Goal: Task Accomplishment & Management: Manage account settings

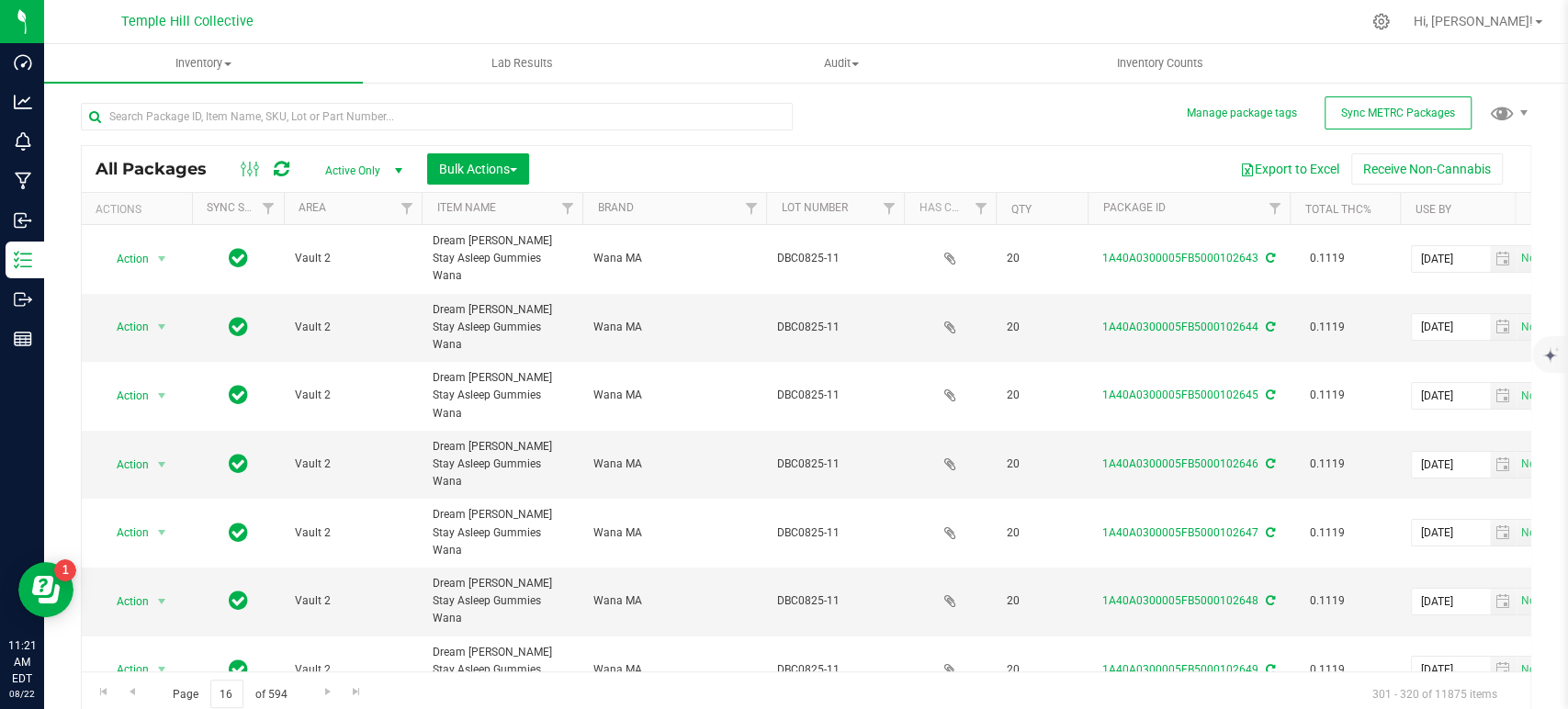
scroll to position [510, 0]
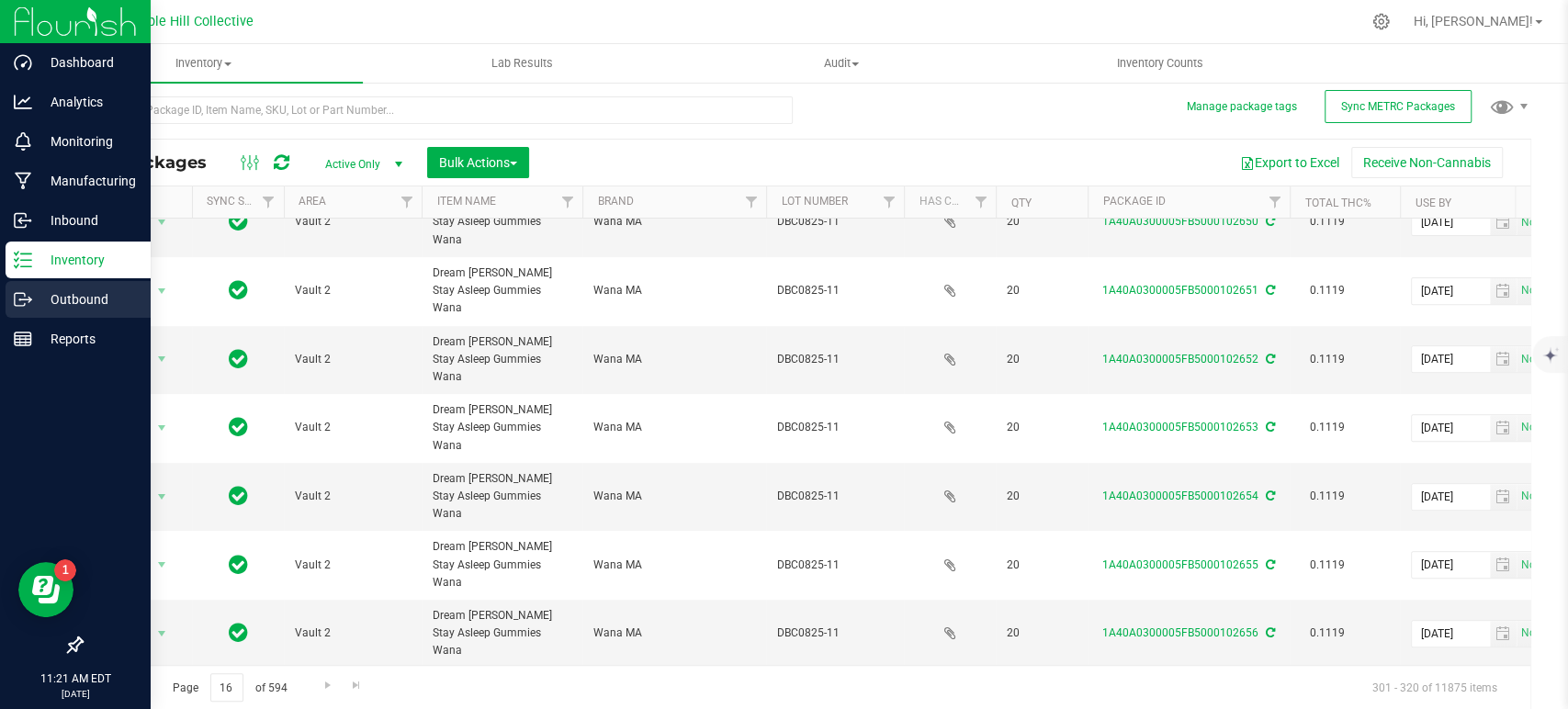
click at [45, 302] on p "Outbound" at bounding box center [87, 299] width 110 height 22
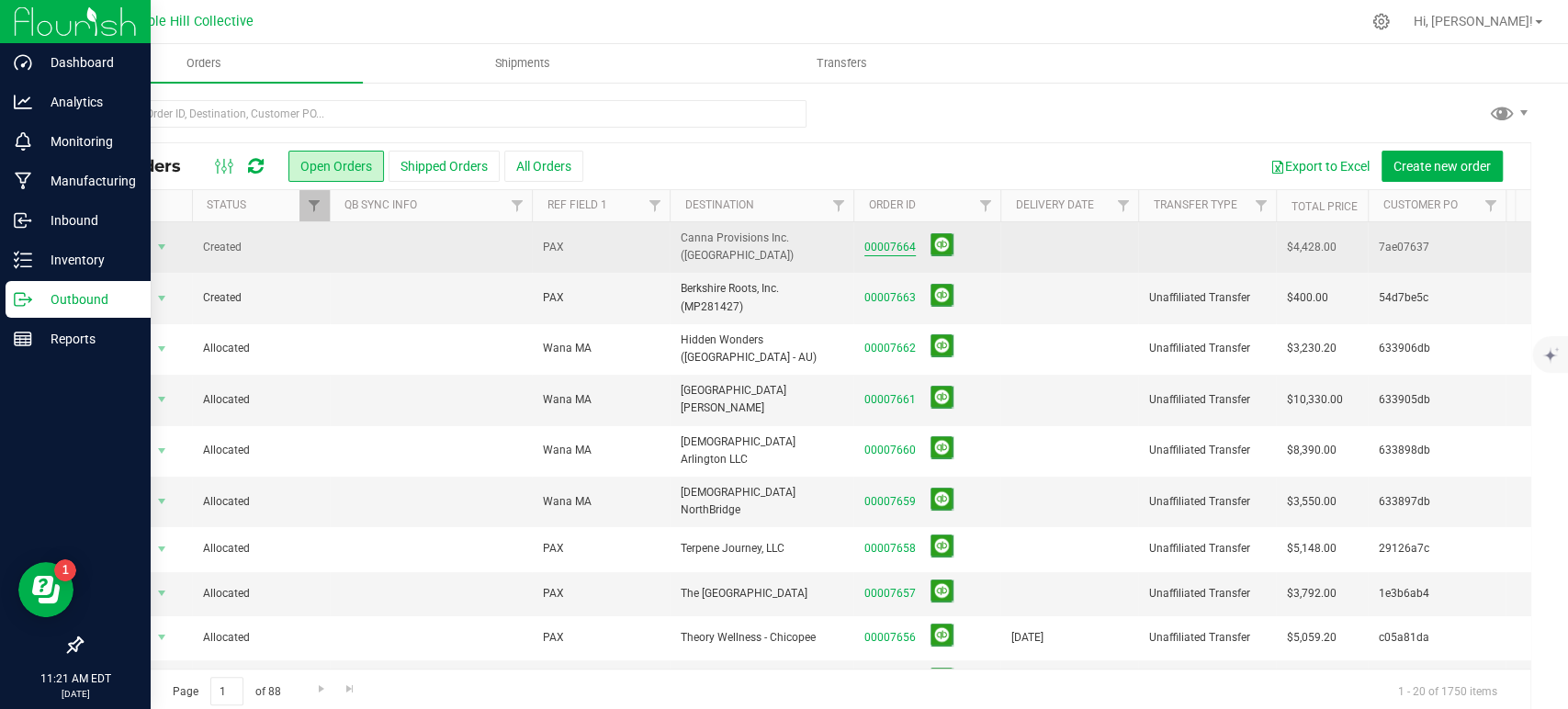
click at [887, 241] on link "00007664" at bounding box center [890, 248] width 51 height 17
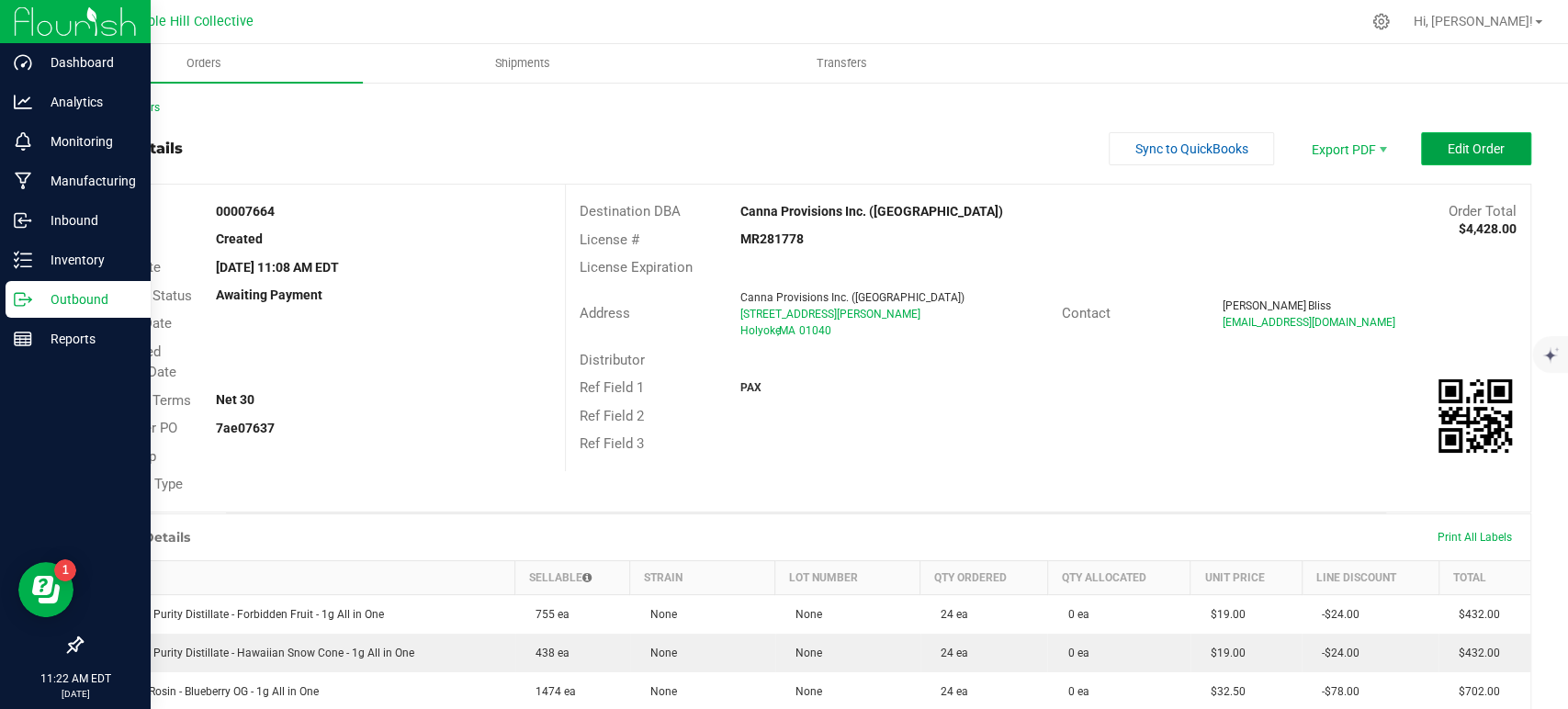
click at [1474, 143] on span "Edit Order" at bounding box center [1476, 148] width 57 height 14
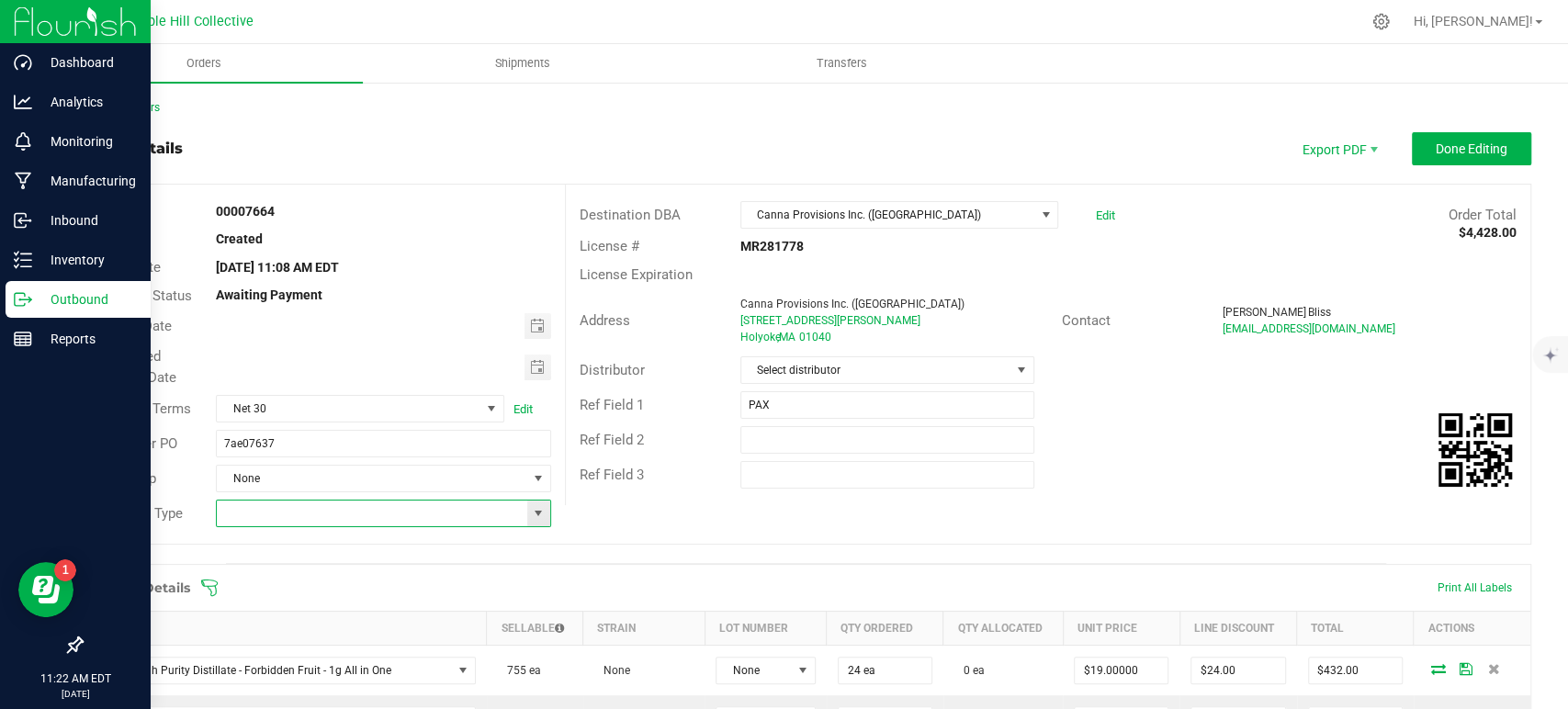
click at [258, 522] on input at bounding box center [371, 513] width 309 height 26
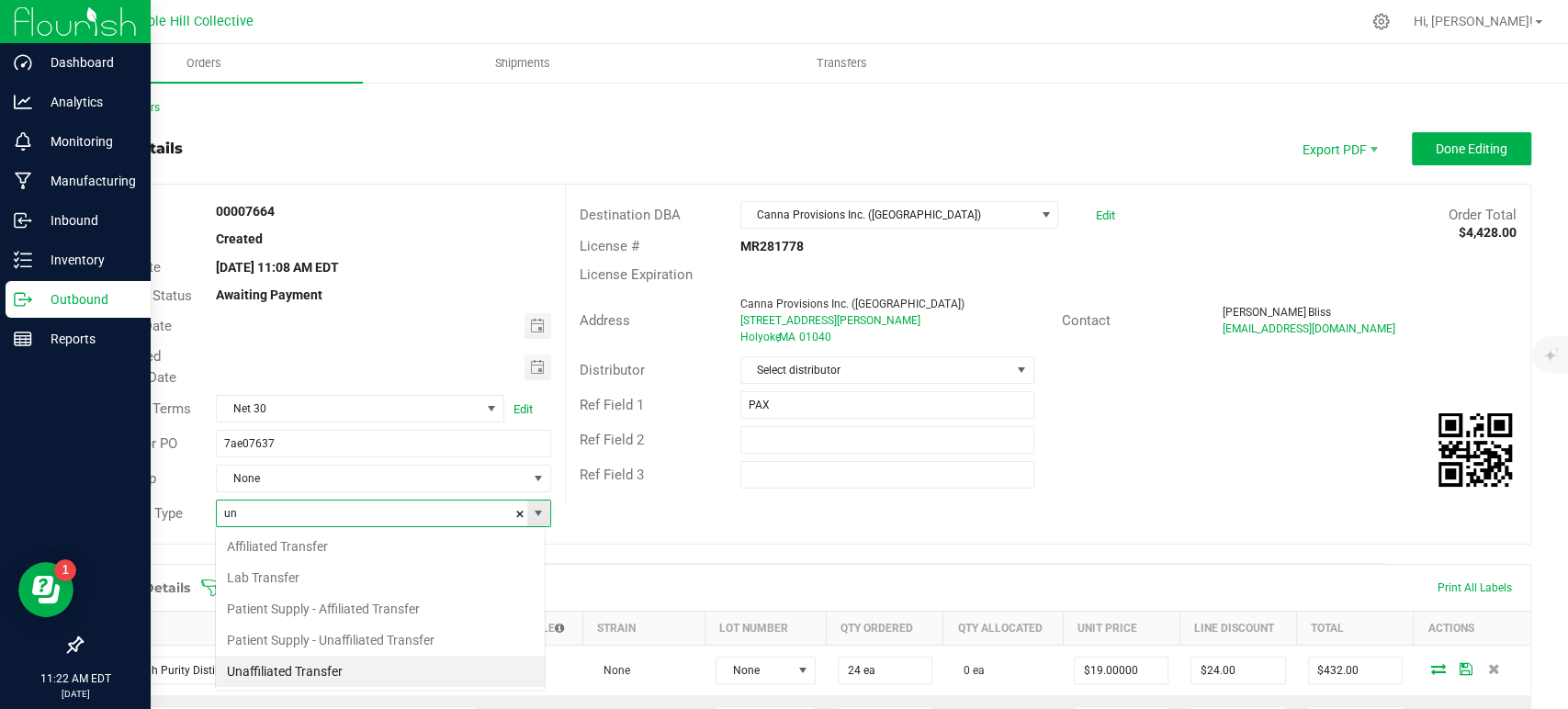
scroll to position [27, 330]
click at [240, 668] on li "Unaffiliated Transfer" at bounding box center [380, 671] width 329 height 31
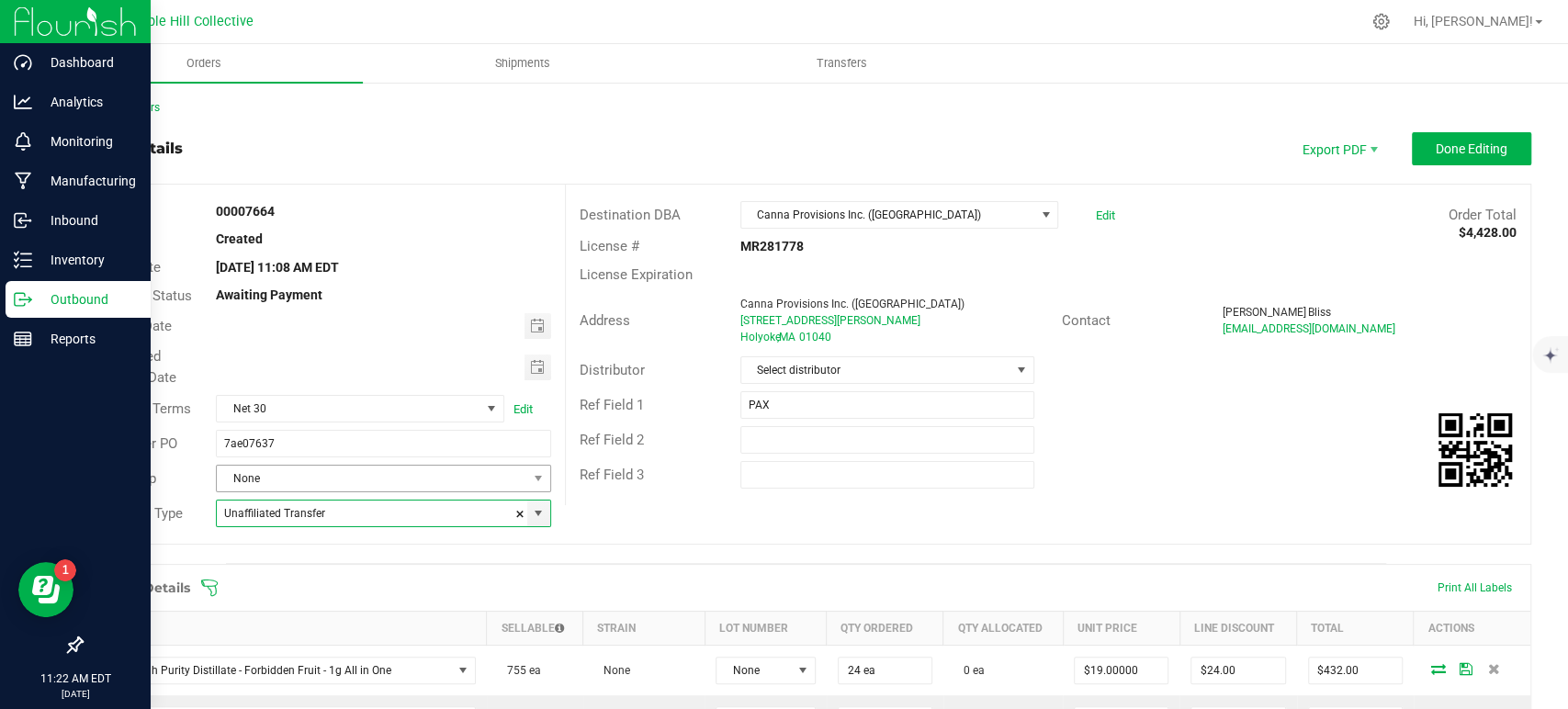
type input "Unaffiliated Transfer"
click at [256, 472] on span "None" at bounding box center [371, 478] width 309 height 26
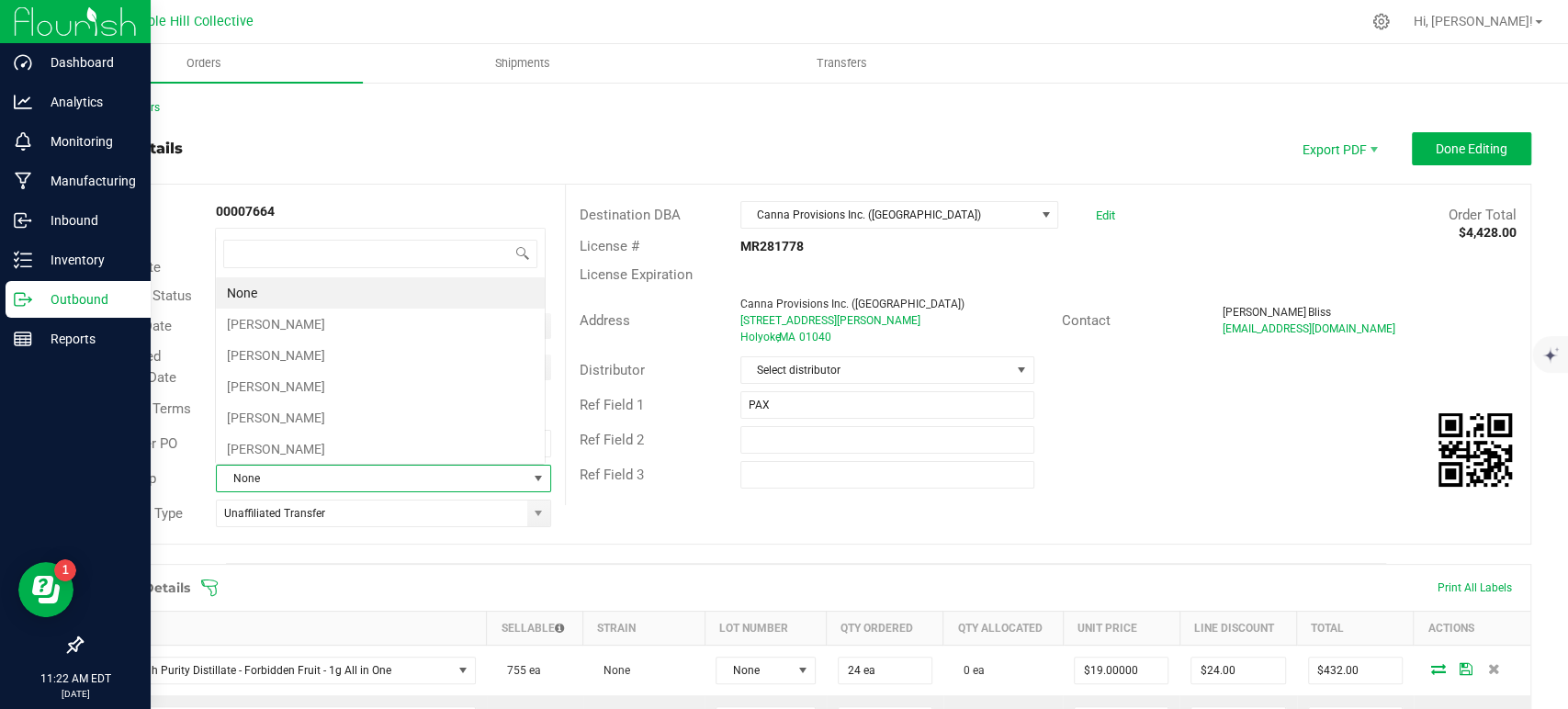
scroll to position [27, 327]
type input "col"
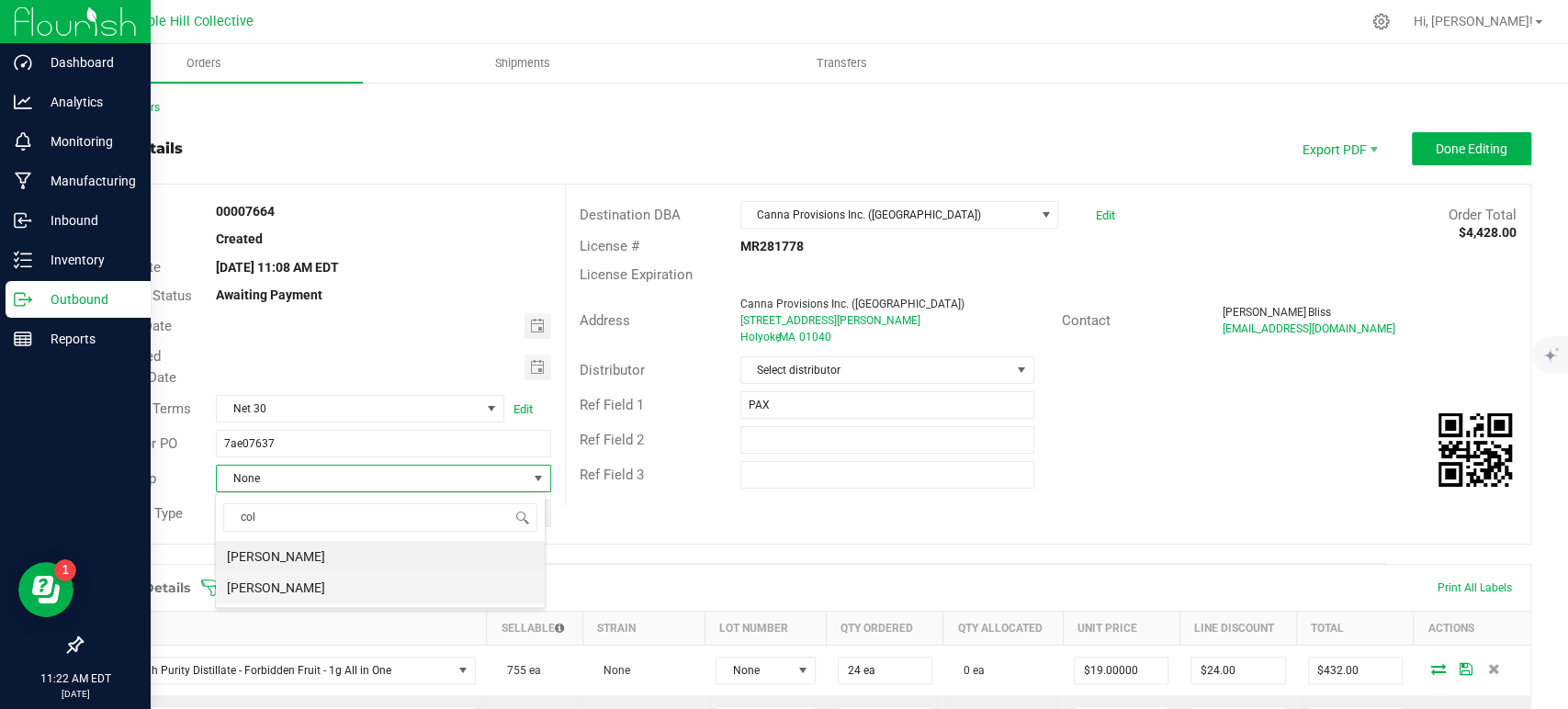
click at [288, 593] on li "[PERSON_NAME]" at bounding box center [380, 588] width 329 height 31
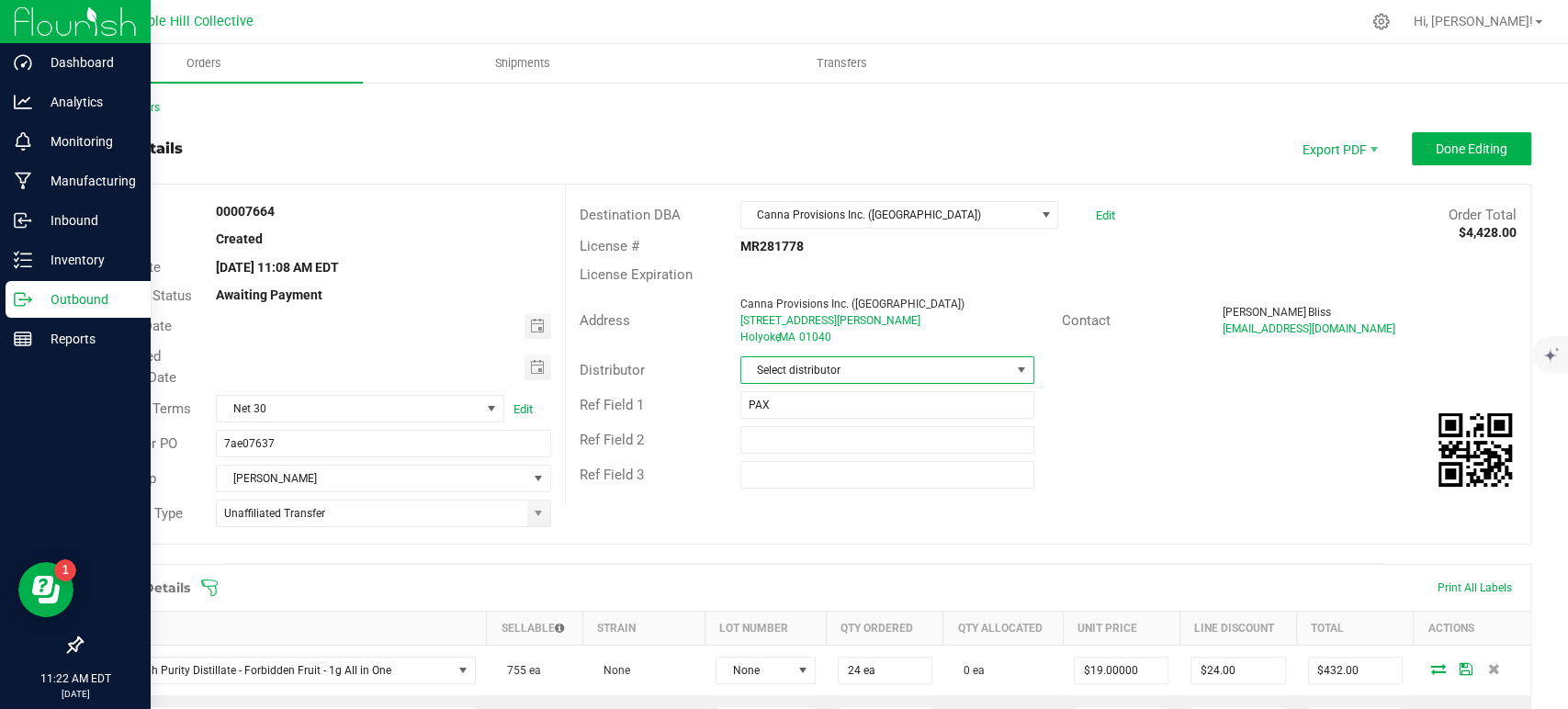
click at [855, 370] on span "Select distributor" at bounding box center [876, 370] width 270 height 26
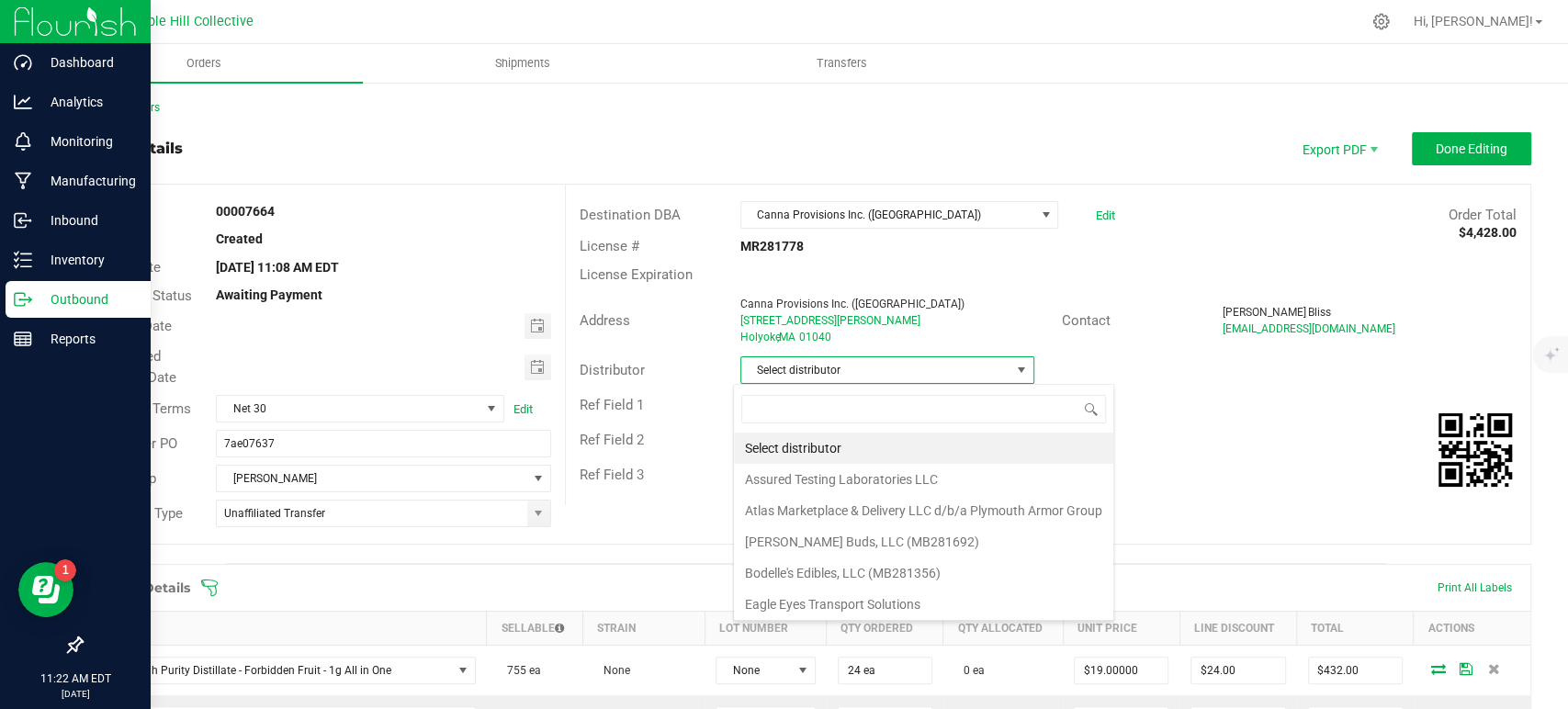
scroll to position [27, 290]
type input "mmm"
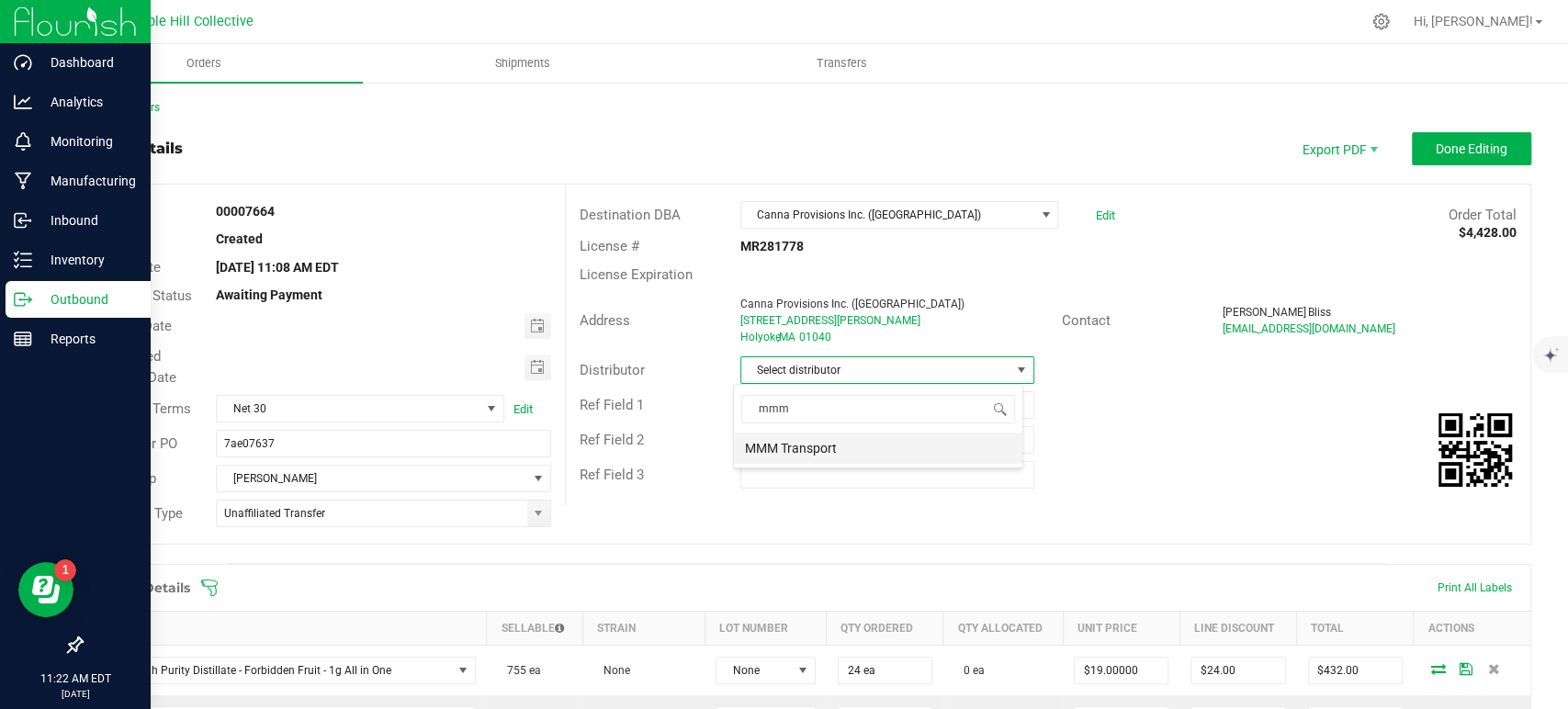
click at [816, 454] on li "MMM Transport" at bounding box center [878, 448] width 289 height 31
click at [1421, 135] on button "Done Editing" at bounding box center [1472, 148] width 120 height 33
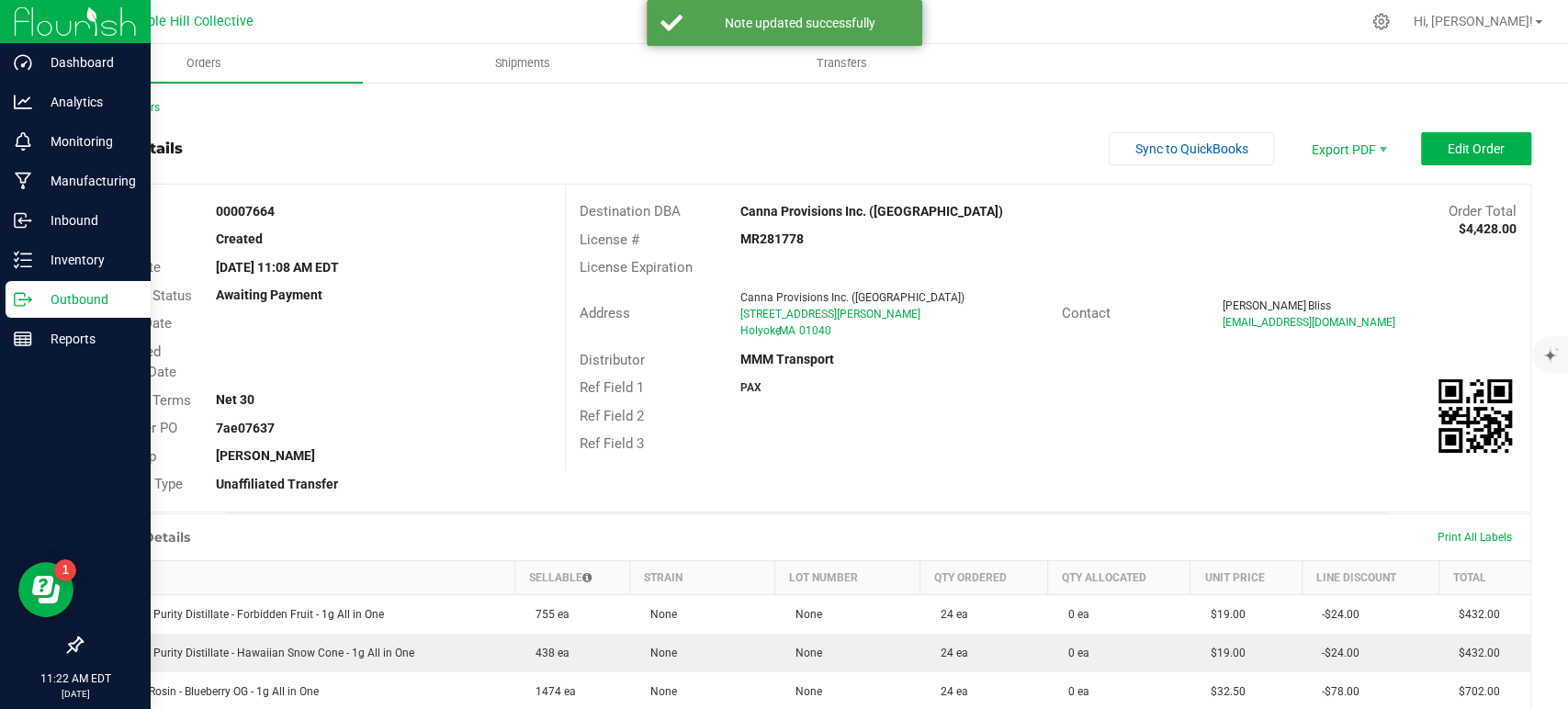
drag, startPoint x: 279, startPoint y: 209, endPoint x: 244, endPoint y: 209, distance: 35.0
click at [244, 209] on div "00007664" at bounding box center [383, 212] width 362 height 19
copy strong "7664"
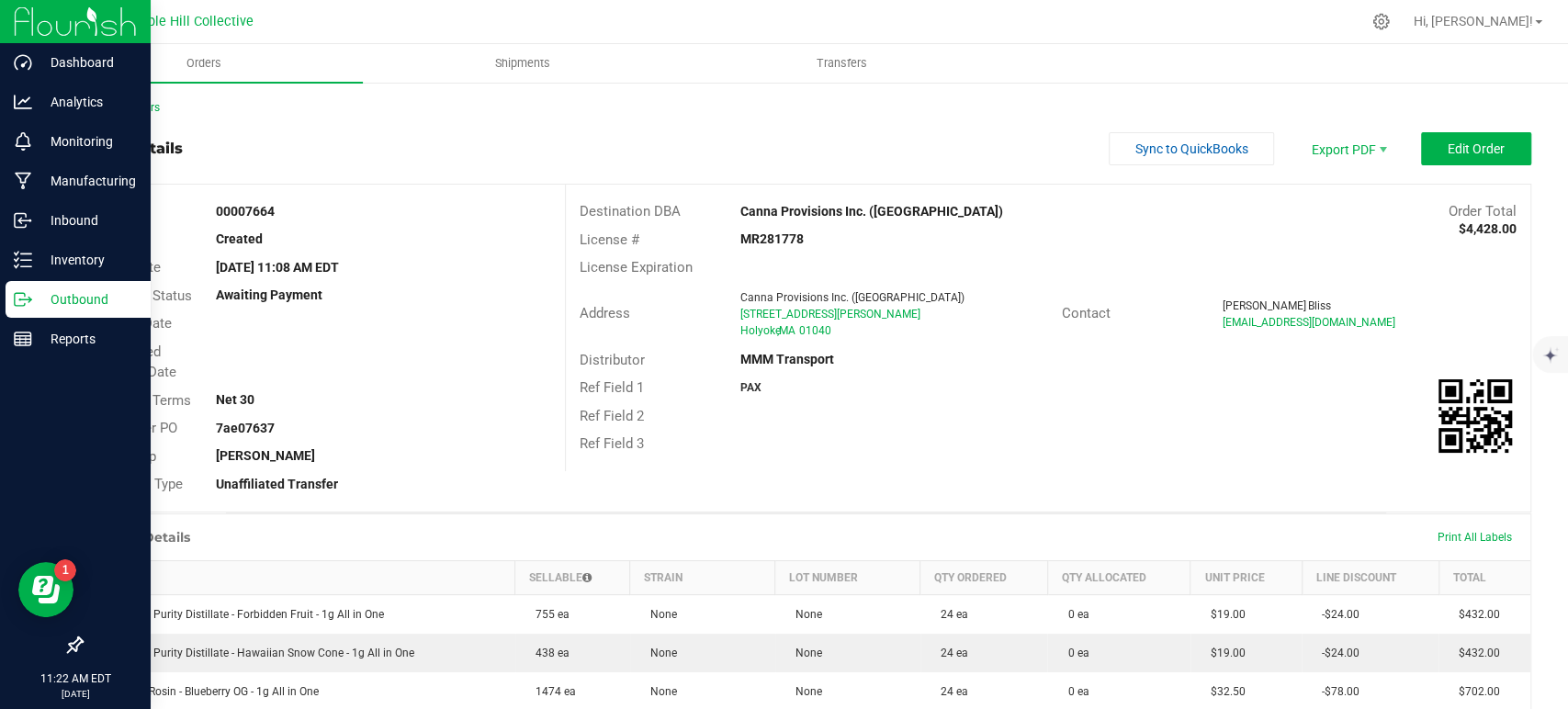
click at [416, 179] on outbound-order-header "Order details Sync to QuickBooks Export PDF Edit Order Order # 00007664 Status …" at bounding box center [806, 322] width 1450 height 381
drag, startPoint x: 936, startPoint y: 211, endPoint x: 701, endPoint y: 209, distance: 235.0
click at [701, 209] on div "Destination DBA Canna Provisions Inc. (Holyoke) Order Total $4,428.00" at bounding box center [1048, 212] width 964 height 28
copy div "Canna Provisions Inc. ([GEOGRAPHIC_DATA])"
click at [134, 106] on link "Back to Orders" at bounding box center [120, 107] width 79 height 13
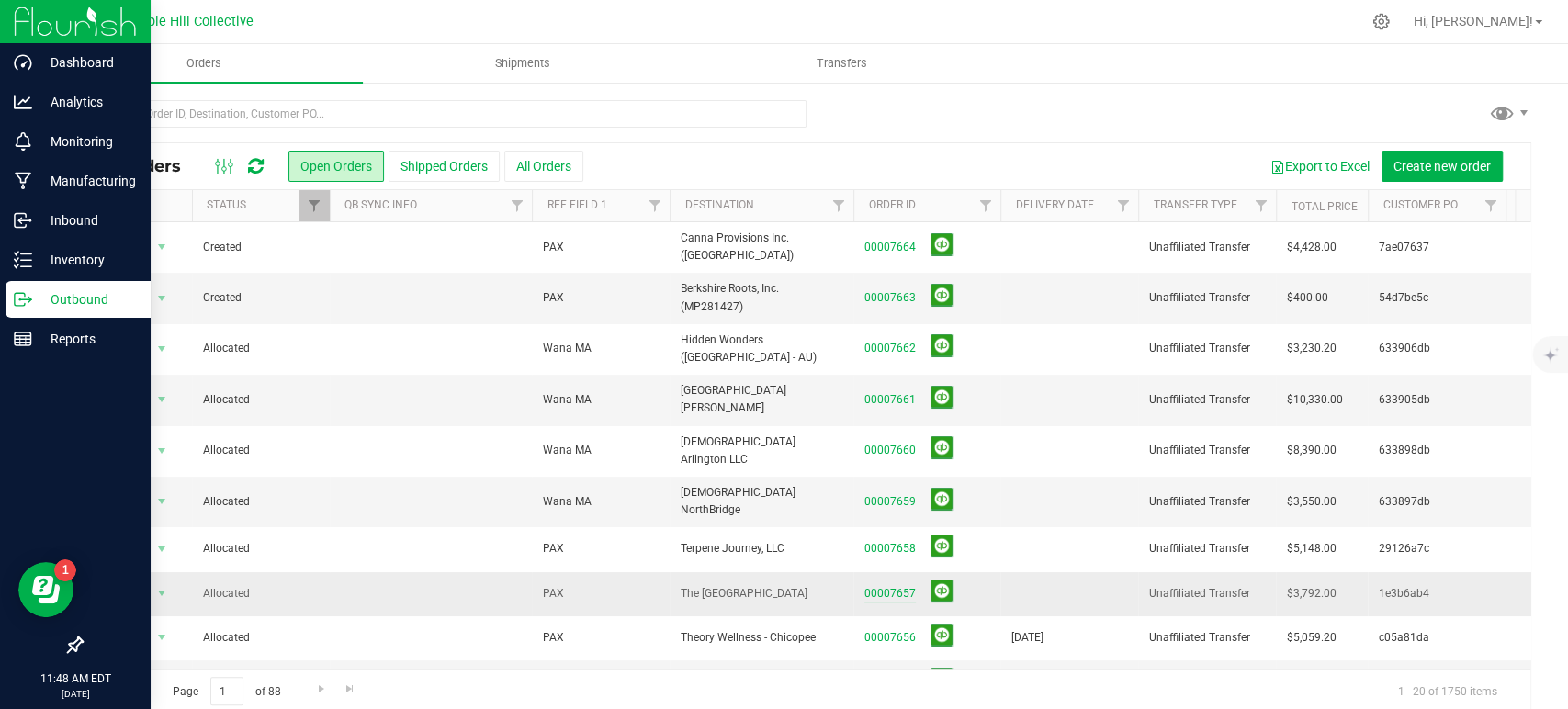
click at [902, 586] on link "00007657" at bounding box center [890, 594] width 51 height 17
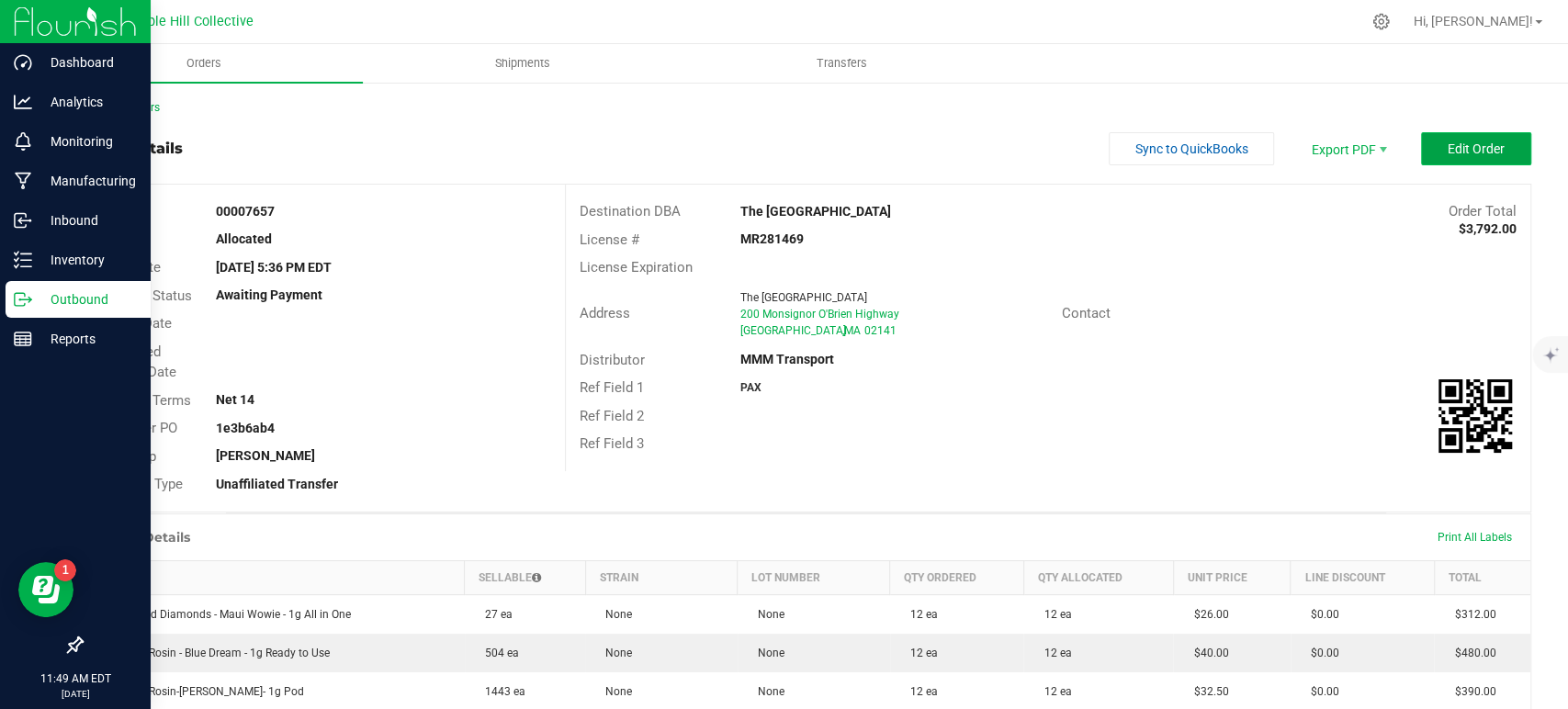
click at [1425, 153] on button "Edit Order" at bounding box center [1476, 148] width 110 height 33
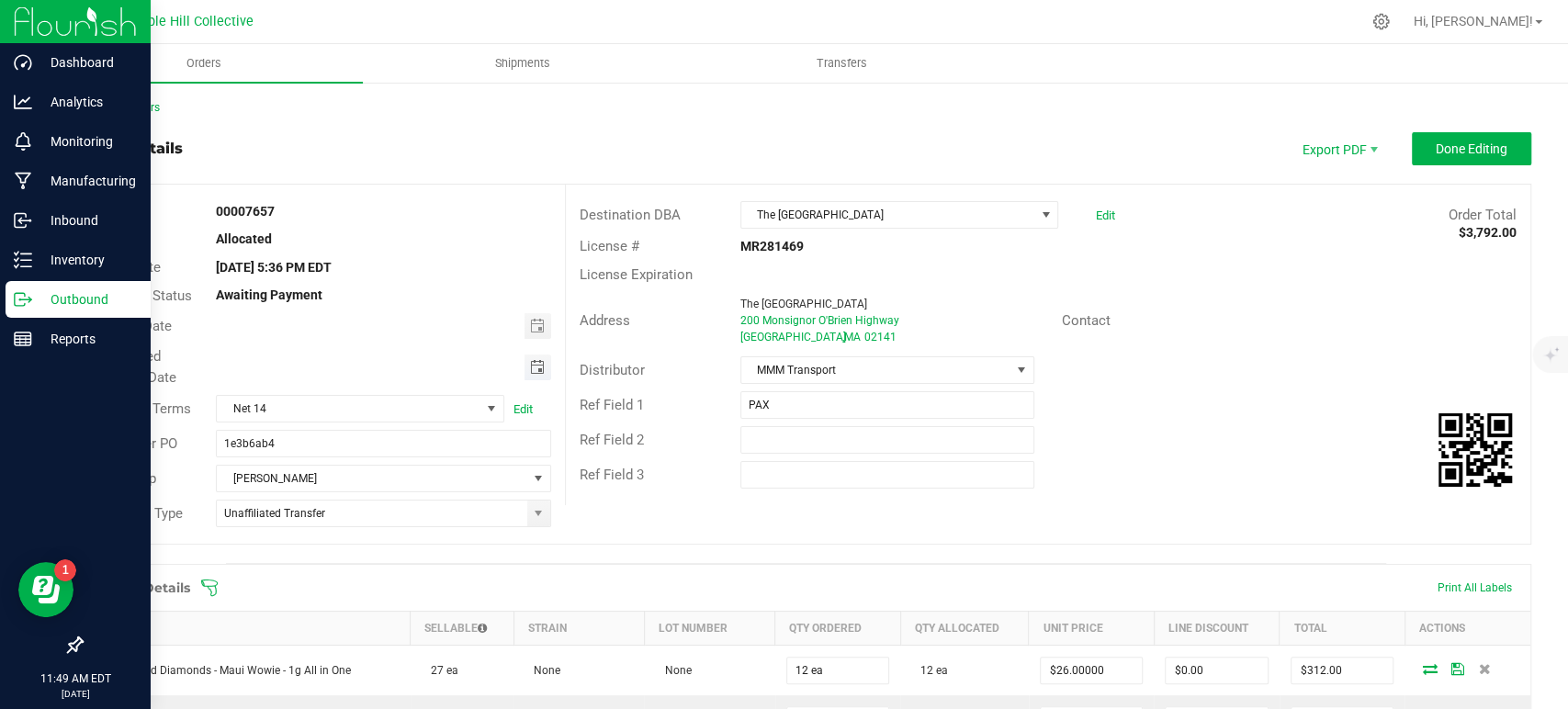
click at [532, 365] on span "Toggle calendar" at bounding box center [536, 366] width 14 height 14
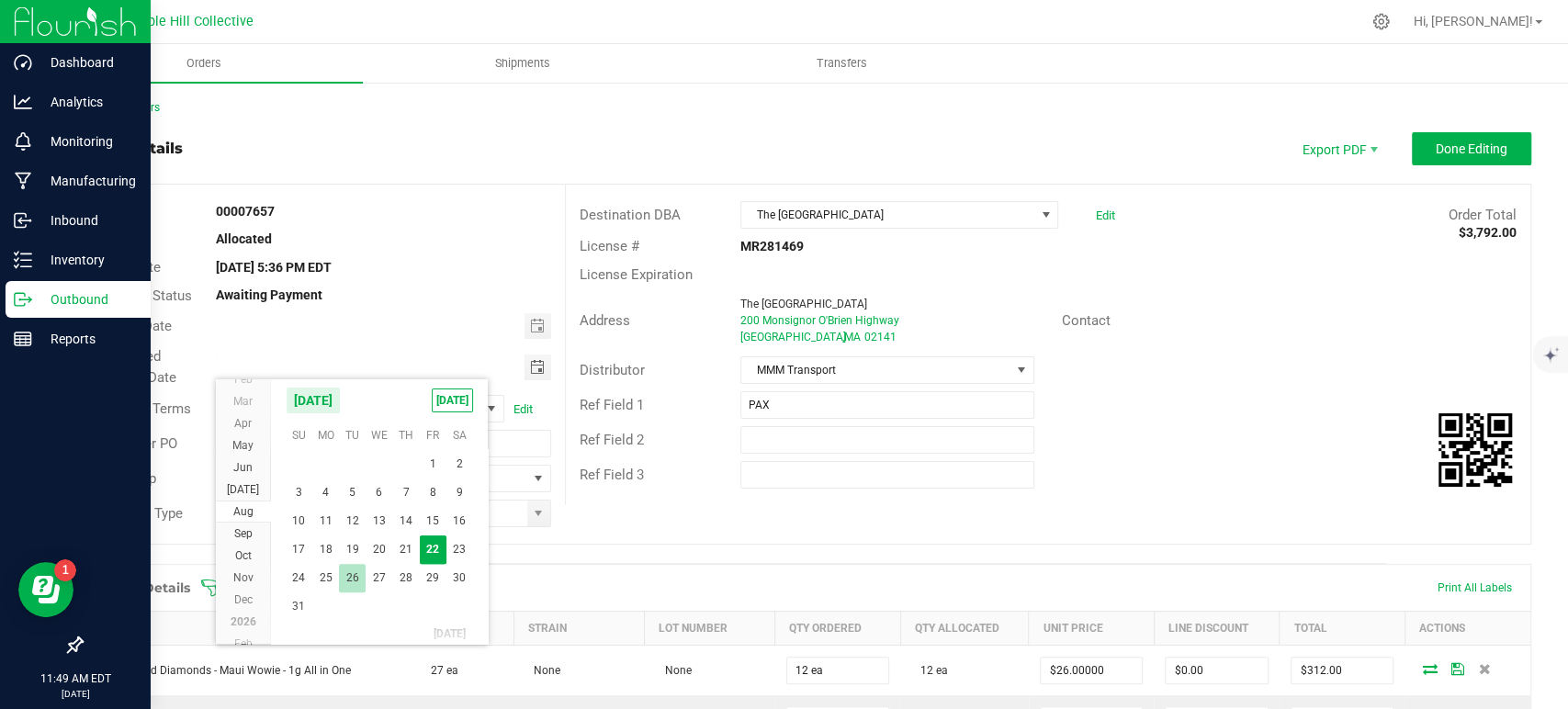
click at [345, 586] on span "26" at bounding box center [352, 578] width 27 height 28
type input "[DATE]"
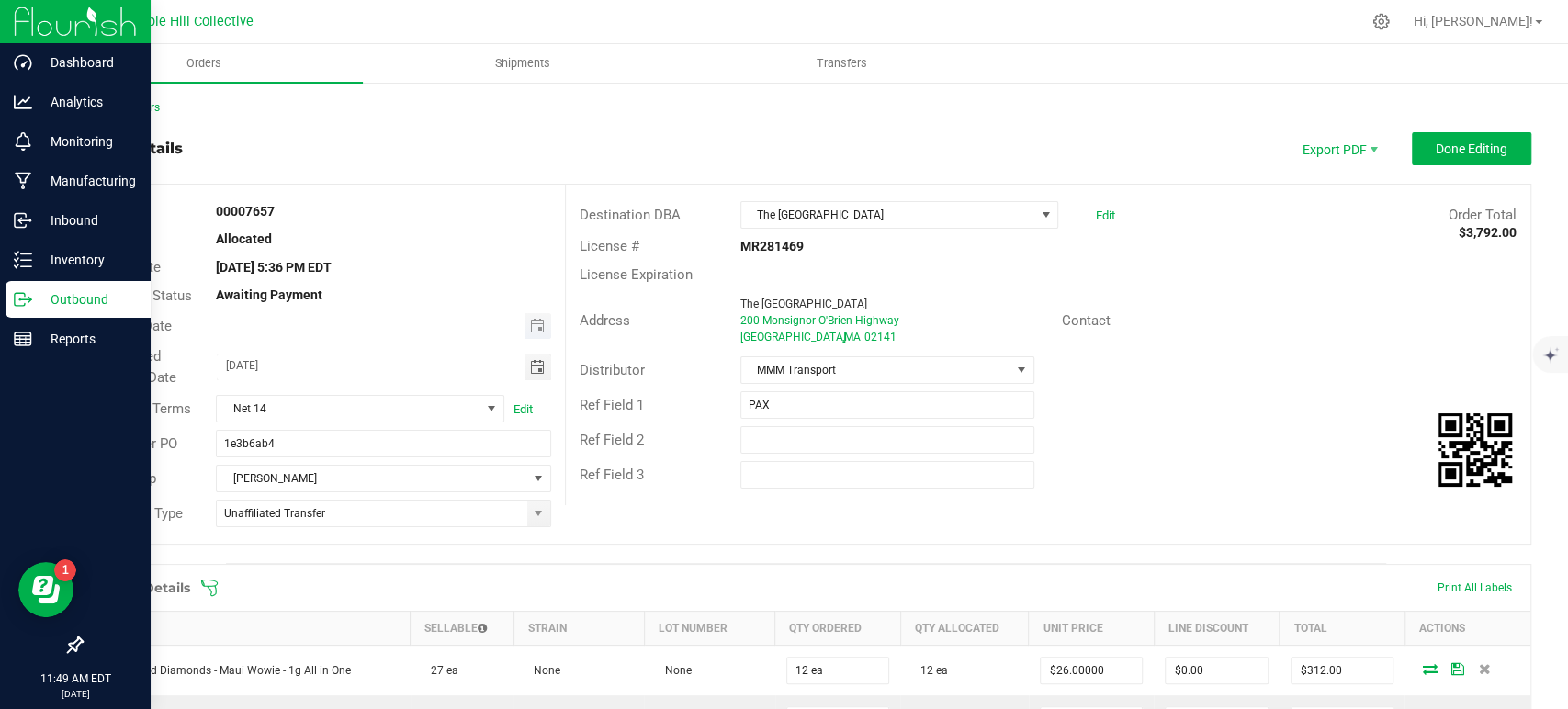
click at [528, 338] on span "Toggle calendar" at bounding box center [538, 326] width 27 height 26
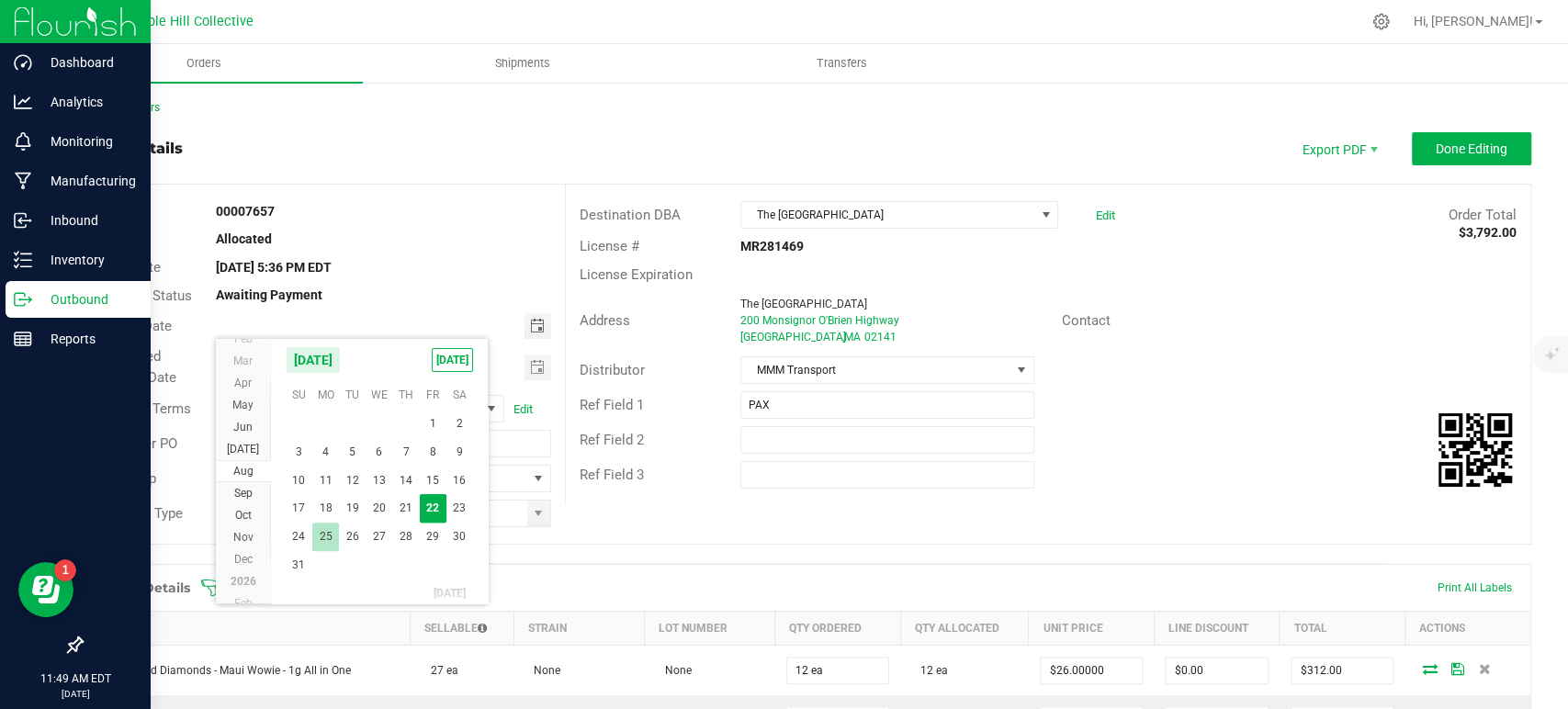
click at [316, 548] on span "25" at bounding box center [326, 537] width 27 height 28
type input "[DATE]"
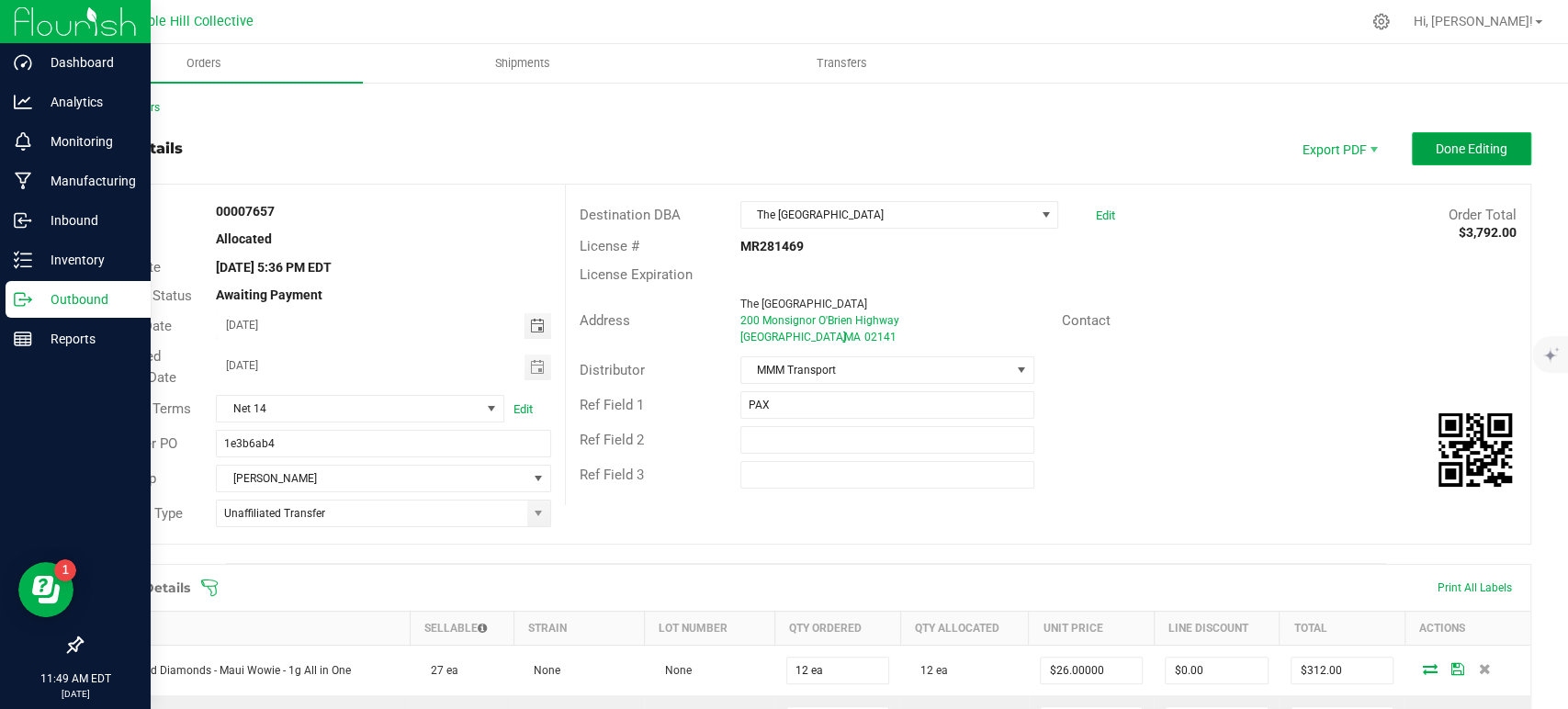
click at [1489, 147] on span "Done Editing" at bounding box center [1471, 148] width 71 height 14
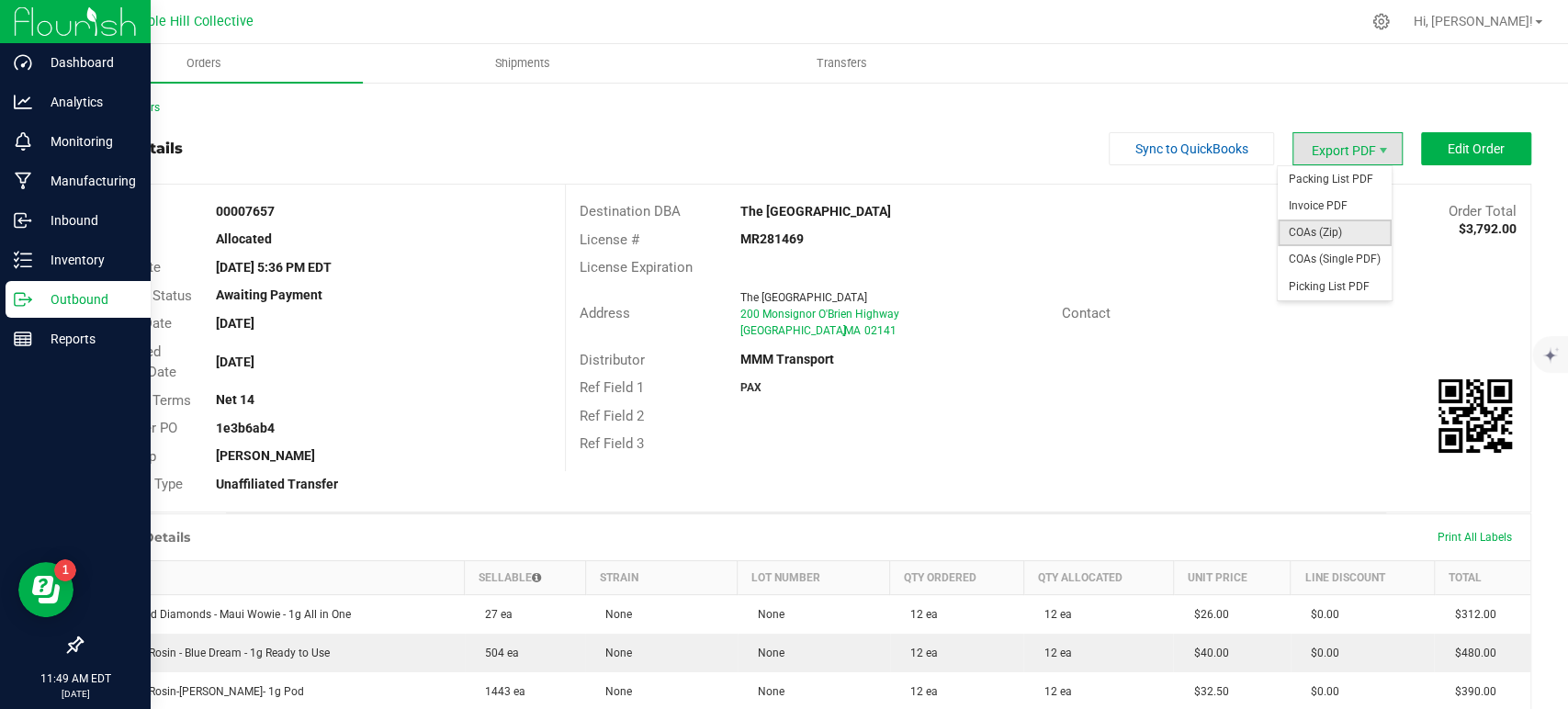
click at [1331, 232] on span "COAs (Zip)" at bounding box center [1335, 233] width 114 height 27
click at [1346, 156] on span "Export PDF" at bounding box center [1348, 148] width 110 height 33
click at [1347, 205] on span "Invoice PDF" at bounding box center [1335, 206] width 114 height 27
click at [117, 110] on link "Back to Orders" at bounding box center [120, 107] width 79 height 13
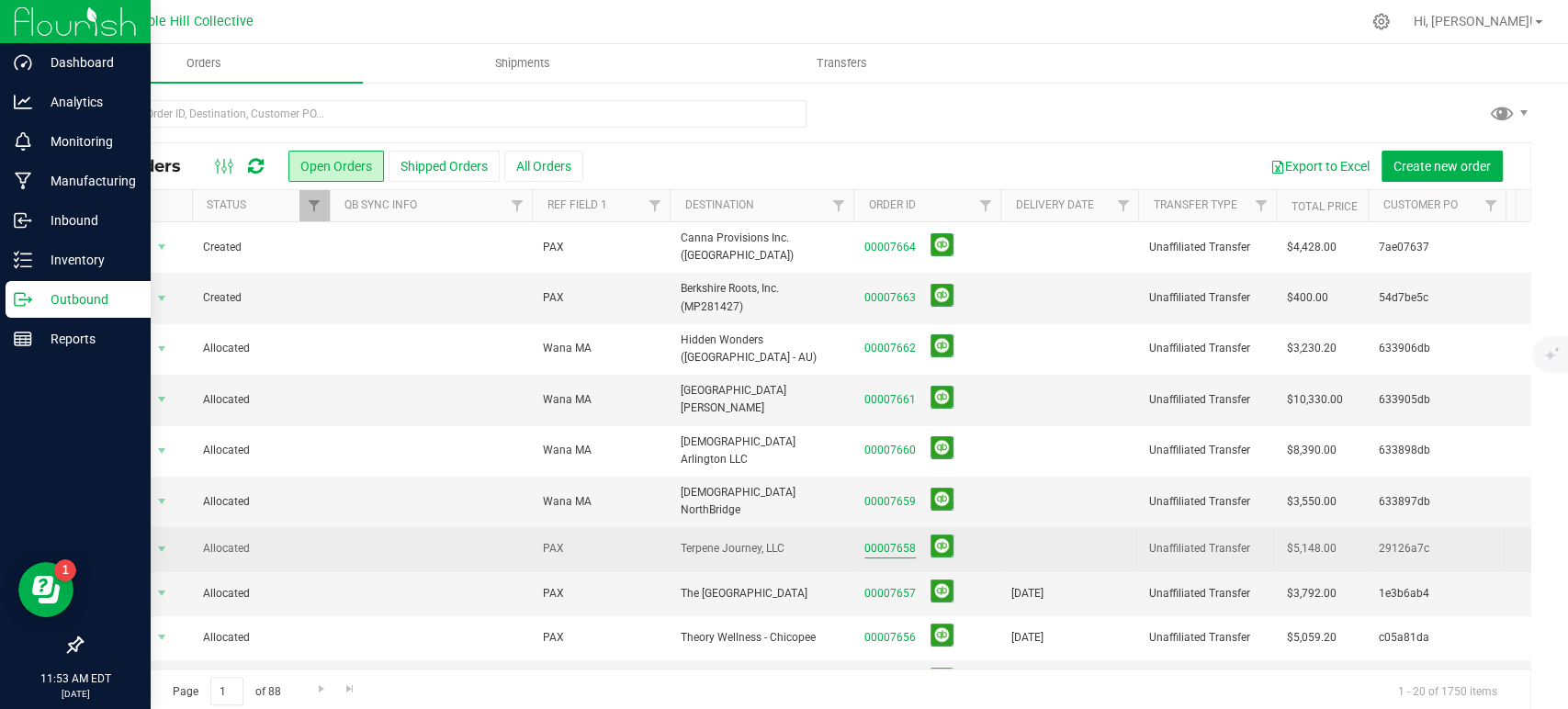
click at [887, 540] on link "00007658" at bounding box center [890, 549] width 51 height 17
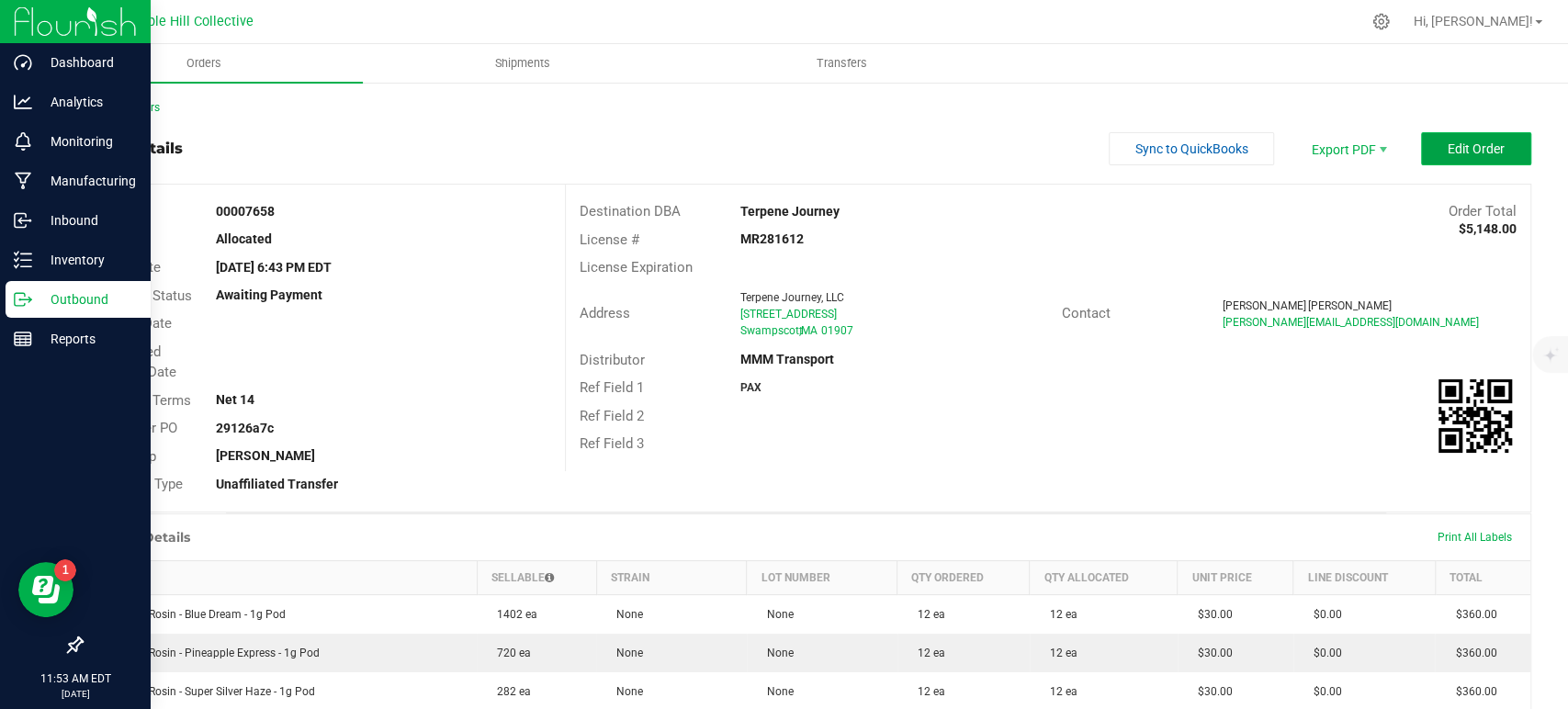
click at [1447, 141] on span "Edit Order" at bounding box center [1476, 148] width 57 height 14
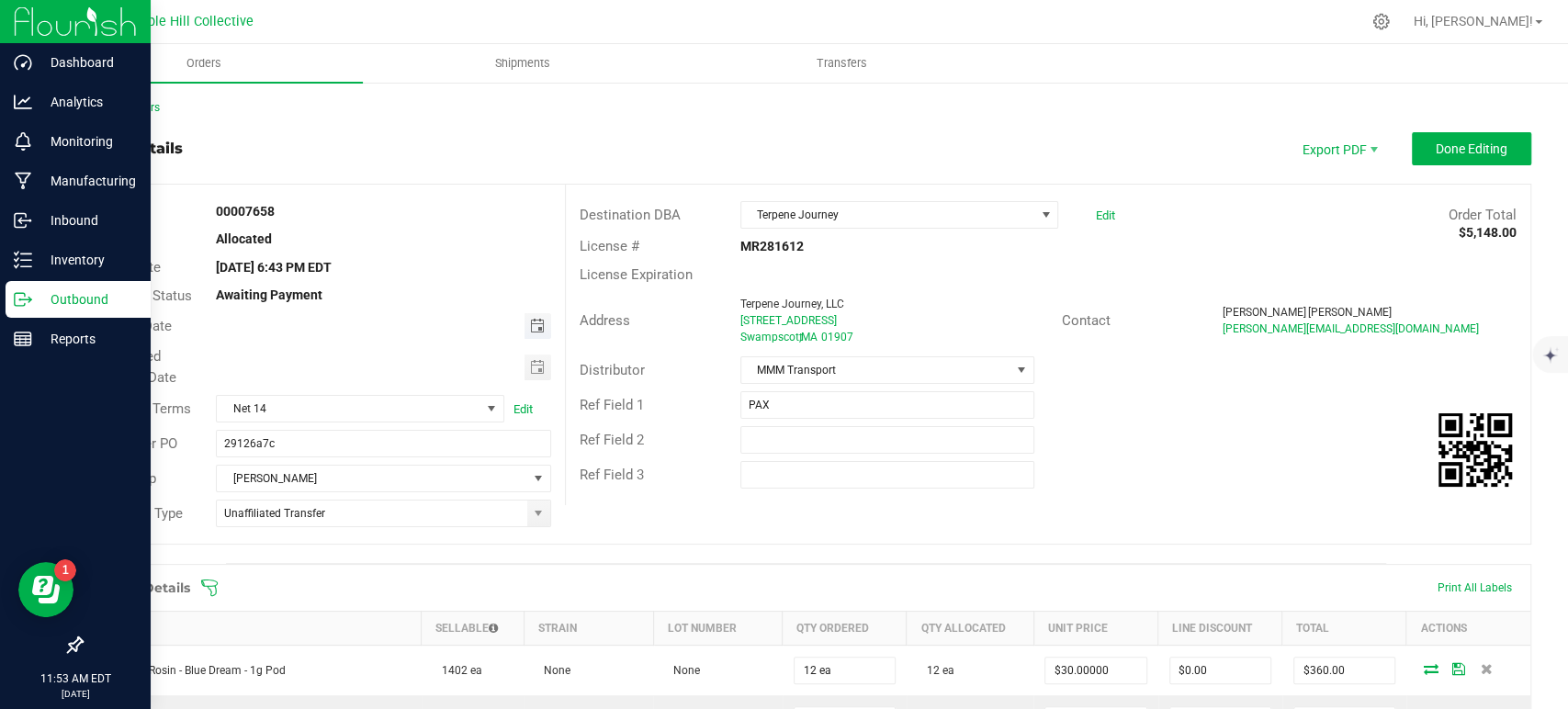
click at [533, 322] on span "Toggle calendar" at bounding box center [536, 326] width 14 height 14
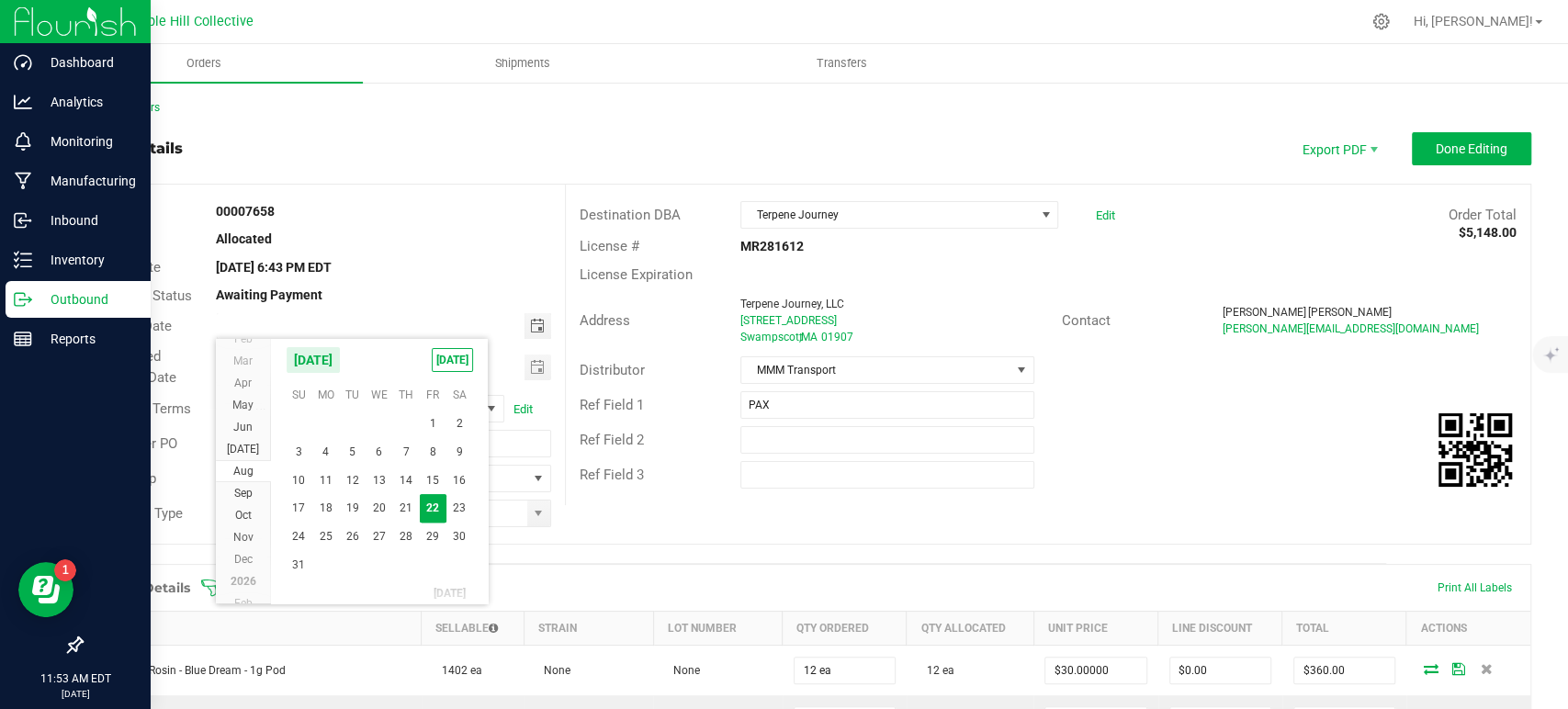
click at [330, 532] on span "25" at bounding box center [326, 537] width 27 height 28
type input "[DATE]"
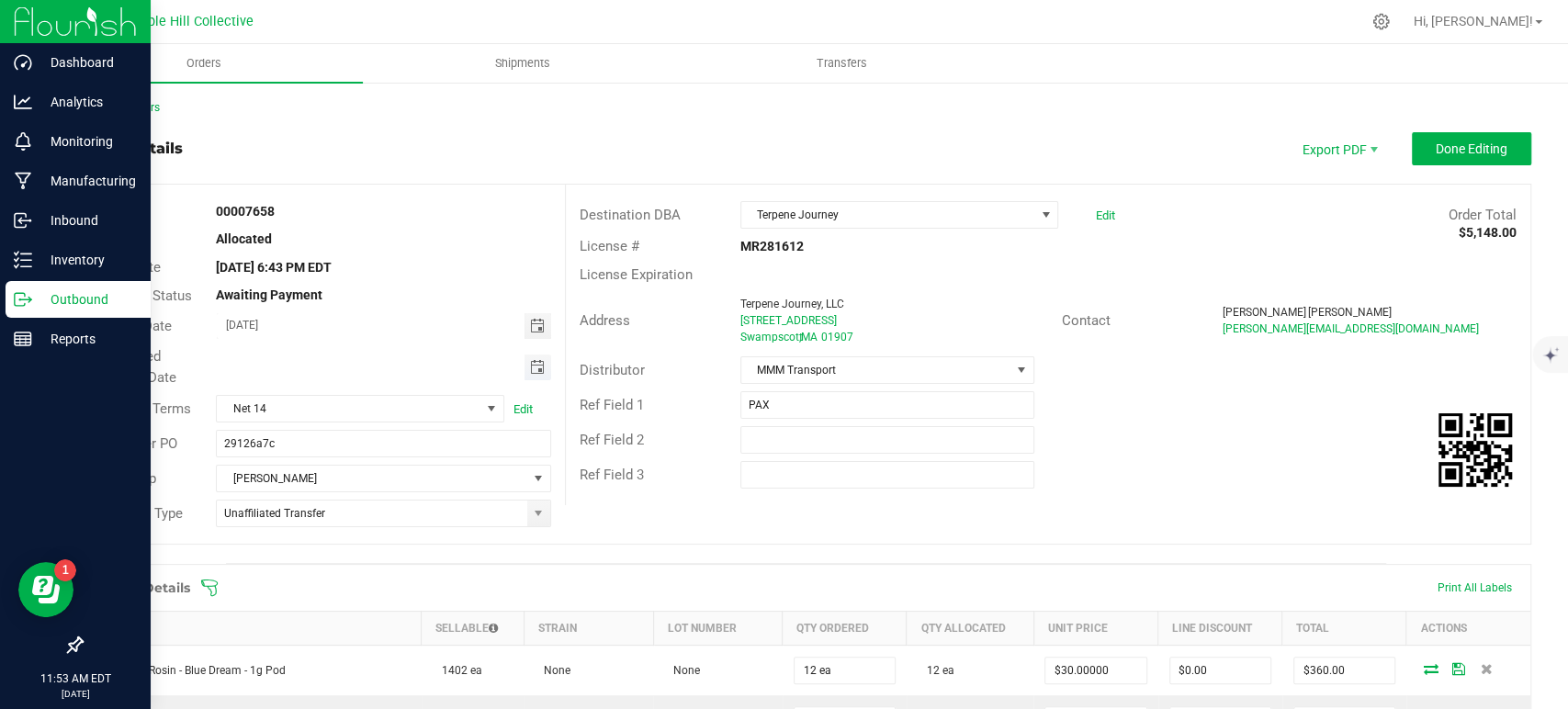
click at [532, 371] on span "Toggle calendar" at bounding box center [536, 366] width 14 height 14
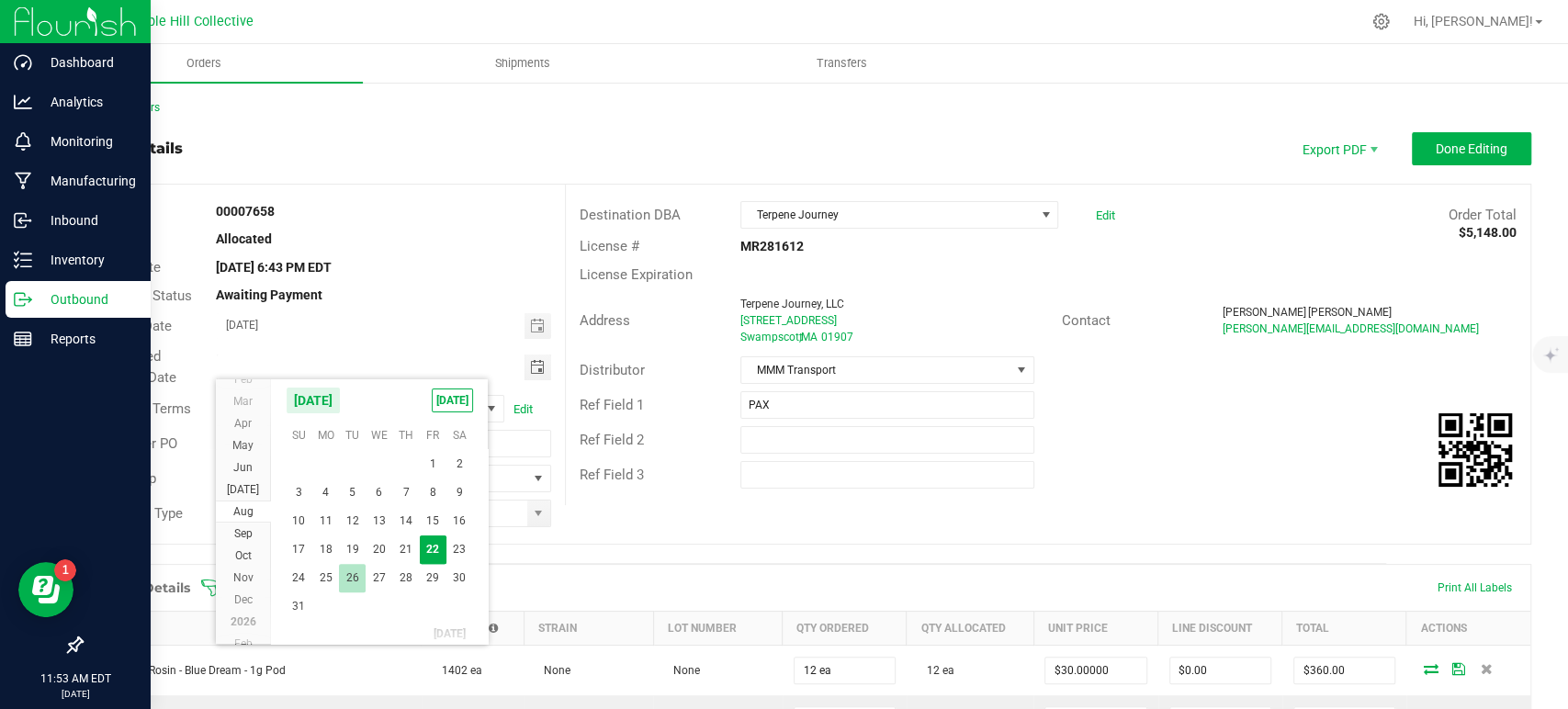
click at [343, 584] on span "26" at bounding box center [352, 578] width 27 height 28
type input "[DATE]"
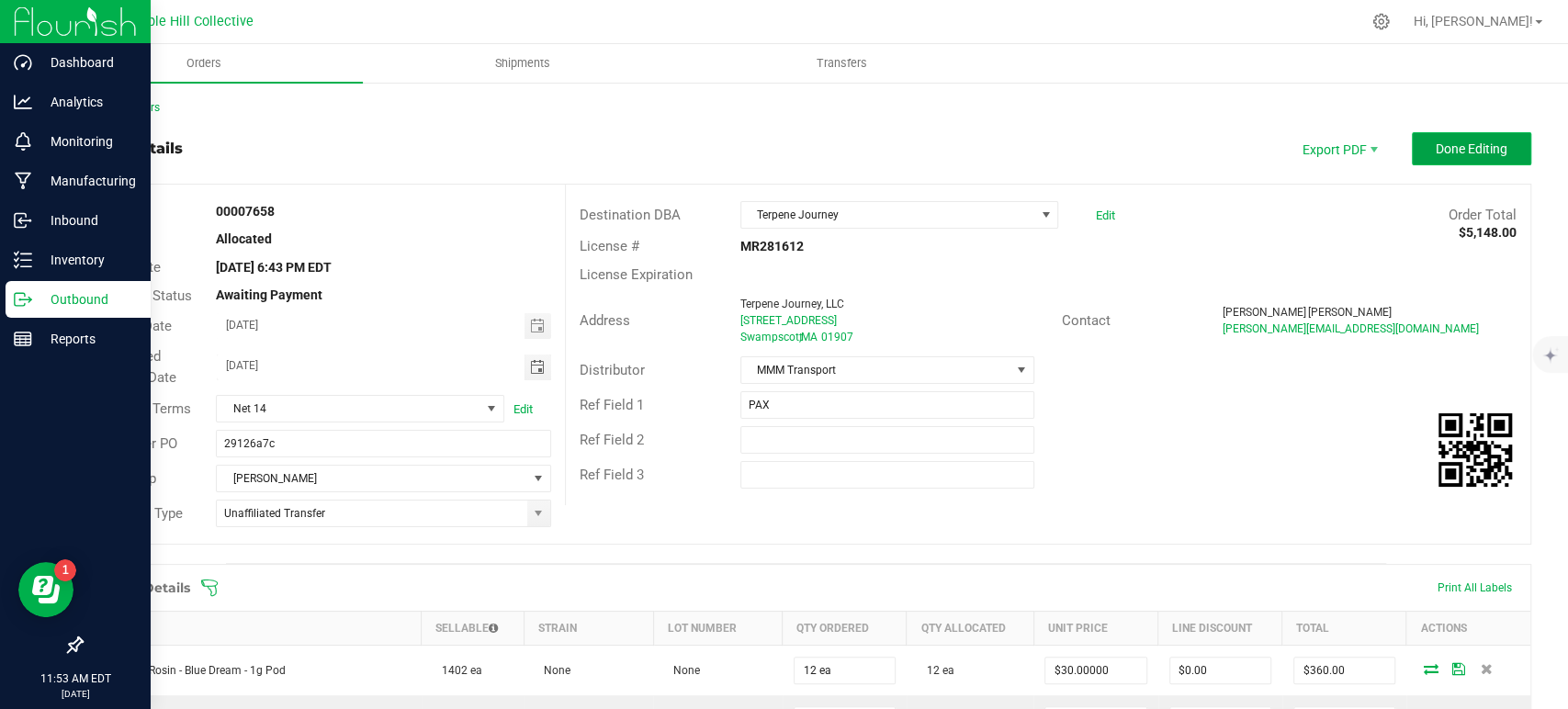
click at [1436, 152] on span "Done Editing" at bounding box center [1471, 148] width 71 height 14
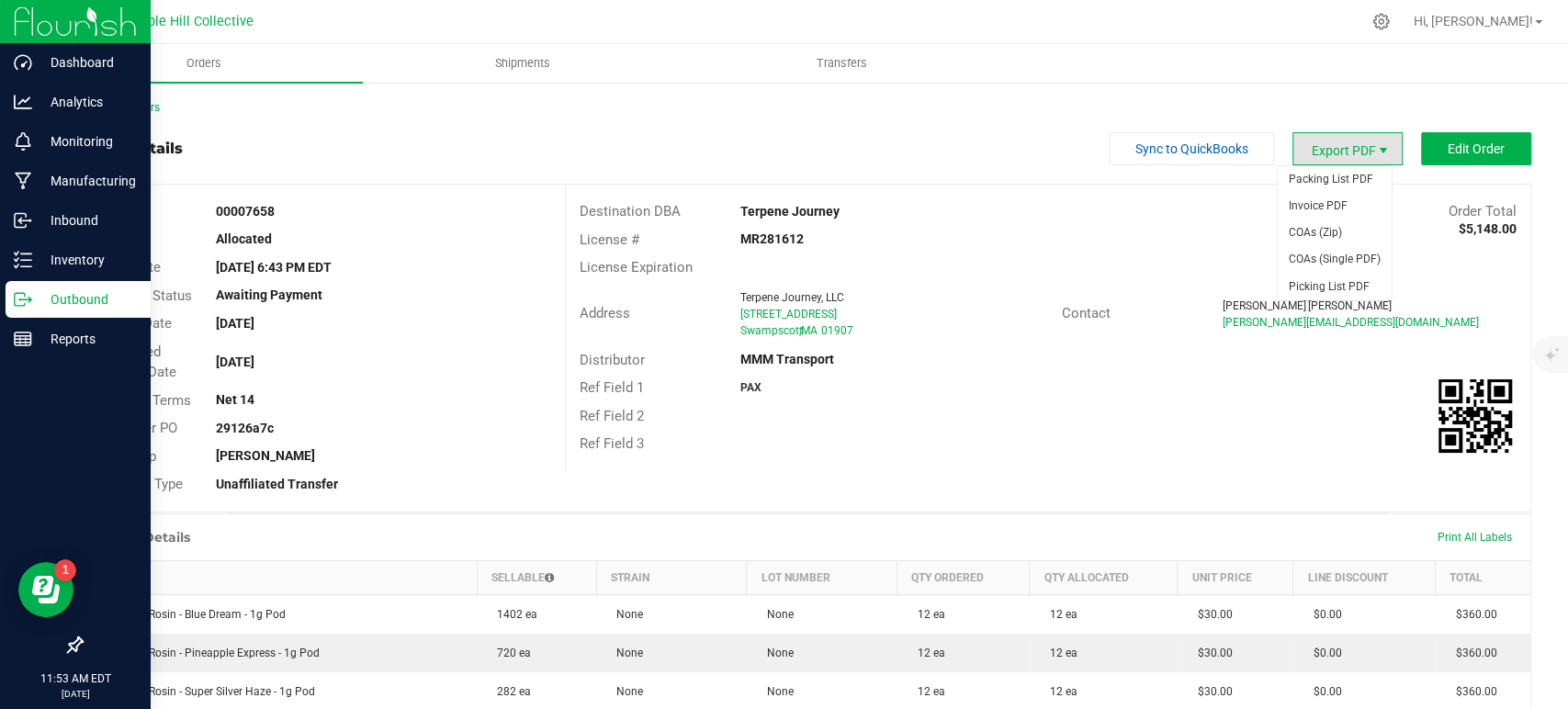
click at [1376, 146] on span "Export PDF" at bounding box center [1383, 150] width 14 height 14
click at [1360, 204] on span "Invoice PDF" at bounding box center [1335, 206] width 114 height 27
click at [1340, 235] on span "COAs (Zip)" at bounding box center [1335, 233] width 114 height 27
click at [138, 107] on link "Back to Orders" at bounding box center [120, 107] width 79 height 13
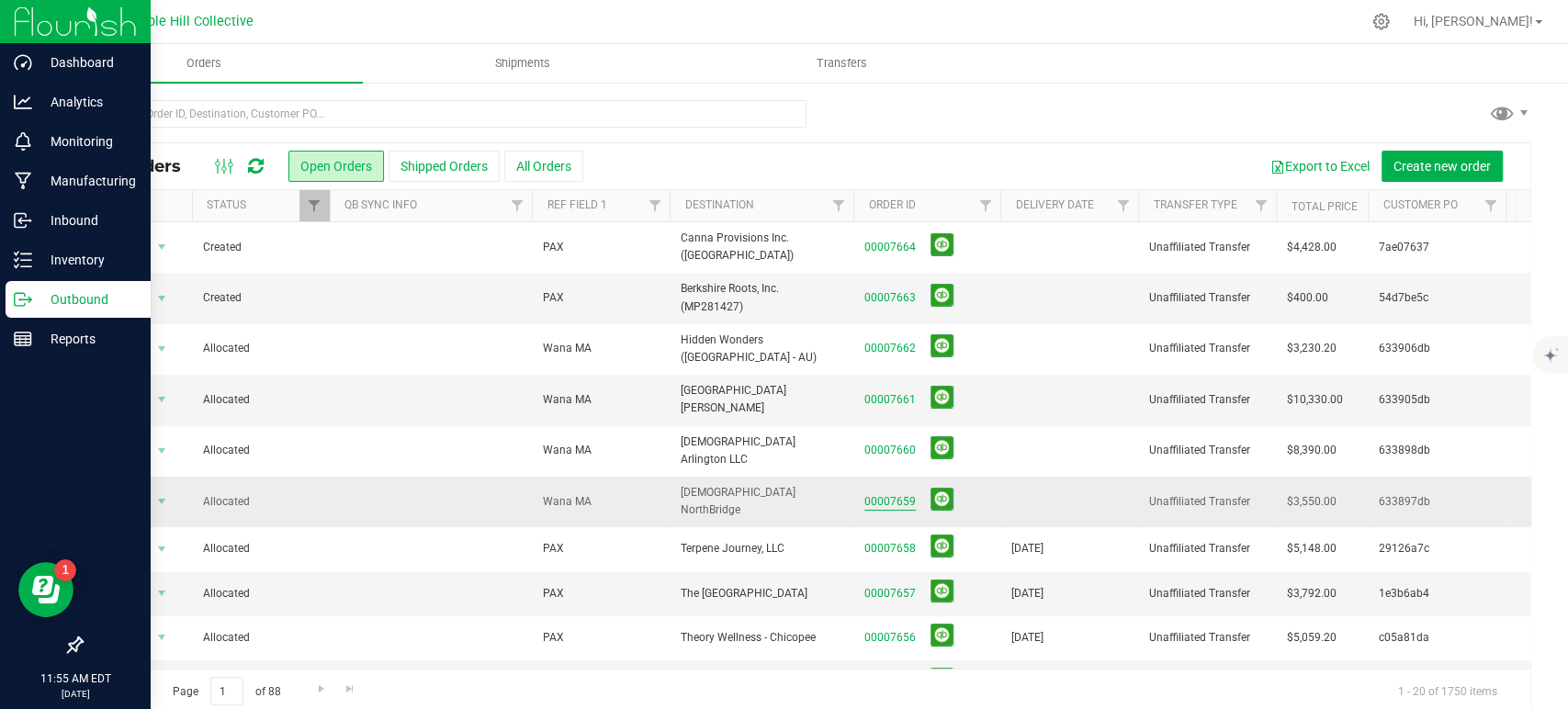
click at [905, 494] on link "00007659" at bounding box center [890, 502] width 51 height 17
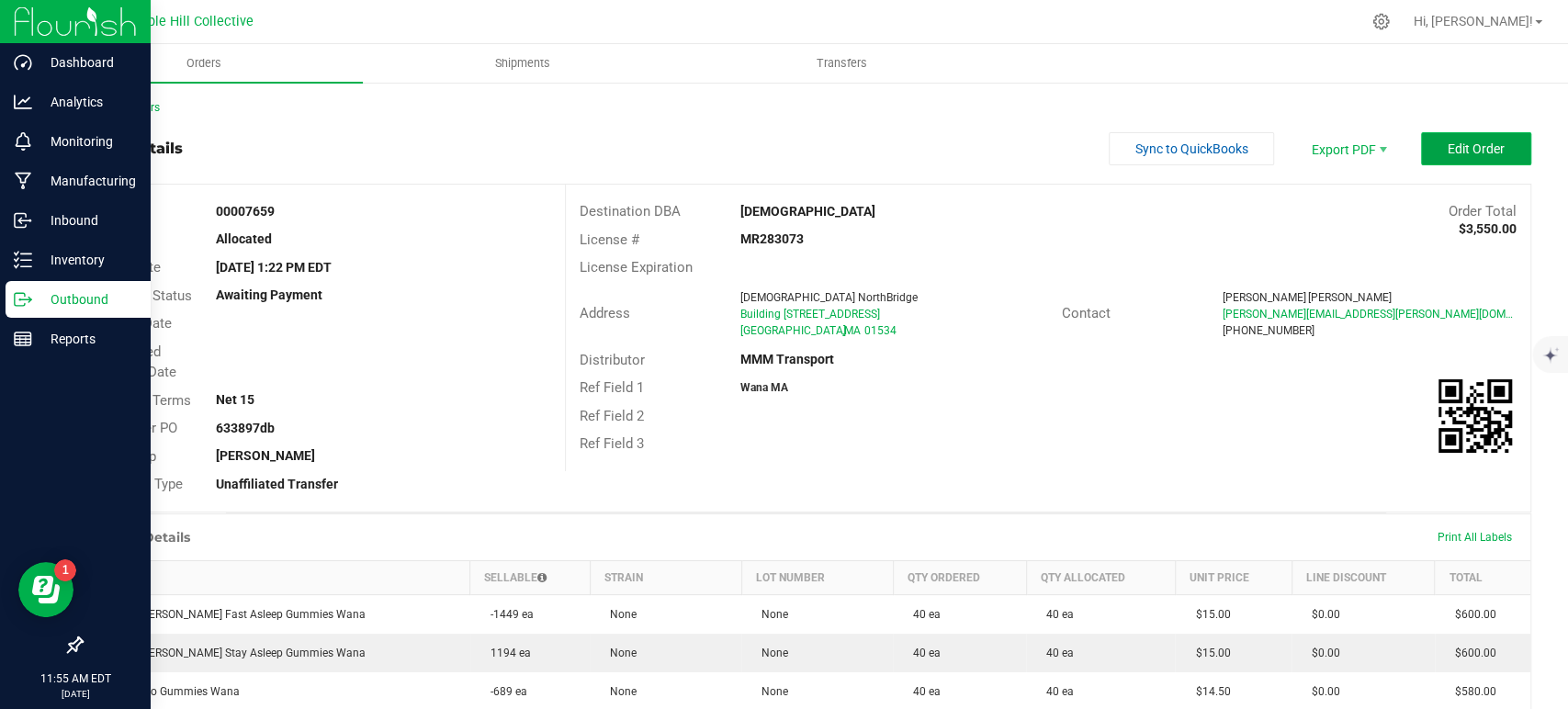
click at [1470, 158] on button "Edit Order" at bounding box center [1476, 148] width 110 height 33
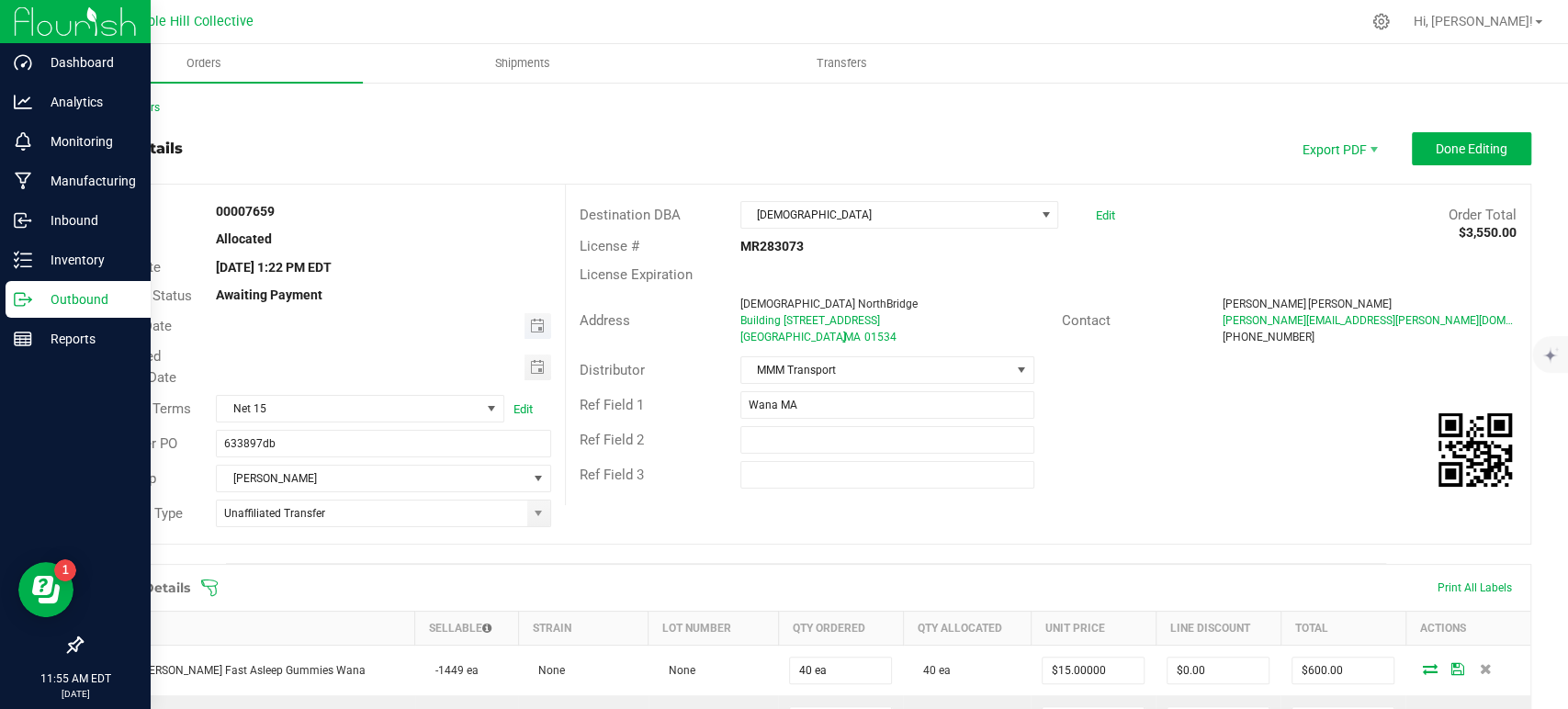
type input "month/day/year"
click at [517, 329] on input "month/day/year" at bounding box center [369, 325] width 307 height 23
click at [530, 322] on span "Toggle calendar" at bounding box center [536, 326] width 14 height 14
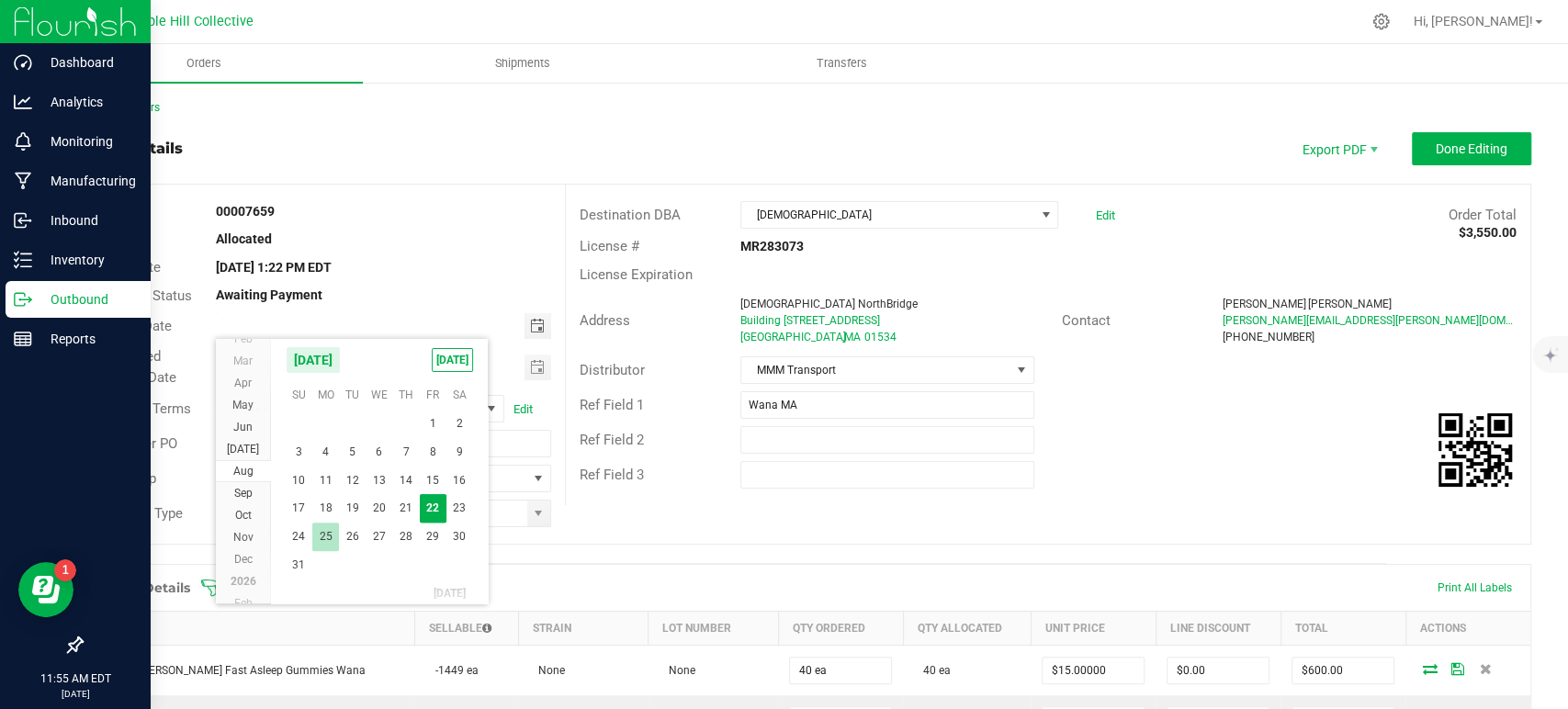
click at [324, 538] on span "25" at bounding box center [326, 537] width 27 height 28
type input "[DATE]"
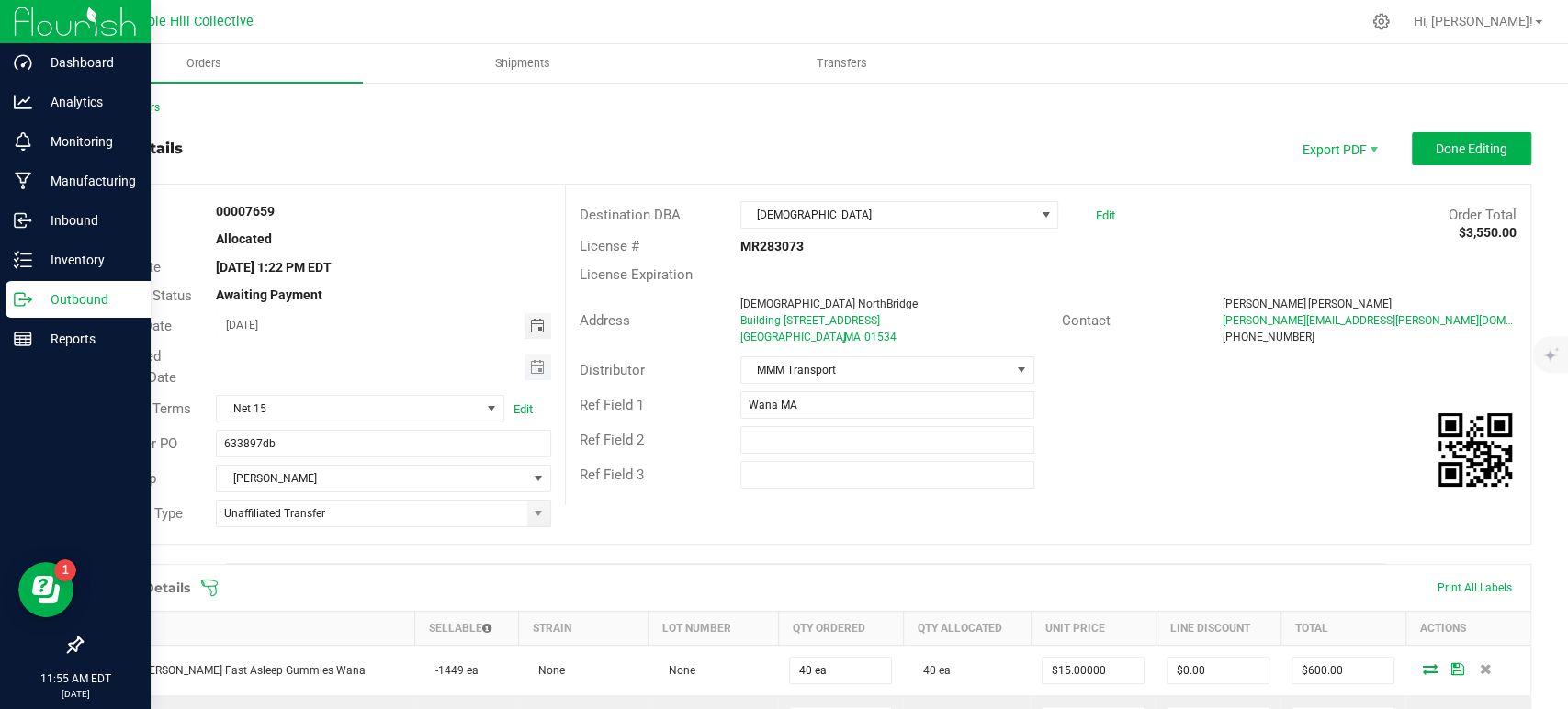
click at [530, 374] on span "Toggle calendar" at bounding box center [538, 367] width 27 height 26
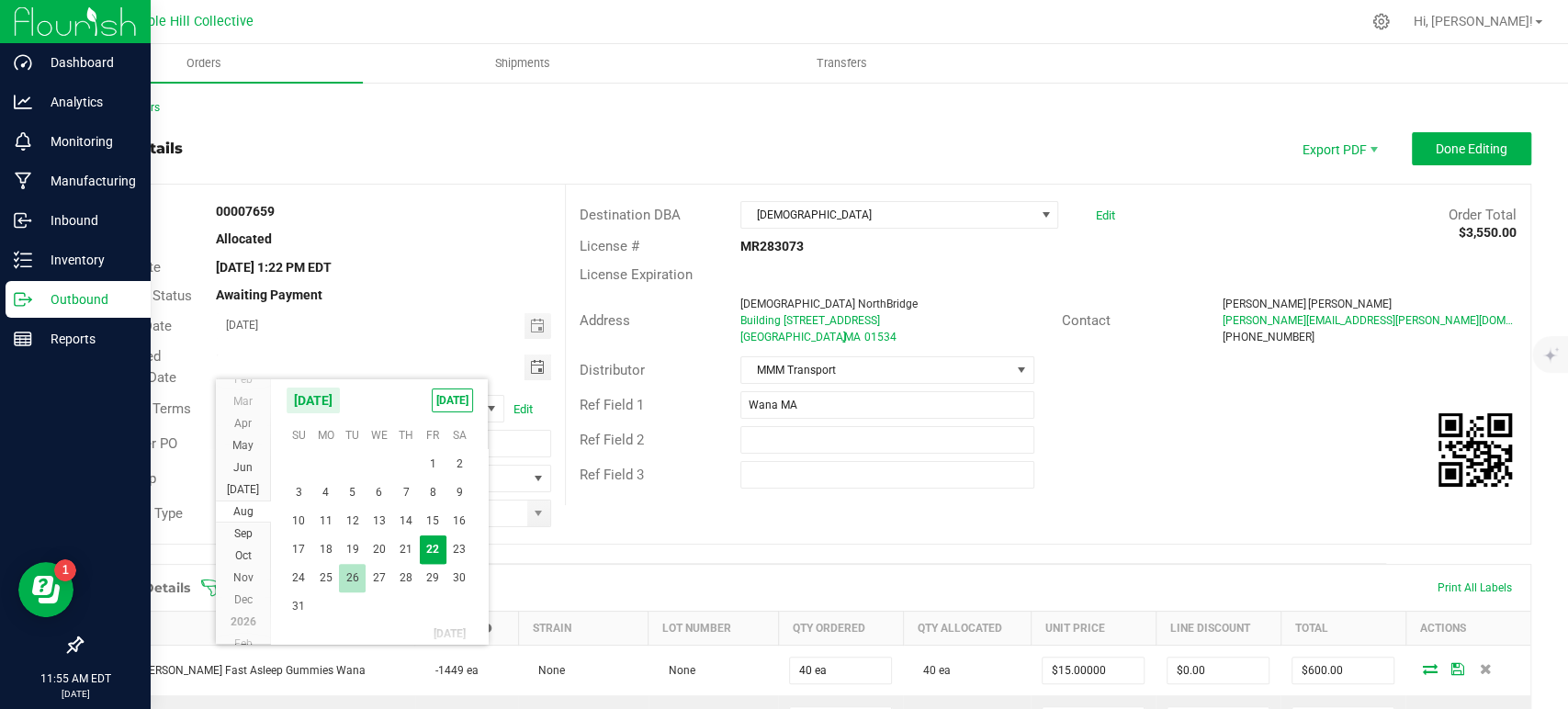
click at [352, 585] on span "26" at bounding box center [352, 578] width 27 height 28
type input "[DATE]"
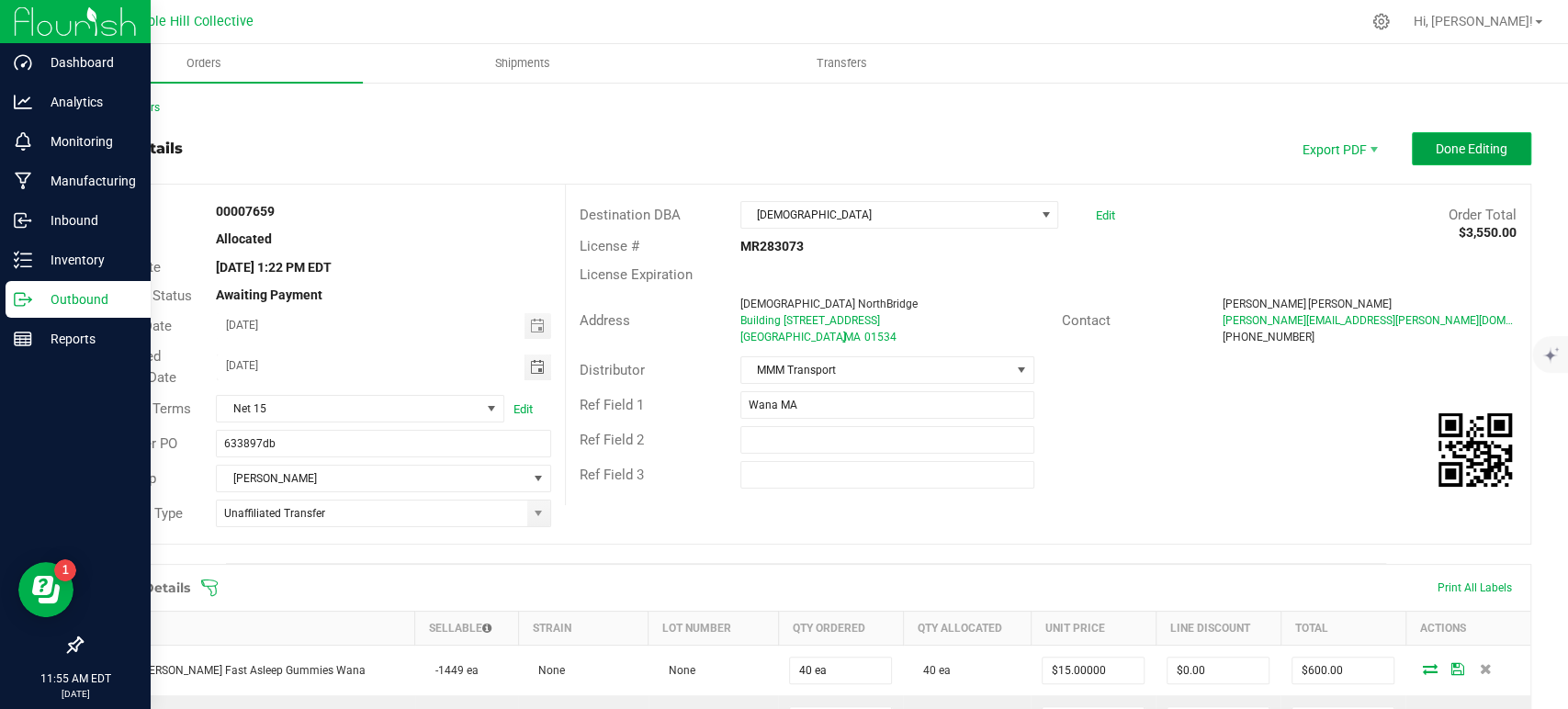
click at [1436, 151] on span "Done Editing" at bounding box center [1471, 148] width 71 height 14
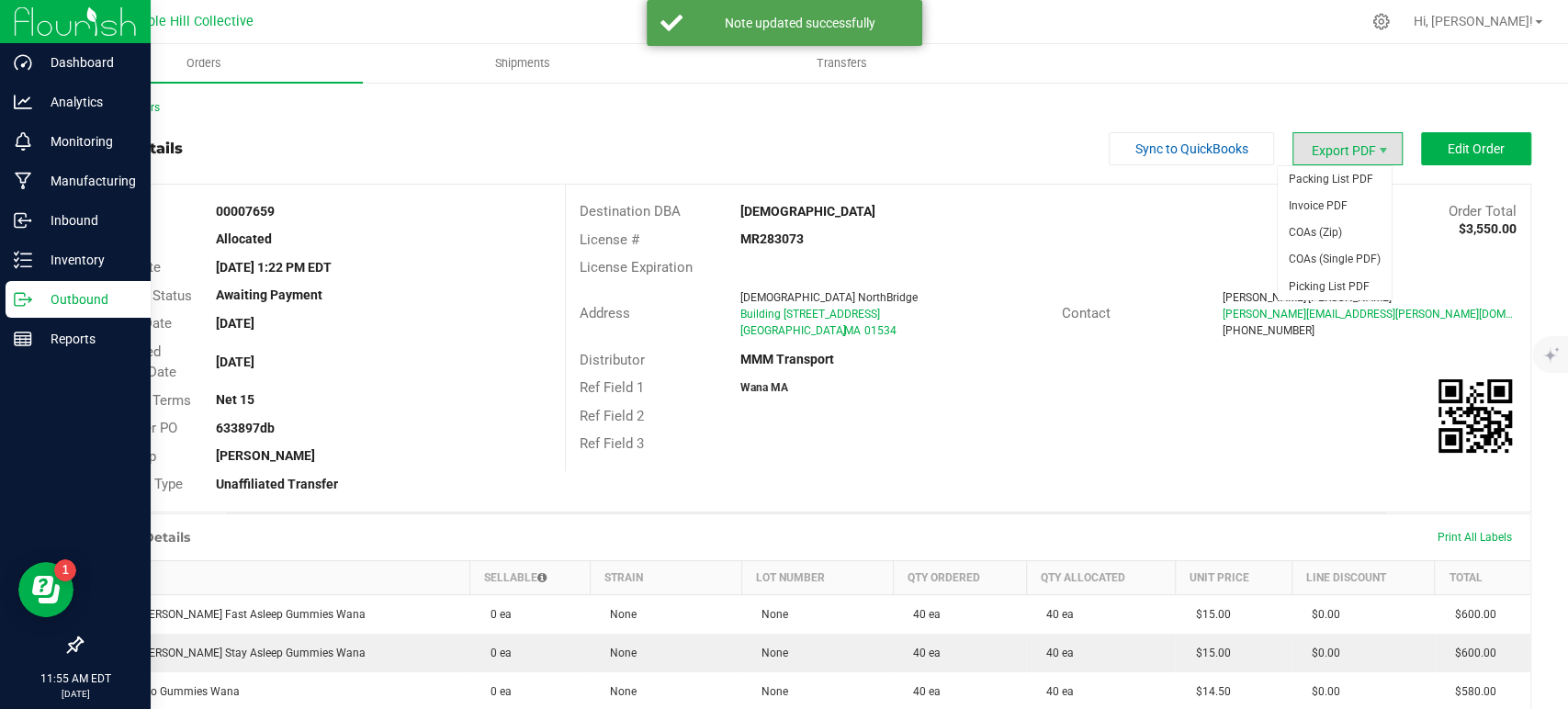
click at [1334, 155] on span "Export PDF" at bounding box center [1348, 148] width 110 height 33
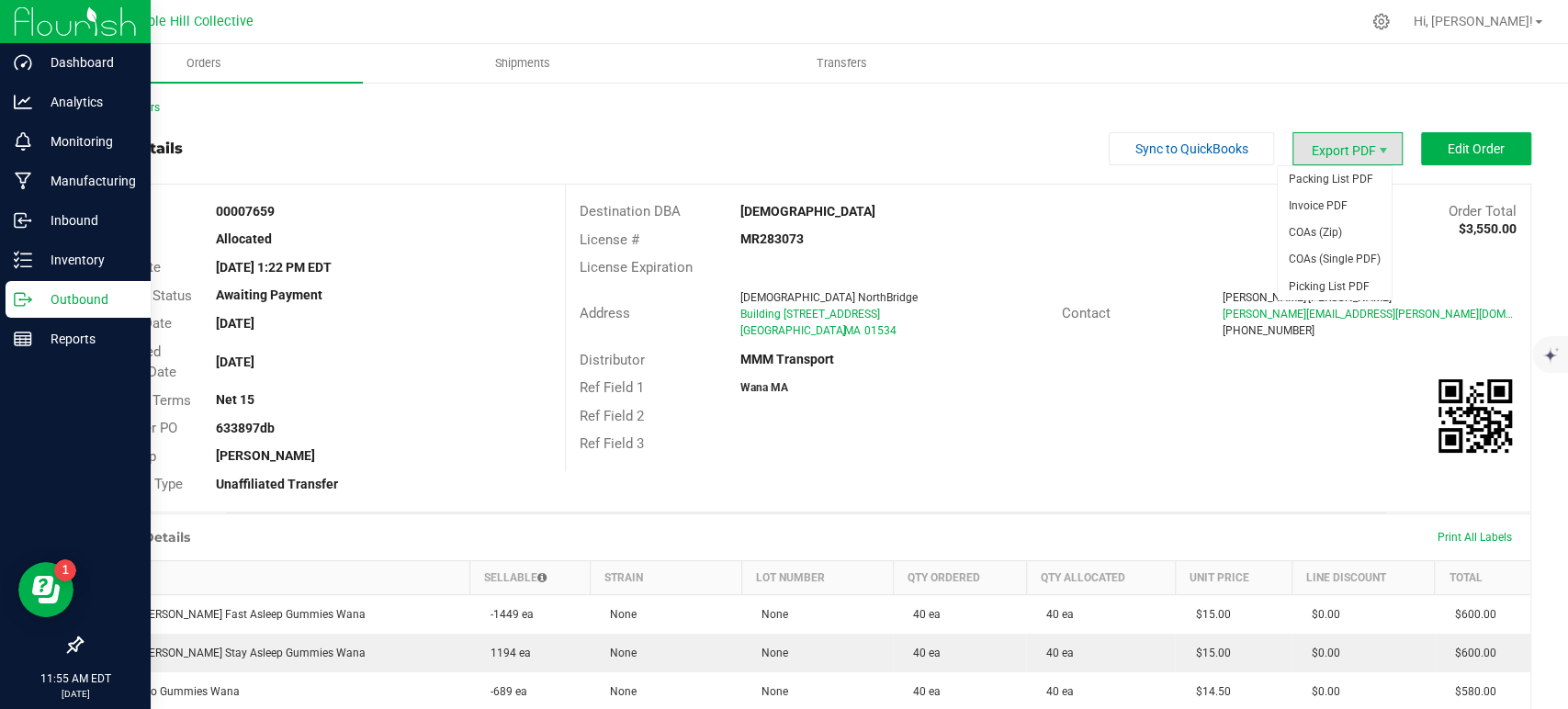
click at [1324, 150] on span "Export PDF" at bounding box center [1348, 148] width 110 height 33
click at [1336, 204] on span "Invoice PDF" at bounding box center [1335, 206] width 114 height 27
click at [1376, 153] on span "Export PDF" at bounding box center [1383, 150] width 14 height 14
click at [1347, 233] on span "COAs (Zip)" at bounding box center [1335, 233] width 114 height 27
click at [129, 111] on link "Back to Orders" at bounding box center [120, 107] width 79 height 13
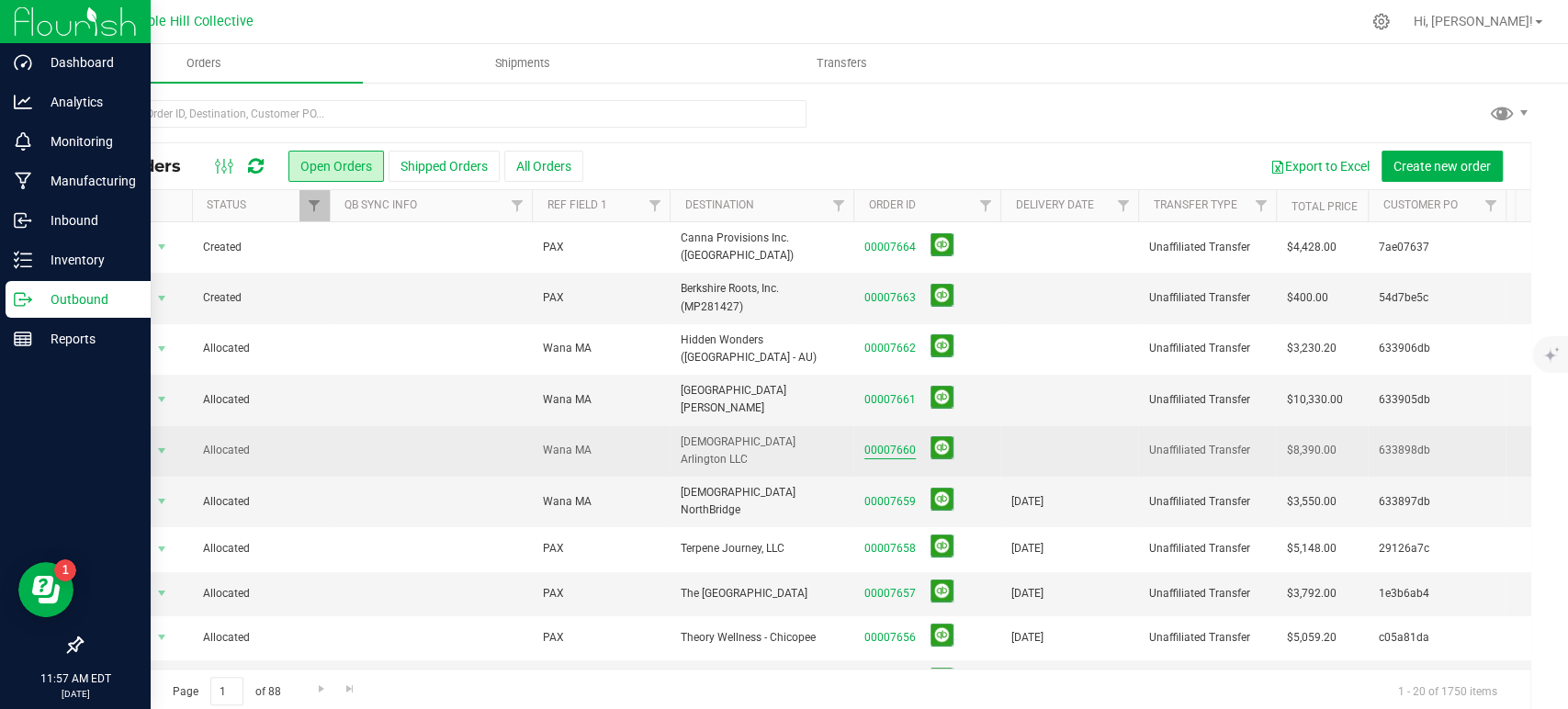
click at [902, 442] on link "00007660" at bounding box center [890, 451] width 51 height 17
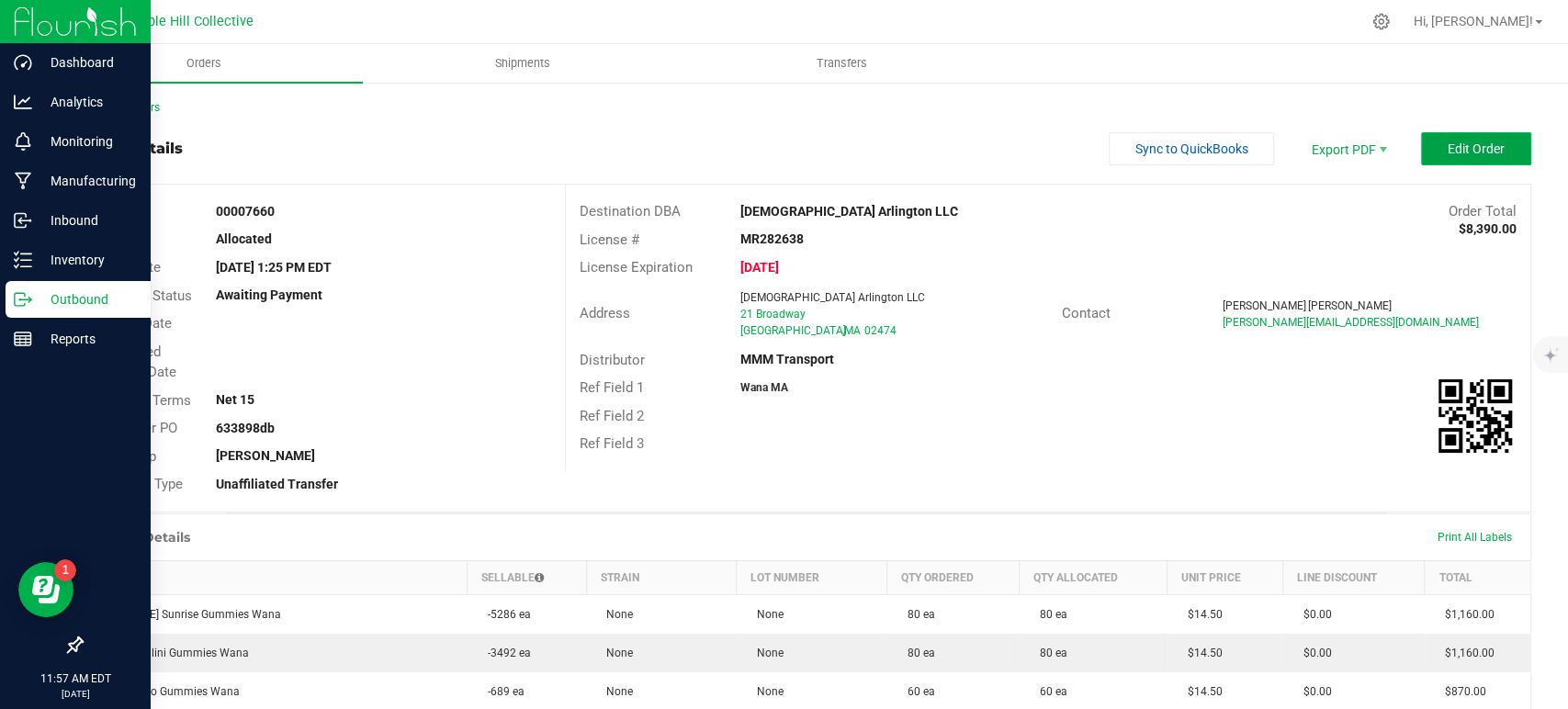
click at [1474, 147] on span "Edit Order" at bounding box center [1476, 148] width 57 height 14
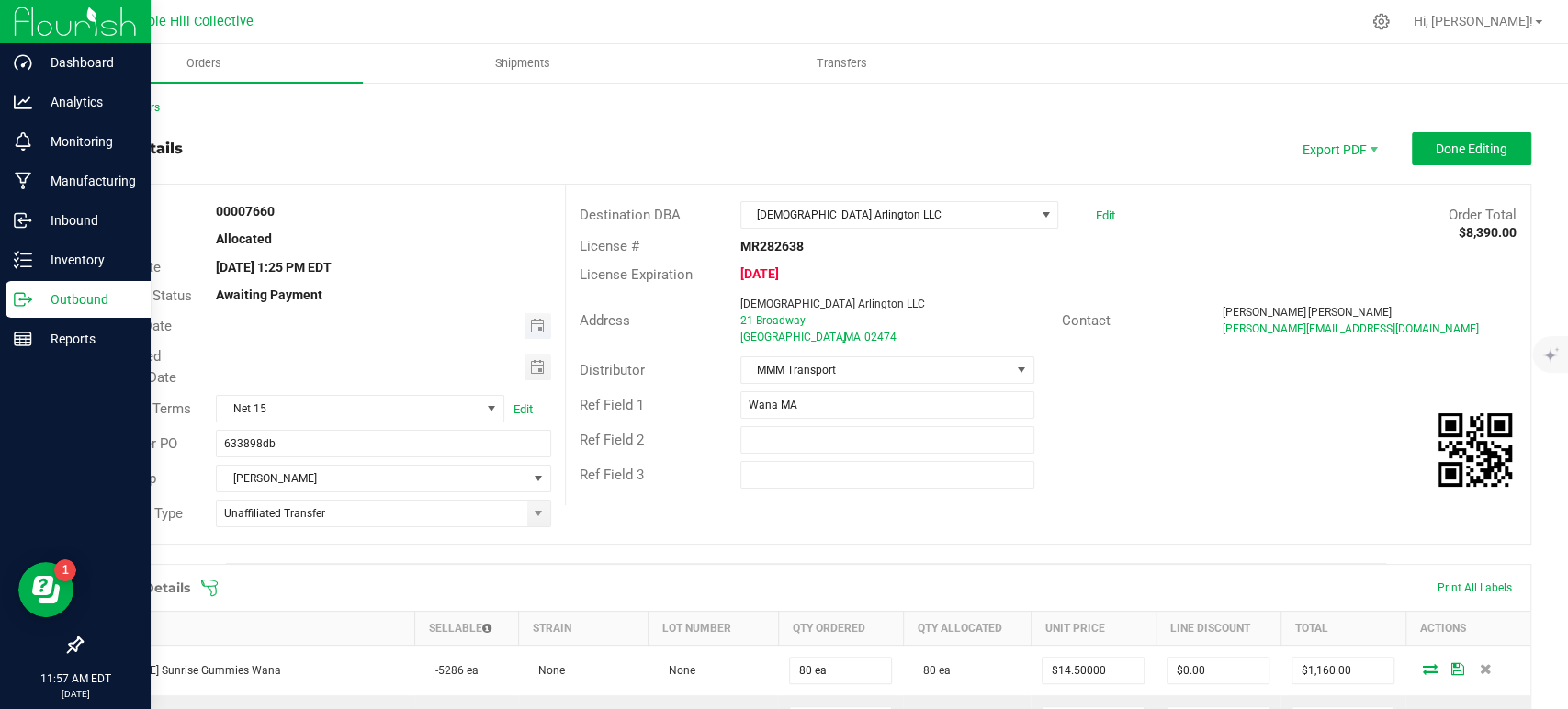
click at [525, 329] on span "Toggle calendar" at bounding box center [538, 326] width 27 height 26
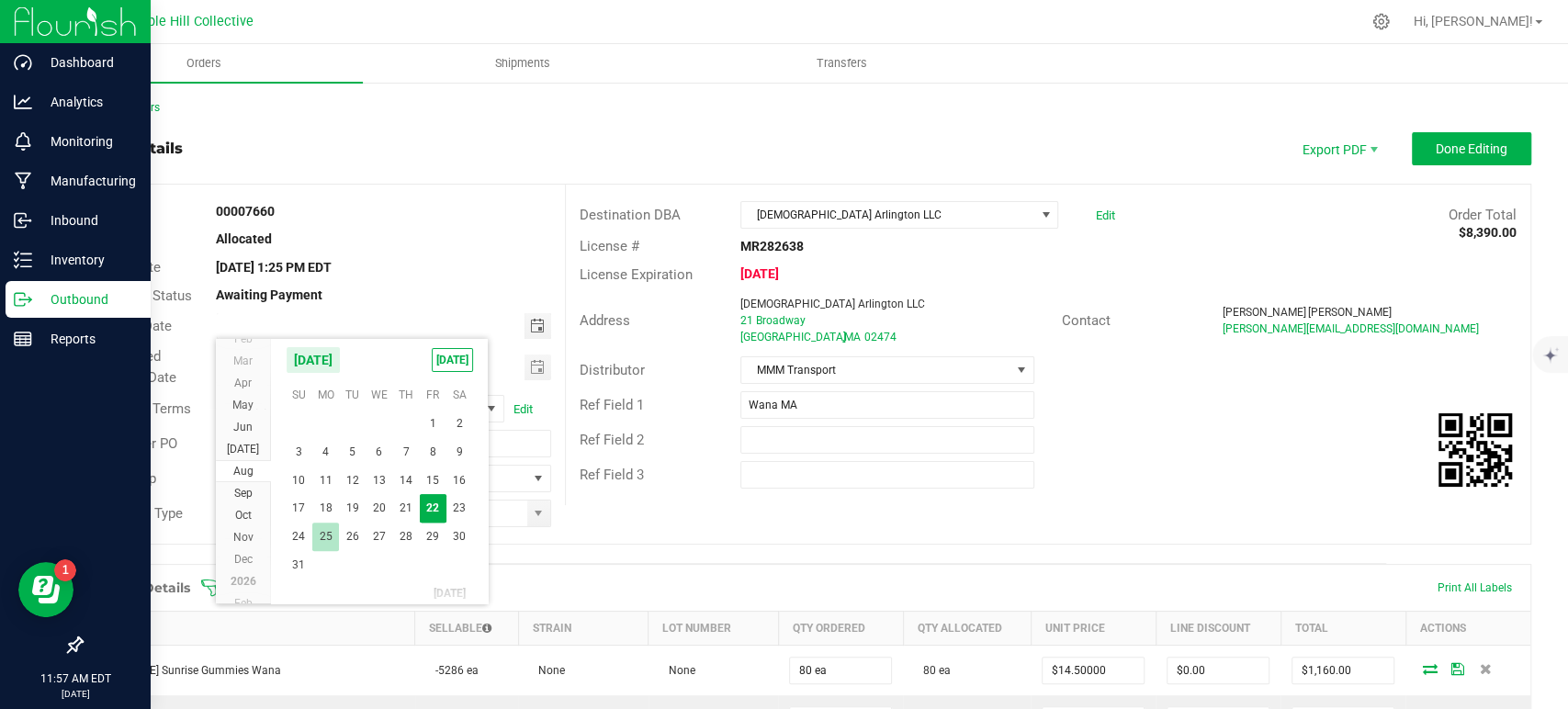
click at [329, 547] on span "25" at bounding box center [326, 537] width 27 height 28
type input "[DATE]"
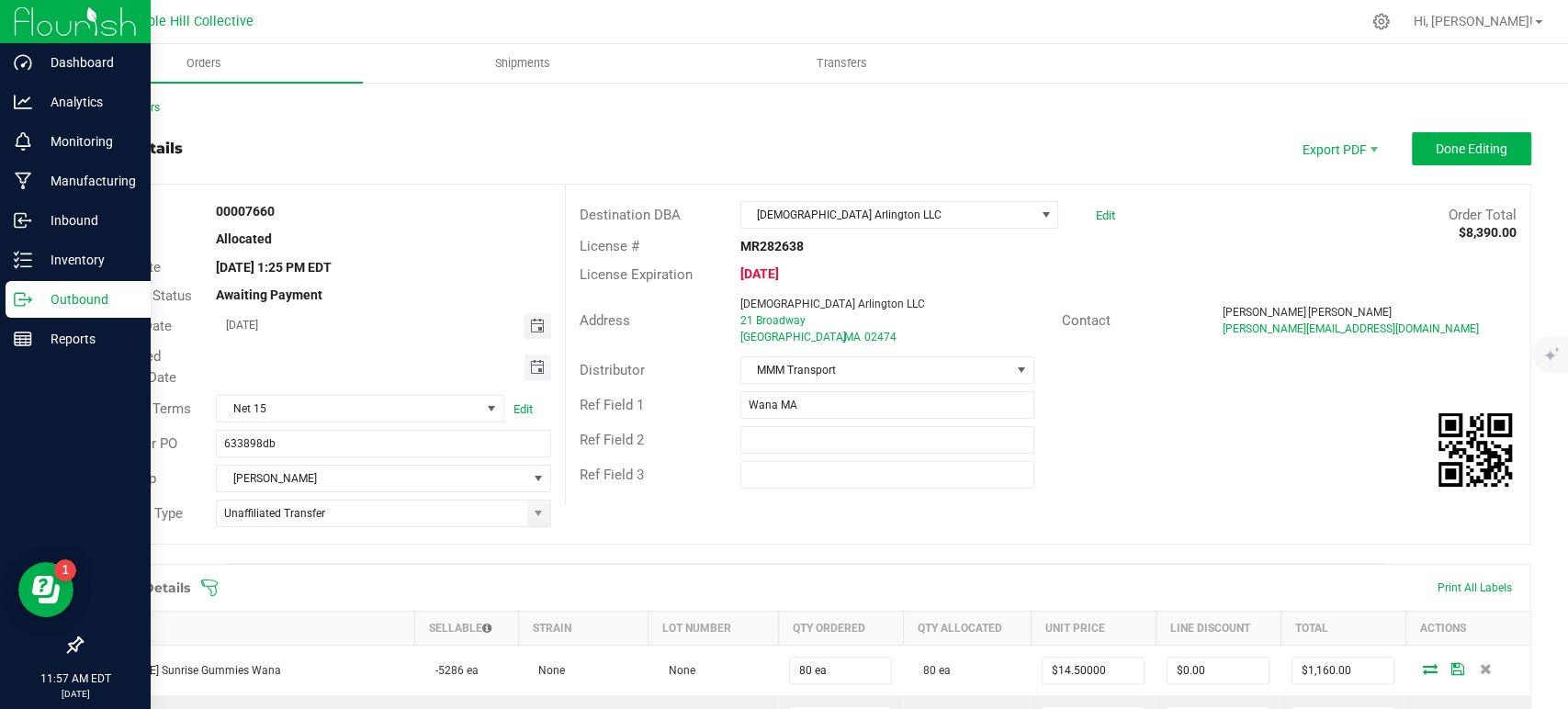
click at [535, 366] on span "Toggle calendar" at bounding box center [536, 366] width 14 height 14
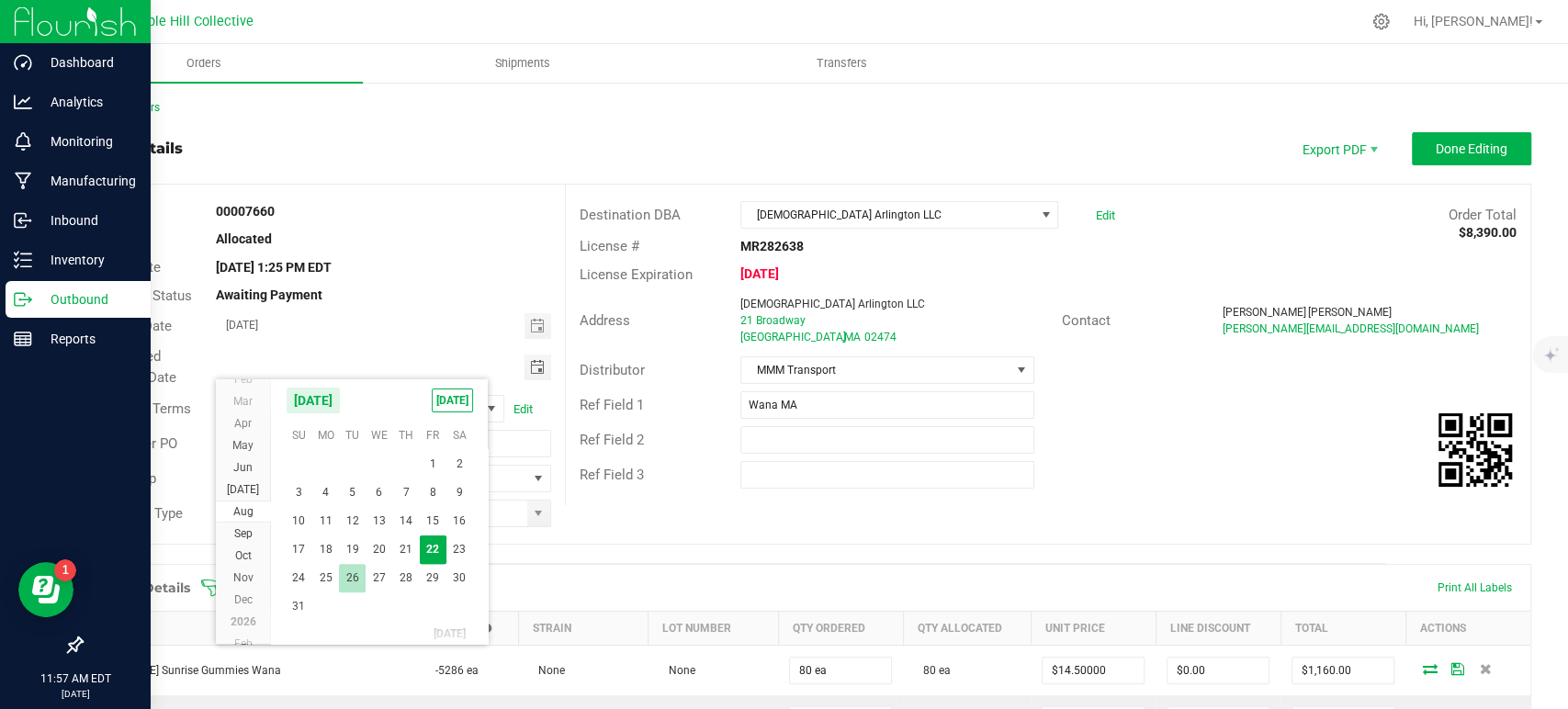
click at [358, 573] on span "26" at bounding box center [352, 578] width 27 height 28
type input "[DATE]"
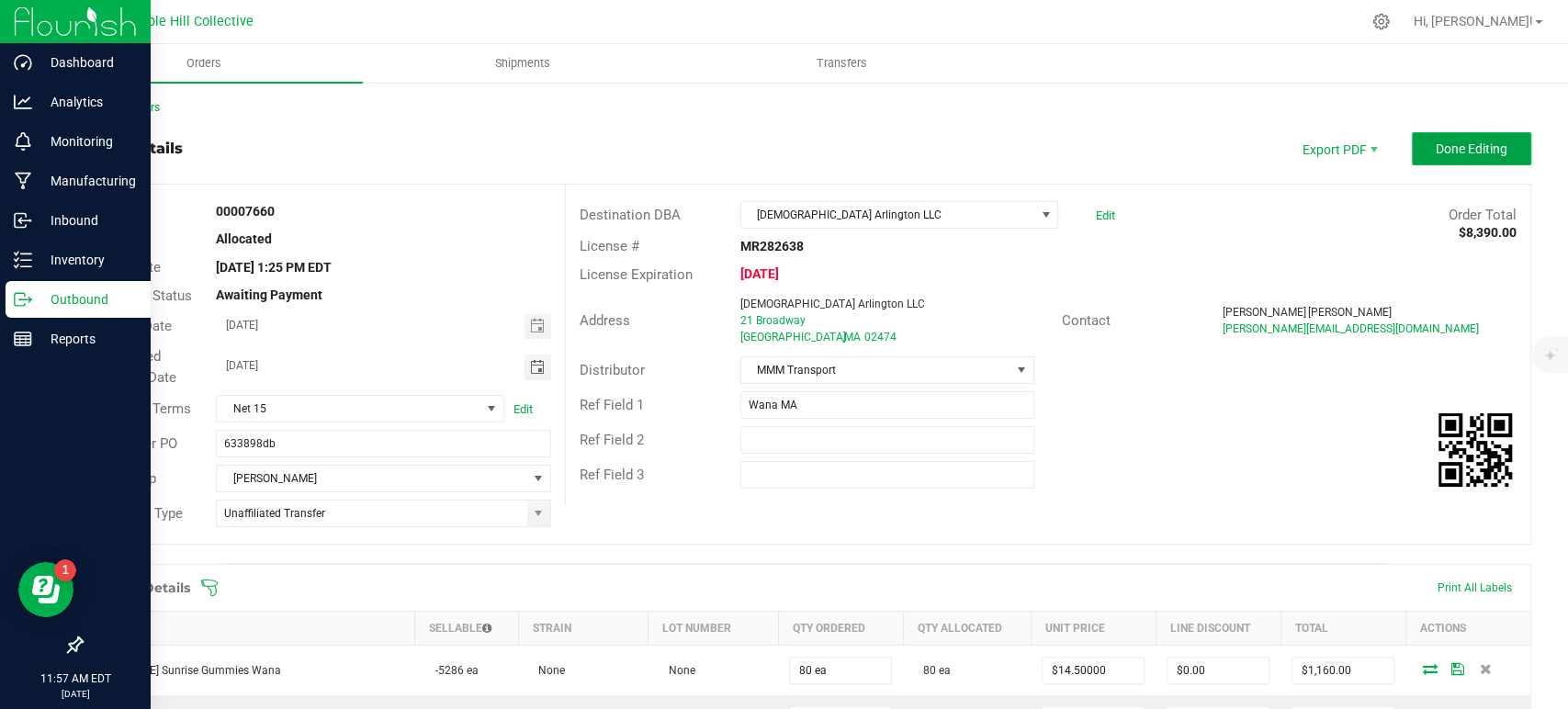
click at [1477, 148] on span "Done Editing" at bounding box center [1471, 148] width 71 height 14
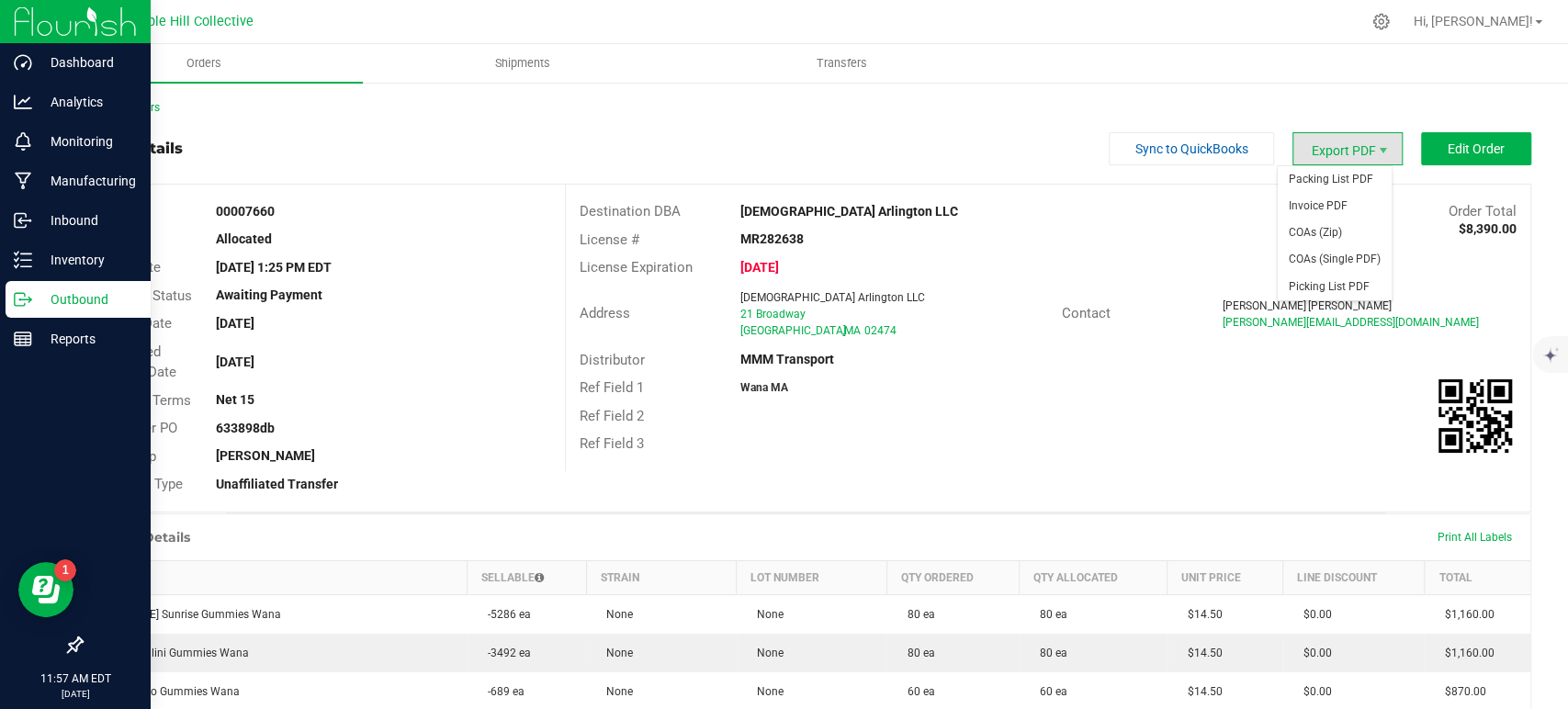
click at [1341, 155] on span "Export PDF" at bounding box center [1348, 148] width 110 height 33
click at [1338, 210] on span "Invoice PDF" at bounding box center [1335, 206] width 114 height 27
click at [1335, 162] on span "Export PDF" at bounding box center [1348, 148] width 110 height 33
click at [1344, 234] on span "COAs (Zip)" at bounding box center [1335, 233] width 114 height 27
click at [123, 101] on link "Back to Orders" at bounding box center [120, 107] width 79 height 13
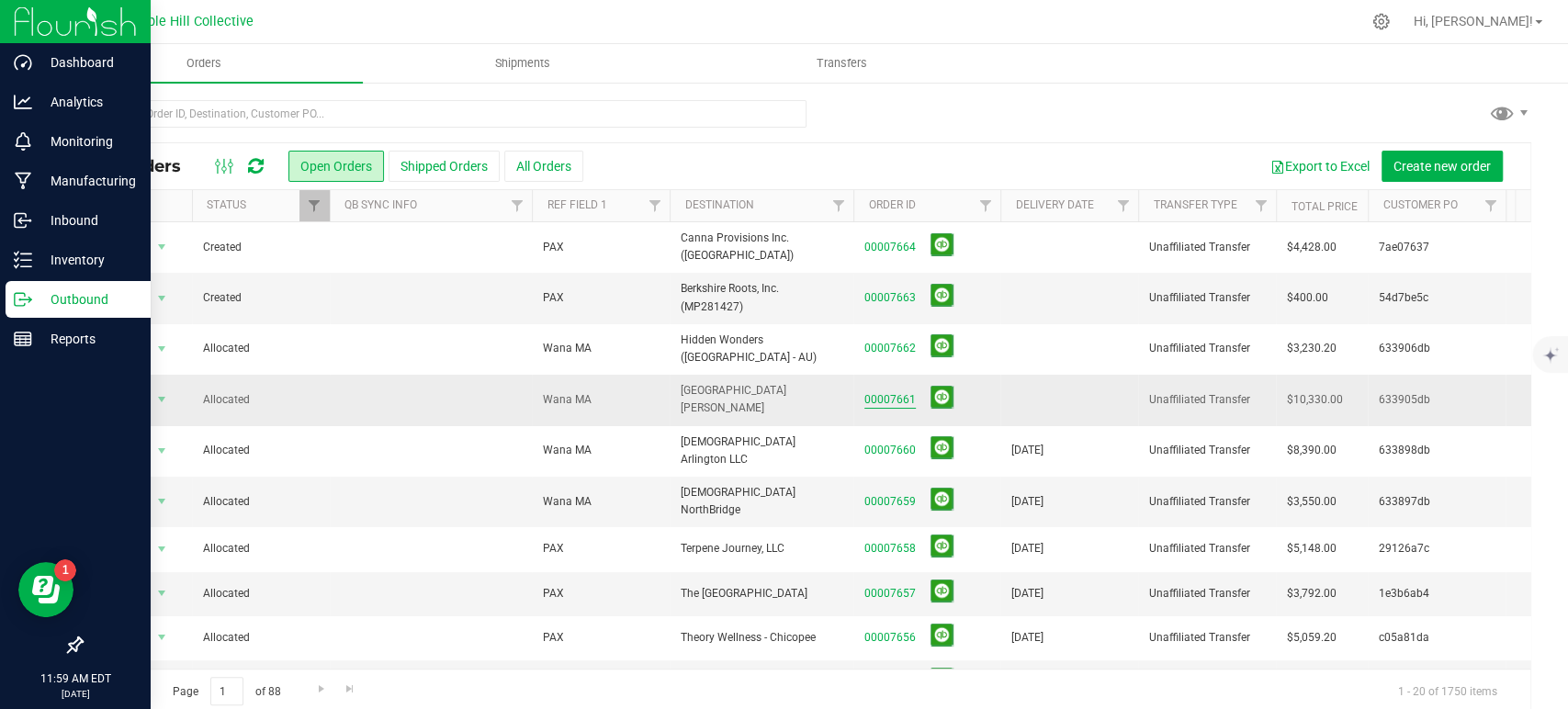
click at [887, 391] on link "00007661" at bounding box center [890, 400] width 51 height 17
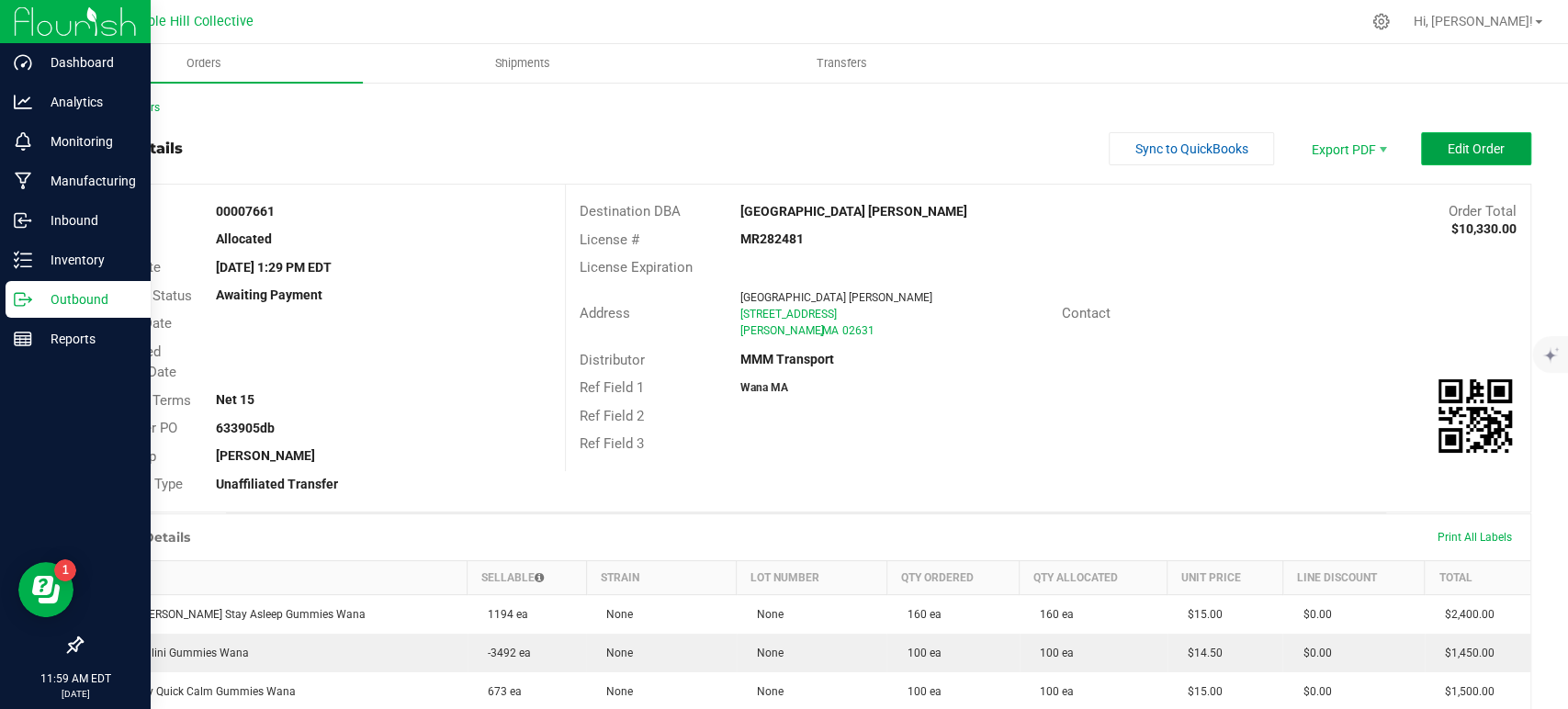
click at [1473, 138] on button "Edit Order" at bounding box center [1476, 148] width 110 height 33
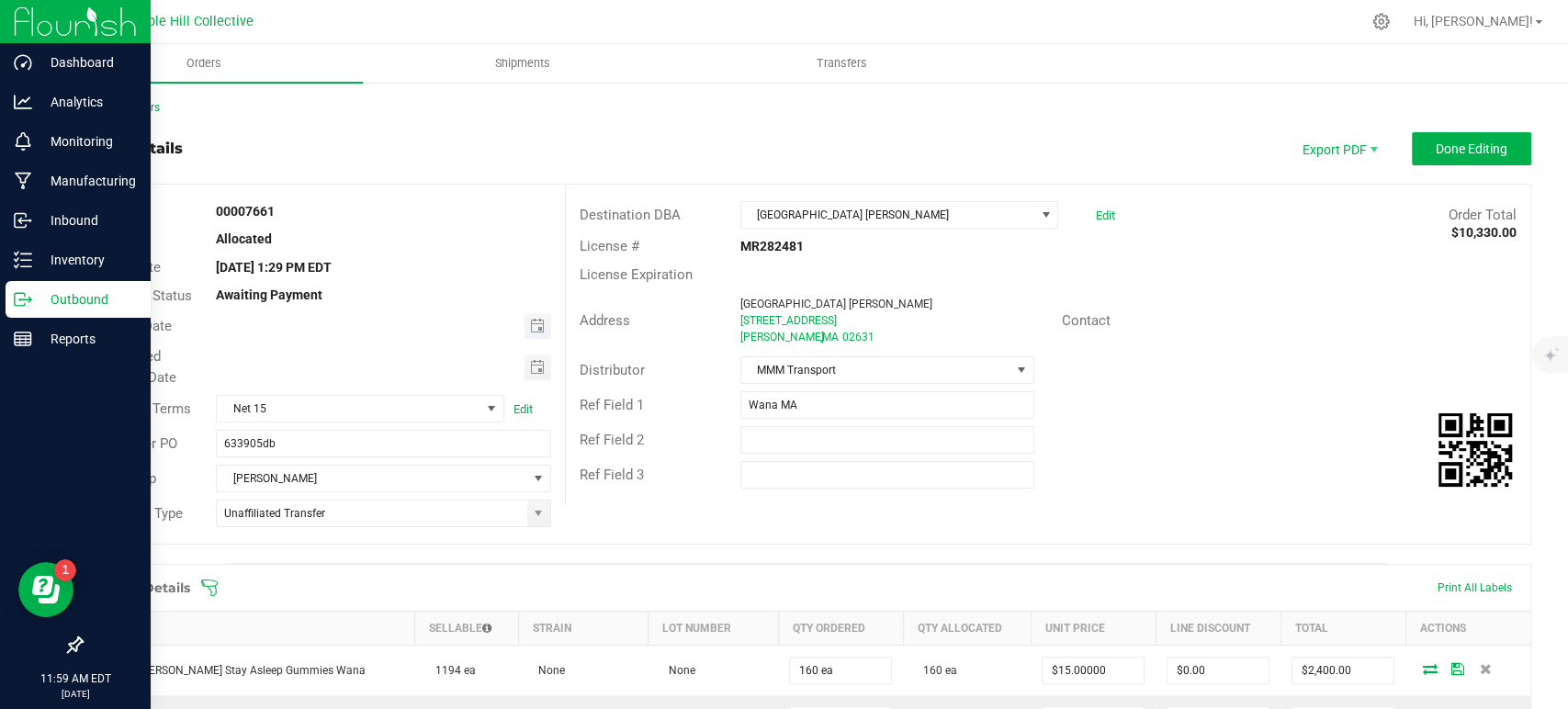
click at [525, 330] on span "Toggle calendar" at bounding box center [538, 326] width 27 height 26
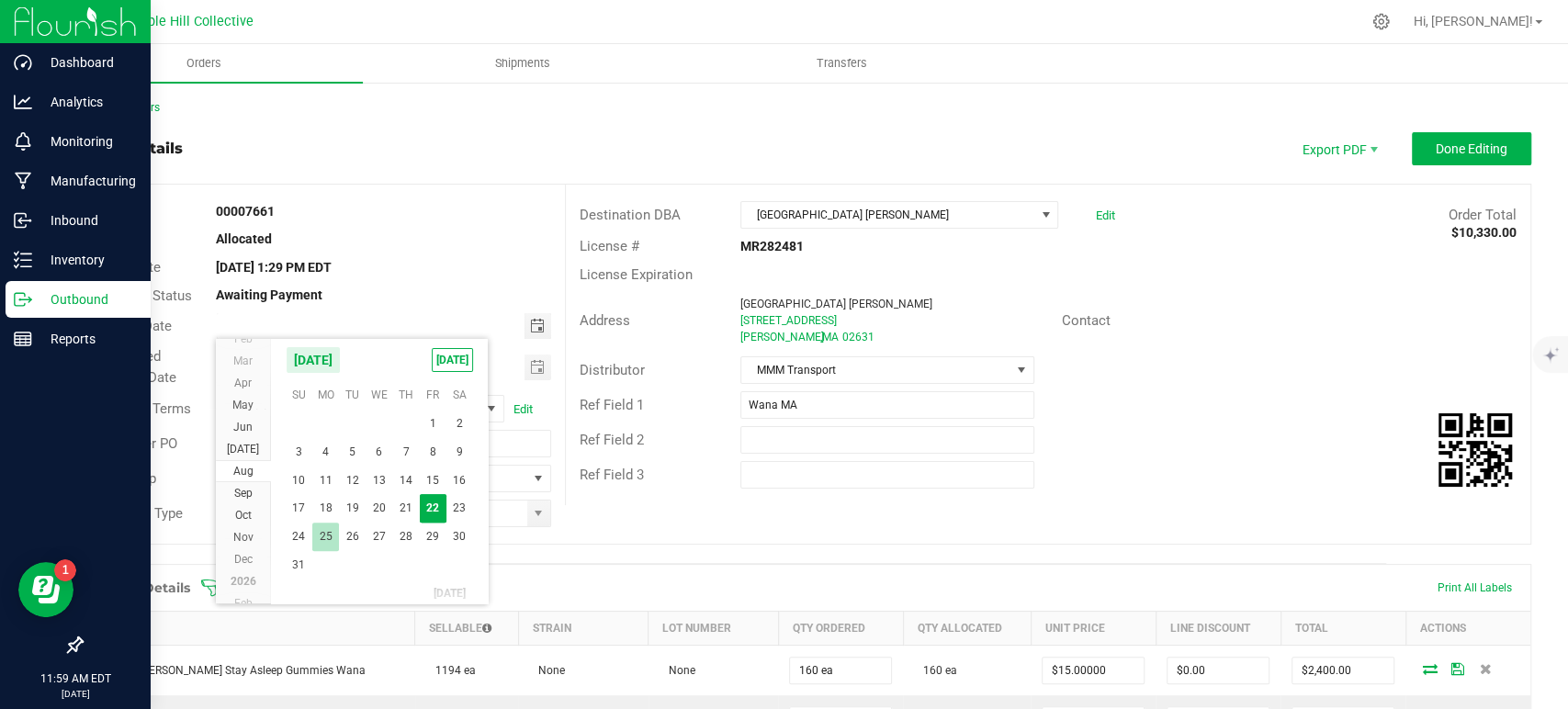
click at [322, 542] on span "25" at bounding box center [326, 537] width 27 height 28
type input "[DATE]"
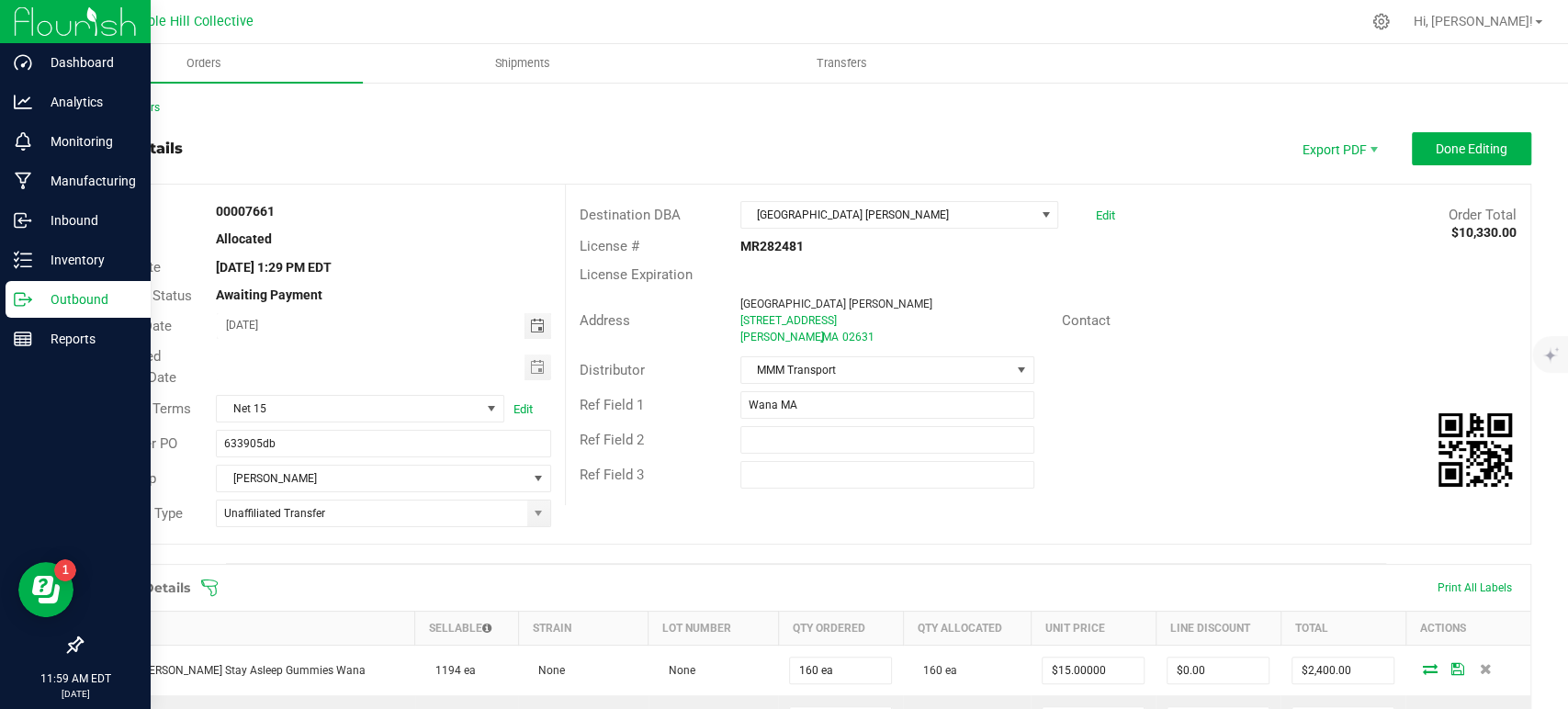
click at [530, 368] on span "Toggle calendar" at bounding box center [536, 366] width 14 height 14
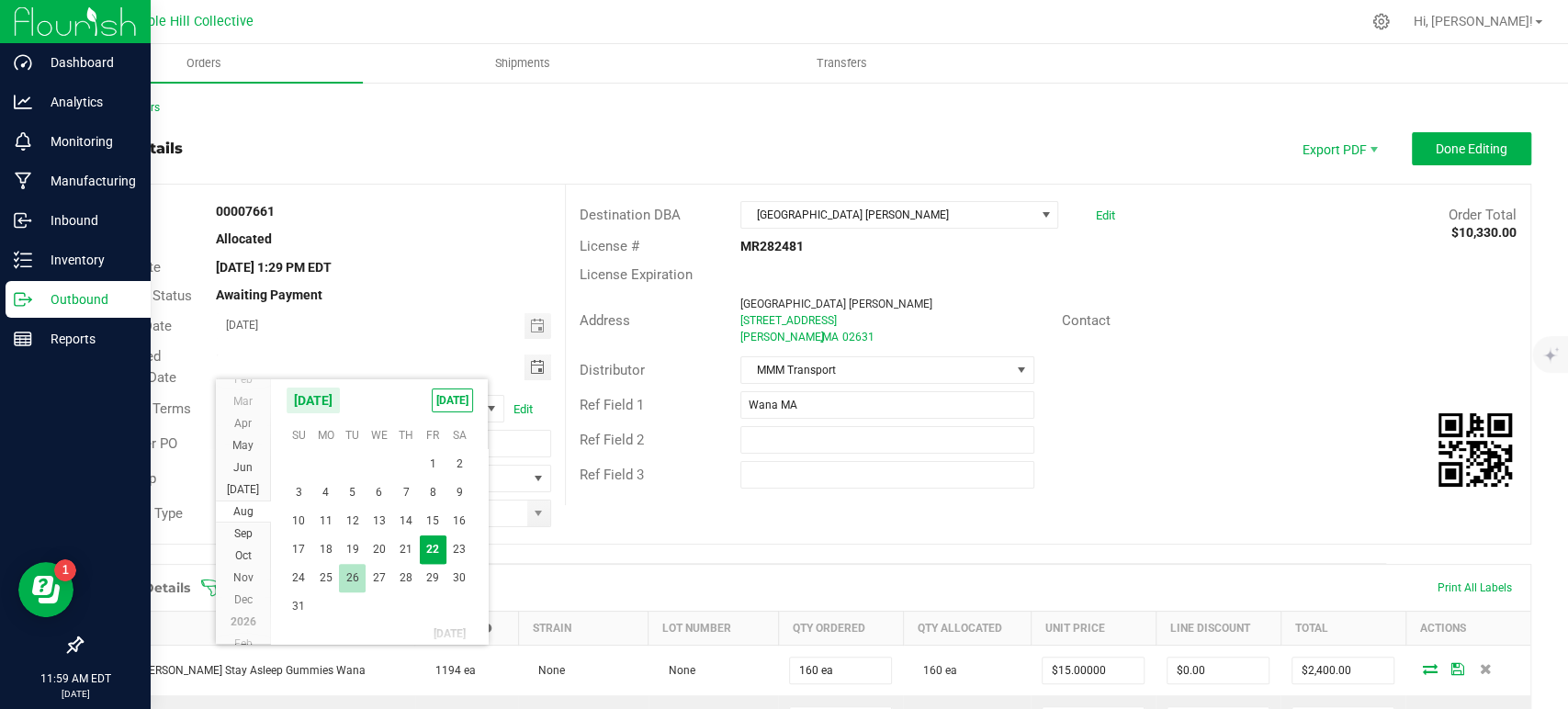
click at [343, 571] on span "26" at bounding box center [352, 578] width 27 height 28
type input "[DATE]"
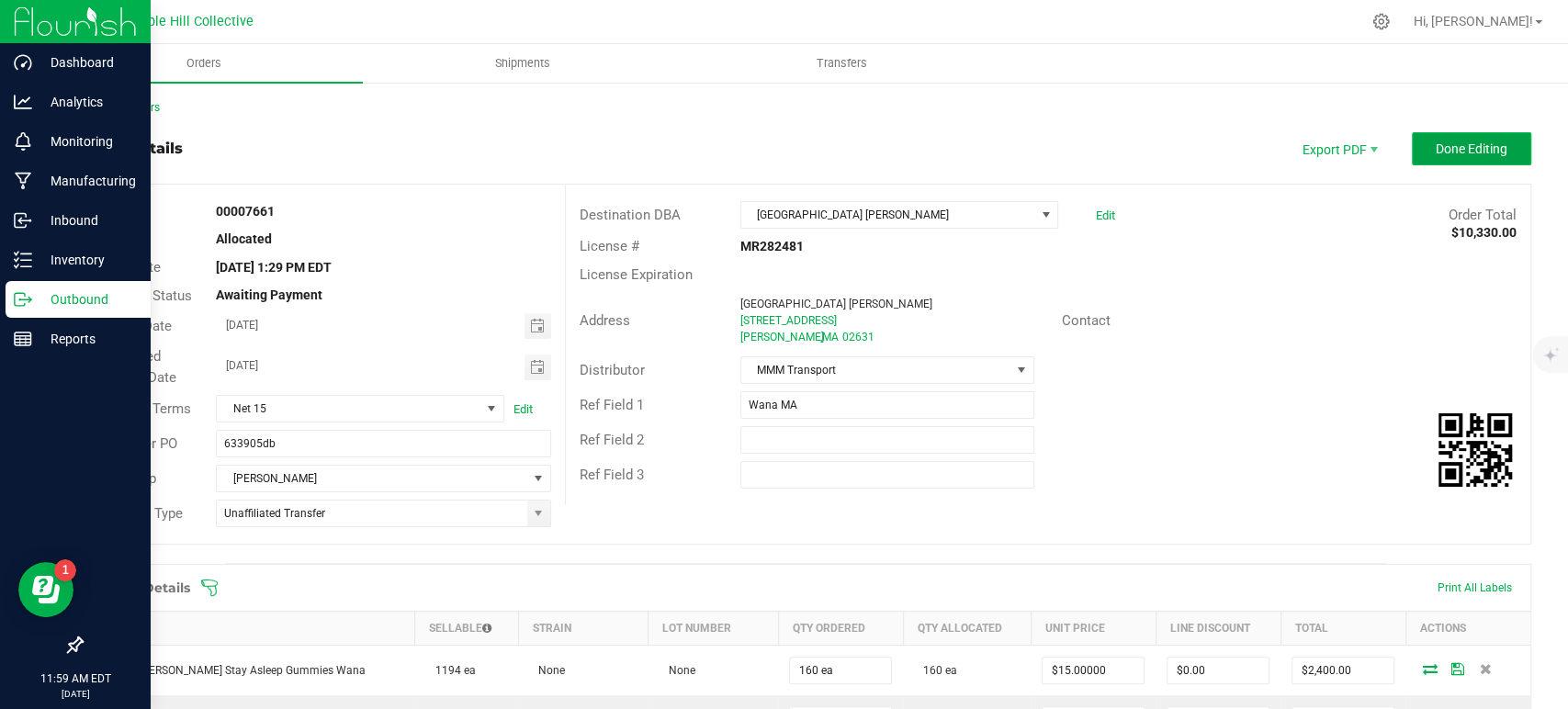
click at [1478, 160] on button "Done Editing" at bounding box center [1472, 148] width 120 height 33
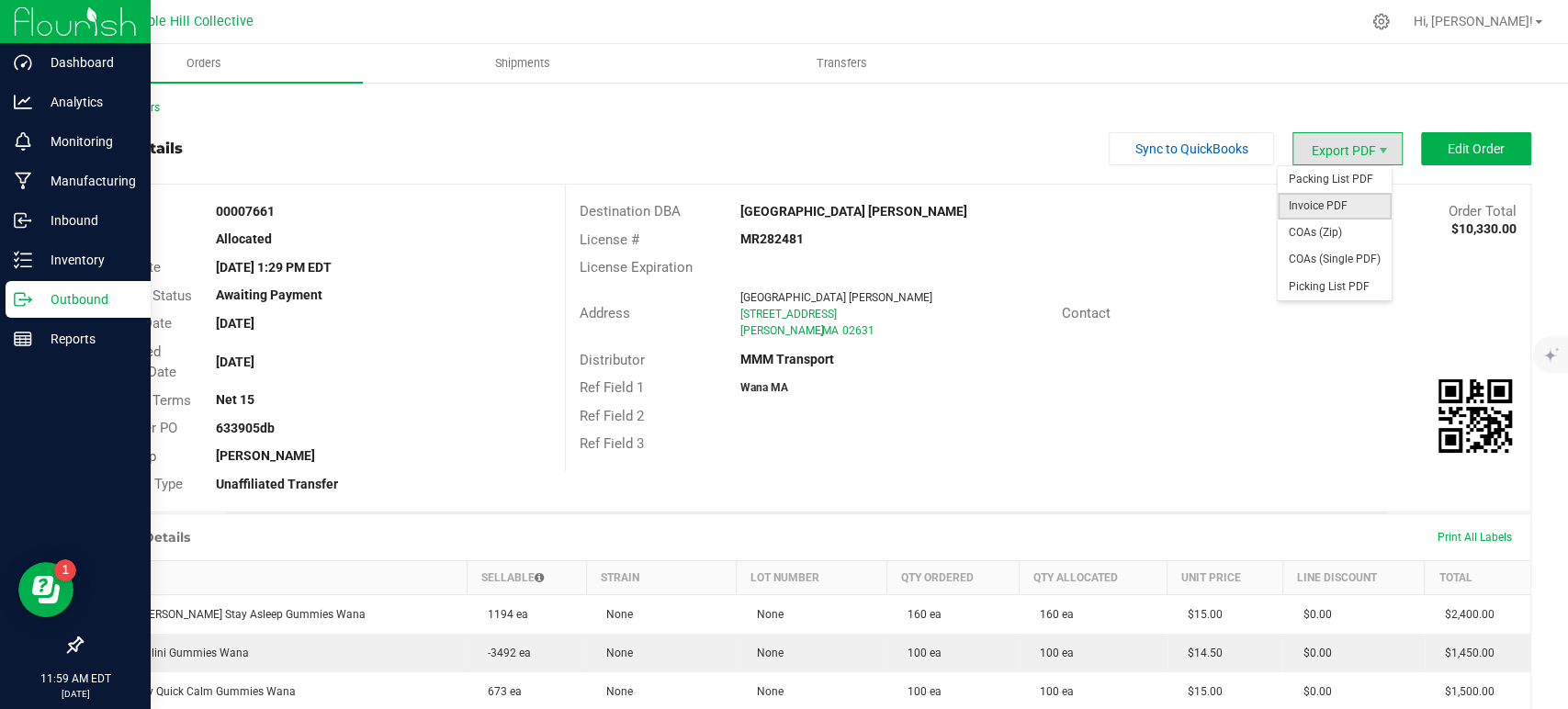
click at [1367, 214] on span "Invoice PDF" at bounding box center [1335, 206] width 114 height 27
click at [1334, 229] on span "COAs (Zip)" at bounding box center [1335, 233] width 114 height 27
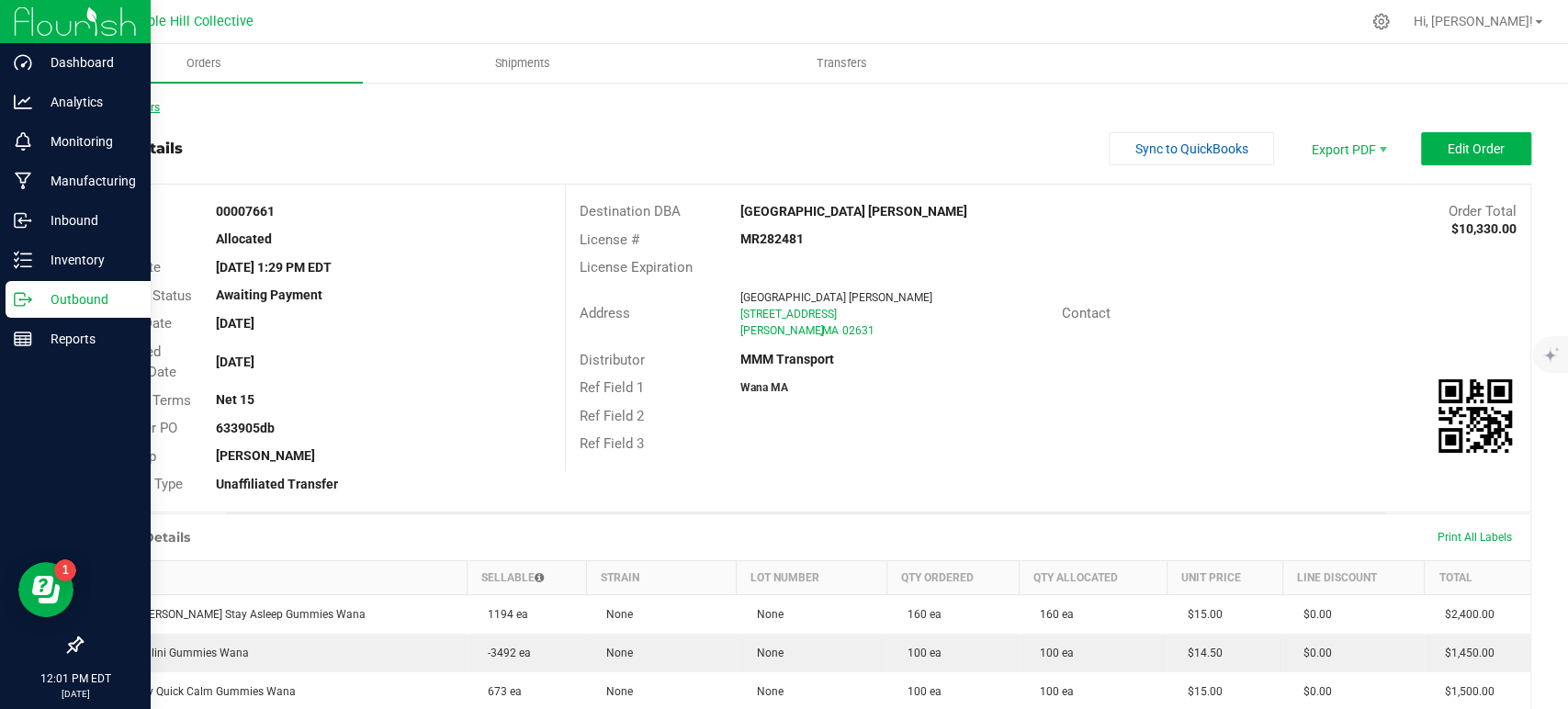
click at [154, 108] on link "Back to Orders" at bounding box center [120, 107] width 79 height 13
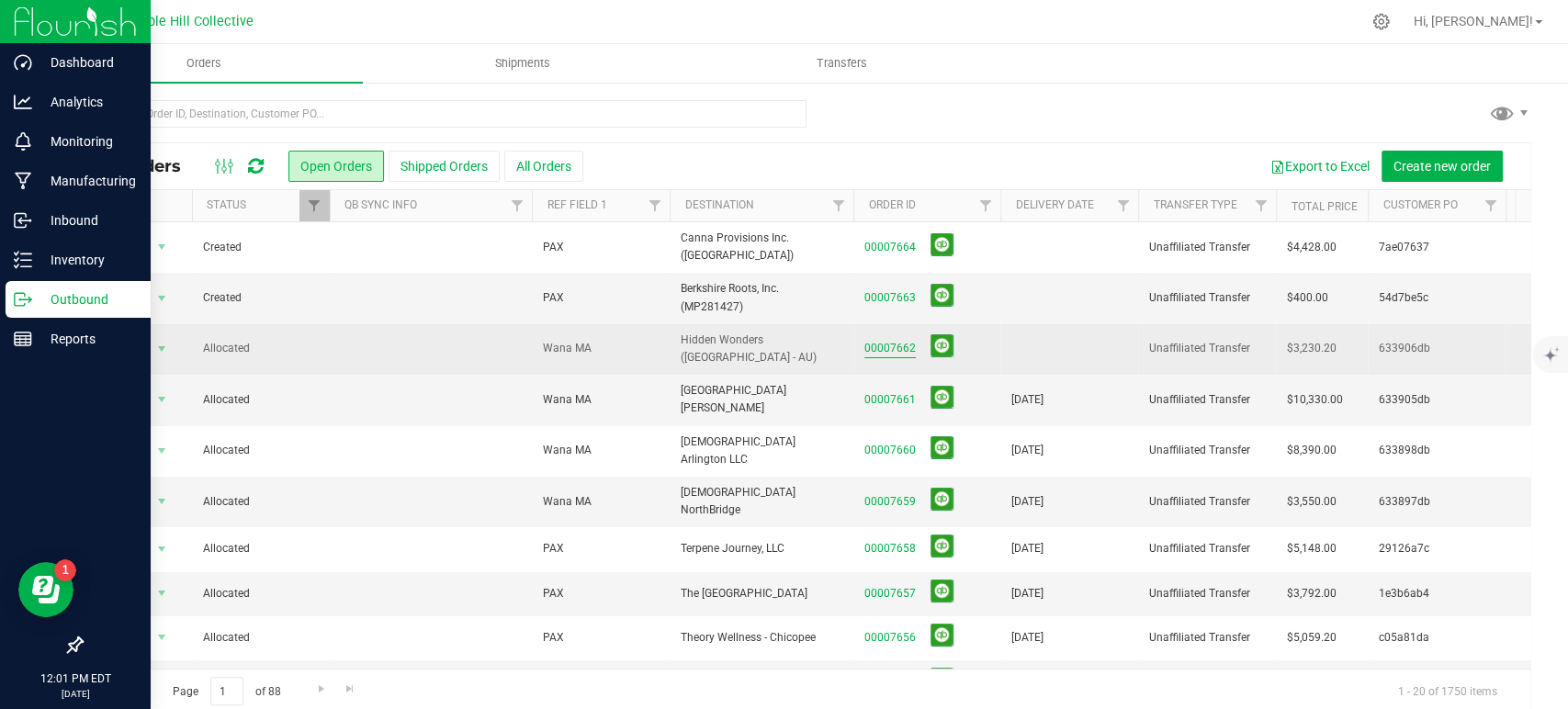
click at [886, 344] on link "00007662" at bounding box center [890, 348] width 51 height 17
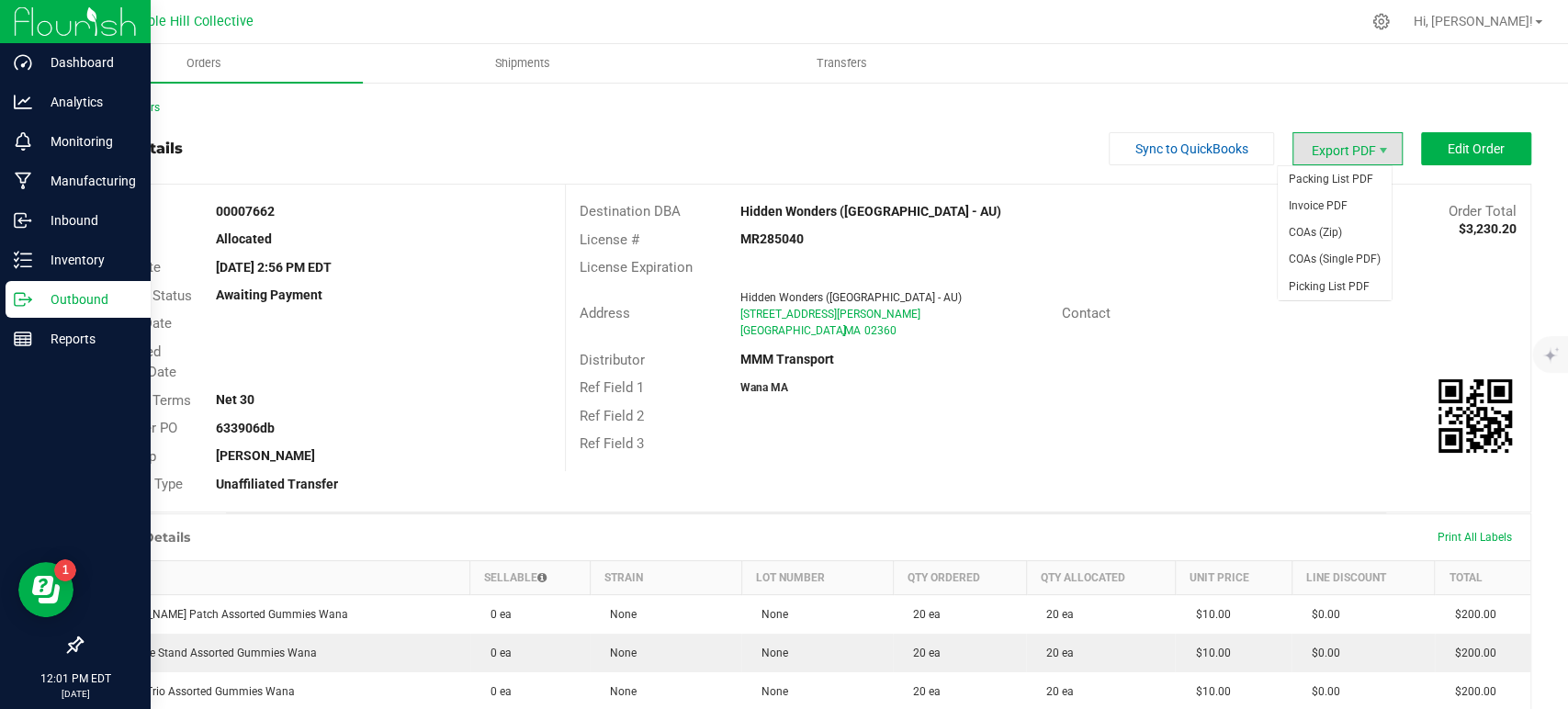
click at [1347, 154] on span "Export PDF" at bounding box center [1348, 148] width 110 height 33
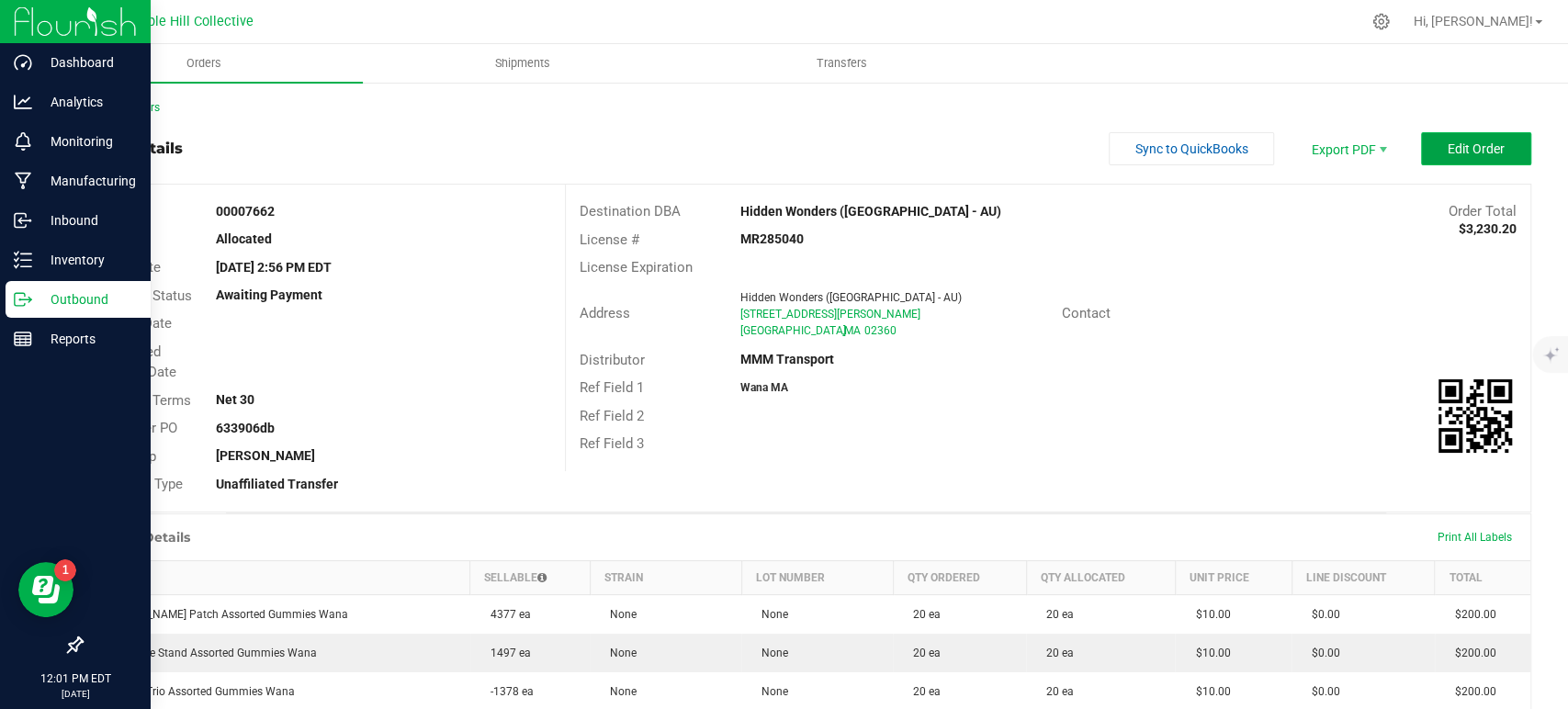
click at [1447, 141] on span "Edit Order" at bounding box center [1476, 148] width 57 height 14
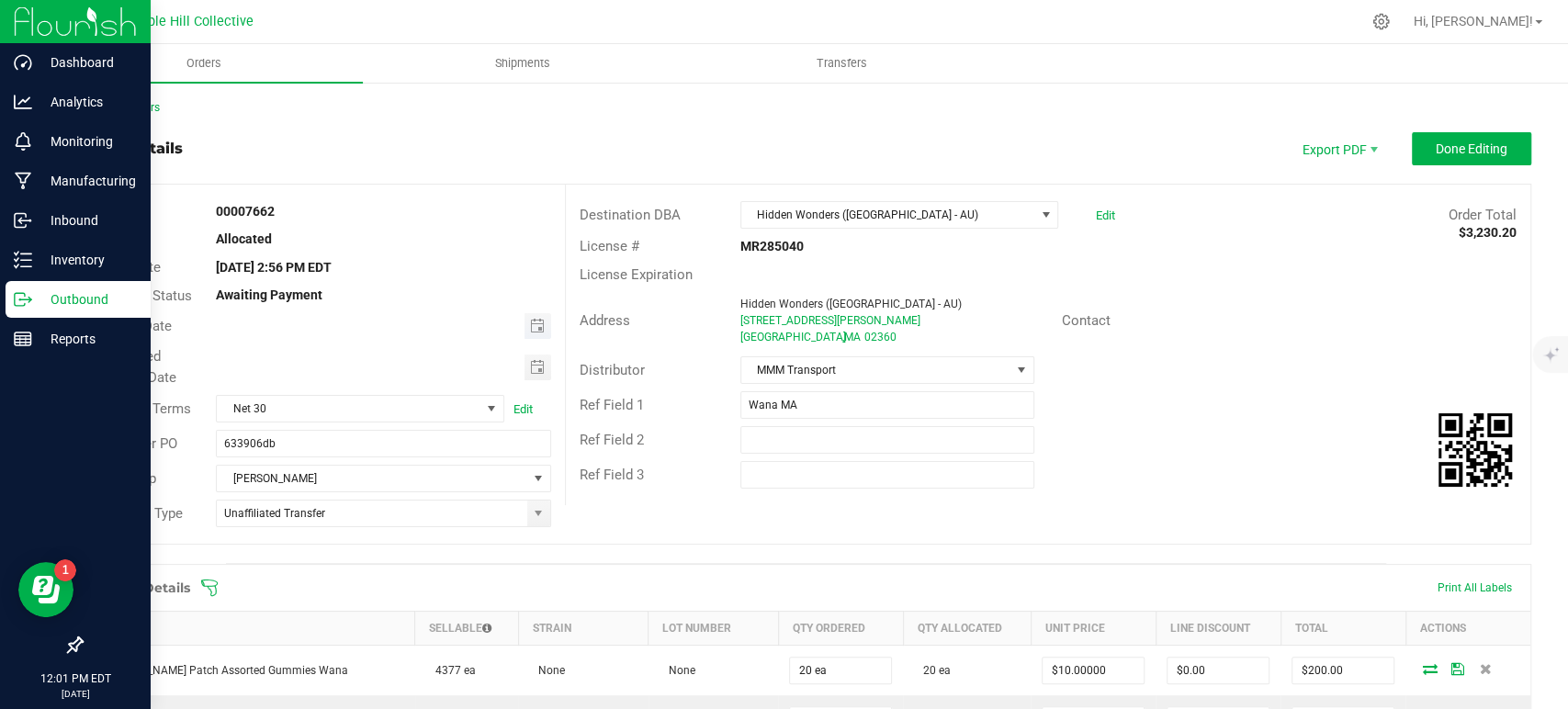
click at [525, 337] on span "Toggle calendar" at bounding box center [538, 326] width 27 height 26
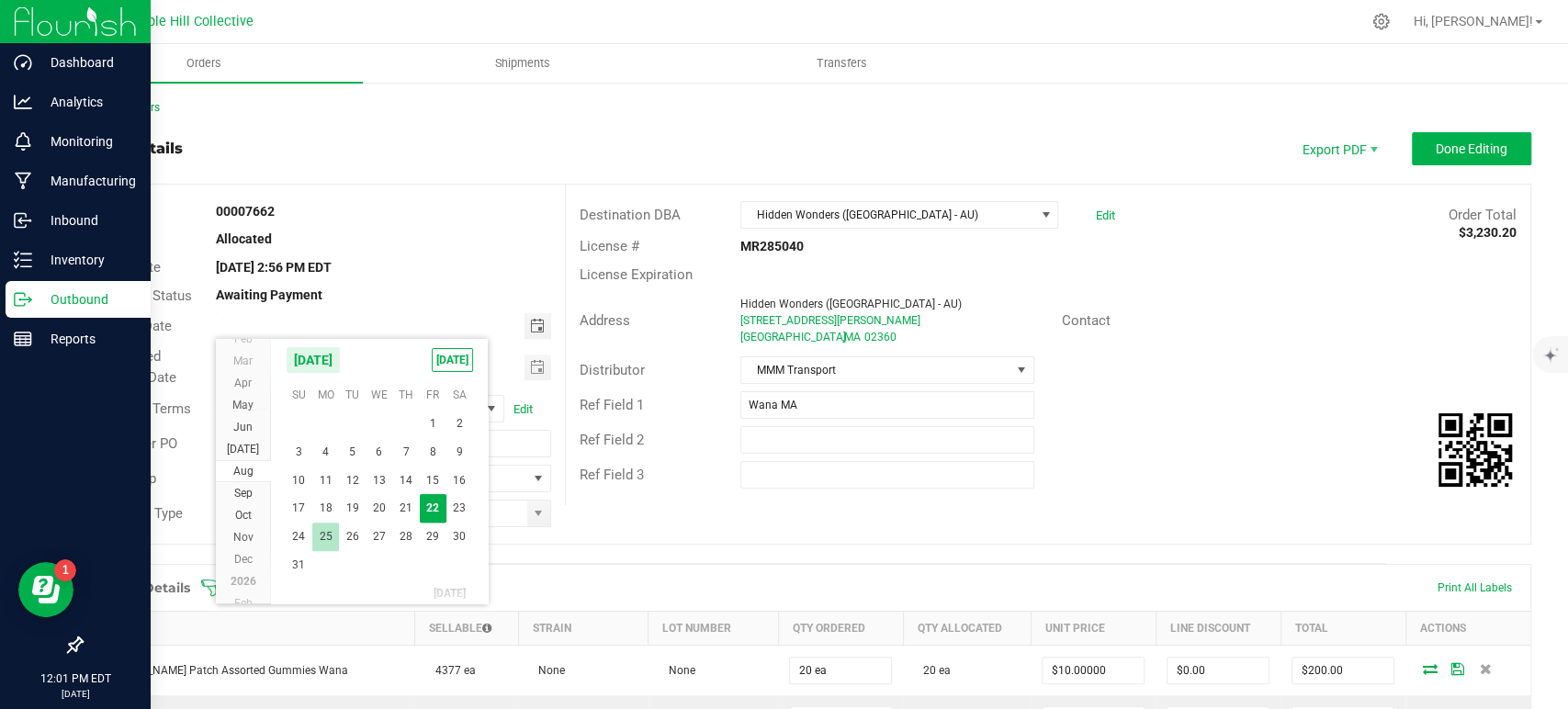
click at [329, 536] on span "25" at bounding box center [326, 537] width 27 height 28
type input "[DATE]"
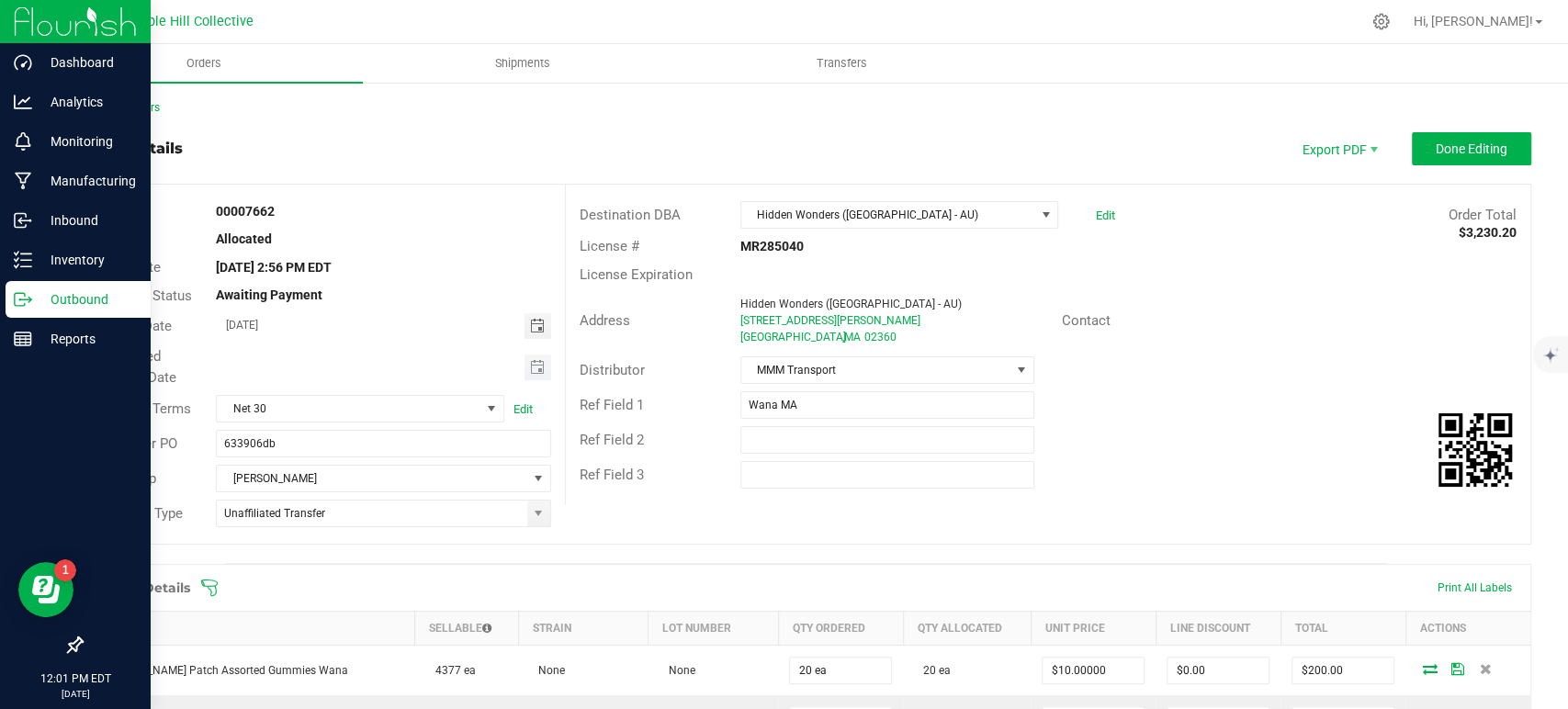
click at [532, 357] on span "Toggle calendar" at bounding box center [538, 367] width 27 height 26
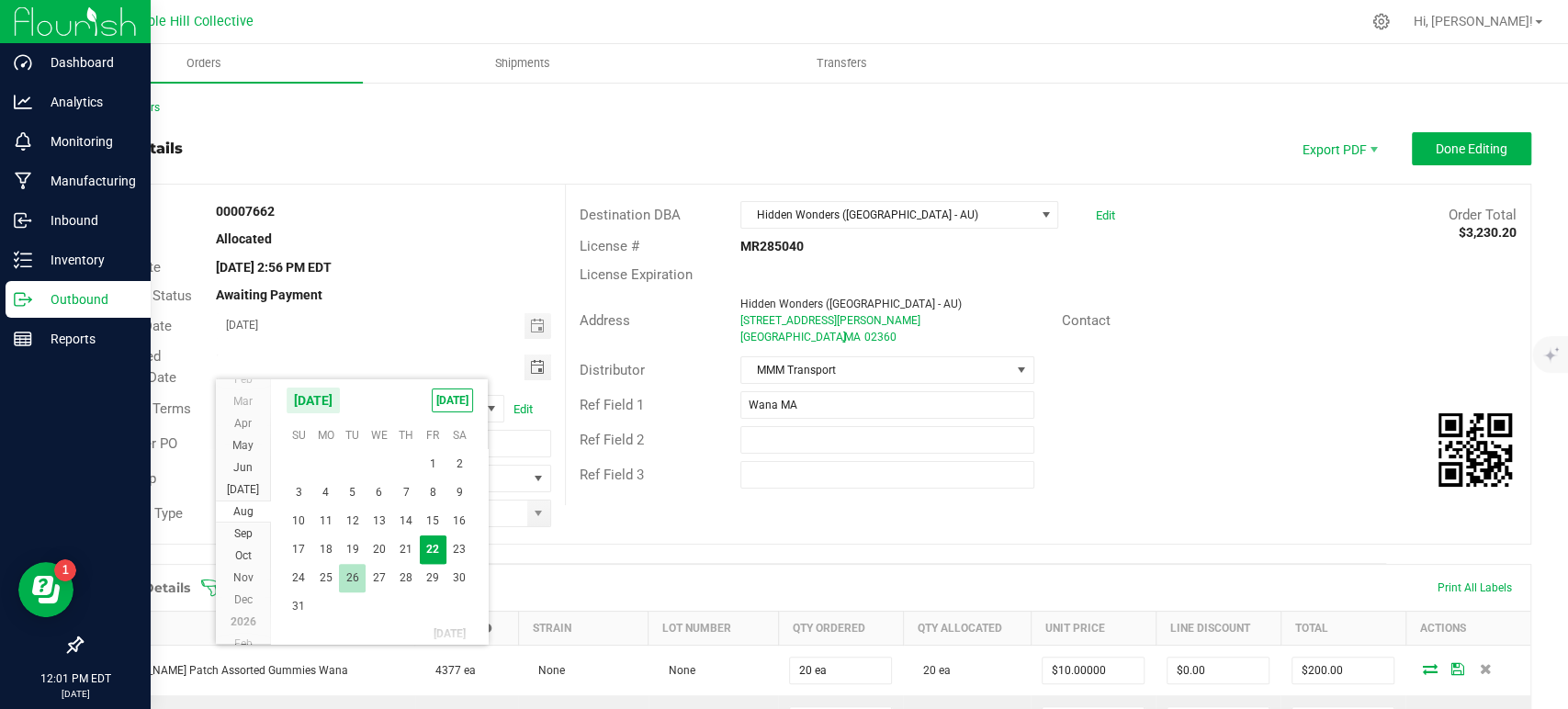
click at [349, 580] on span "26" at bounding box center [352, 578] width 27 height 28
type input "[DATE]"
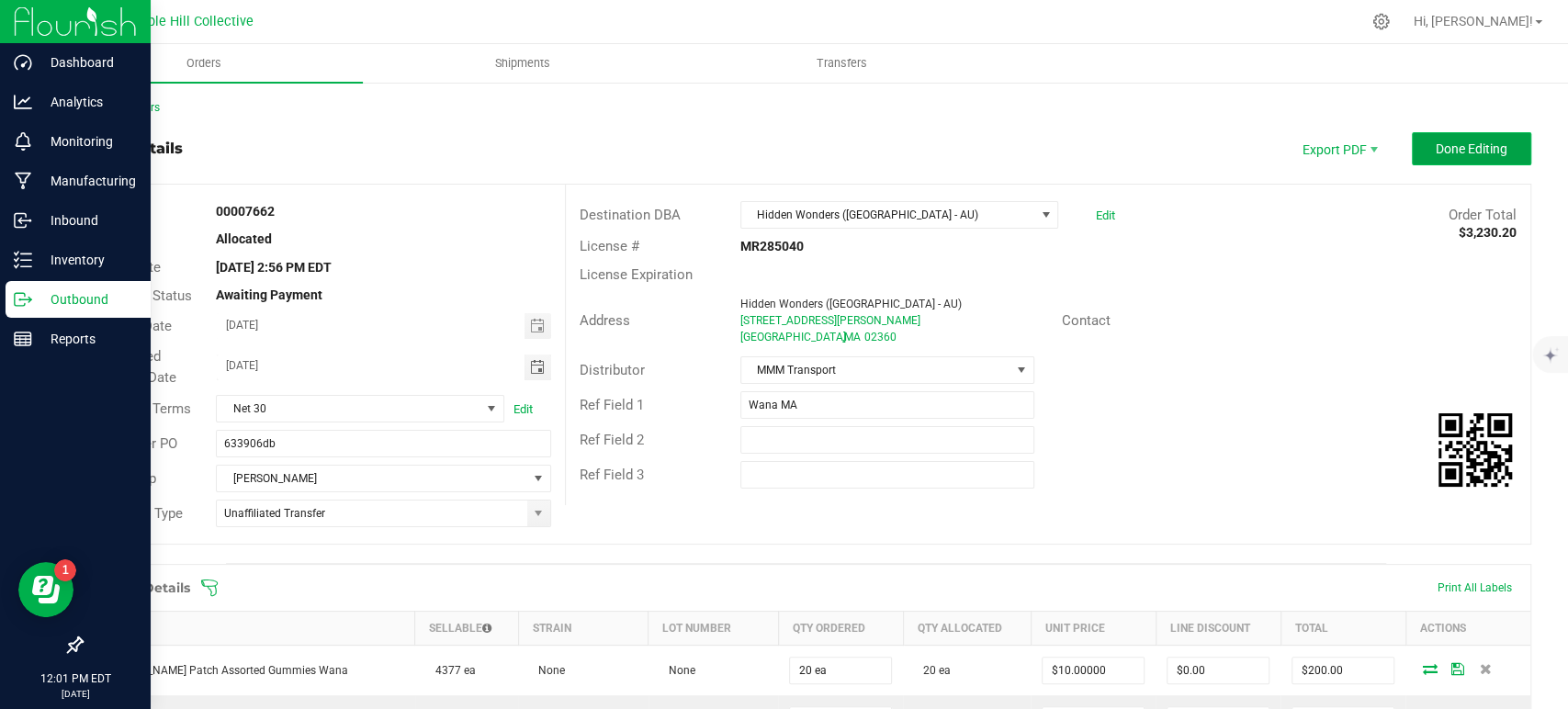
click at [1480, 156] on span "Done Editing" at bounding box center [1471, 148] width 71 height 14
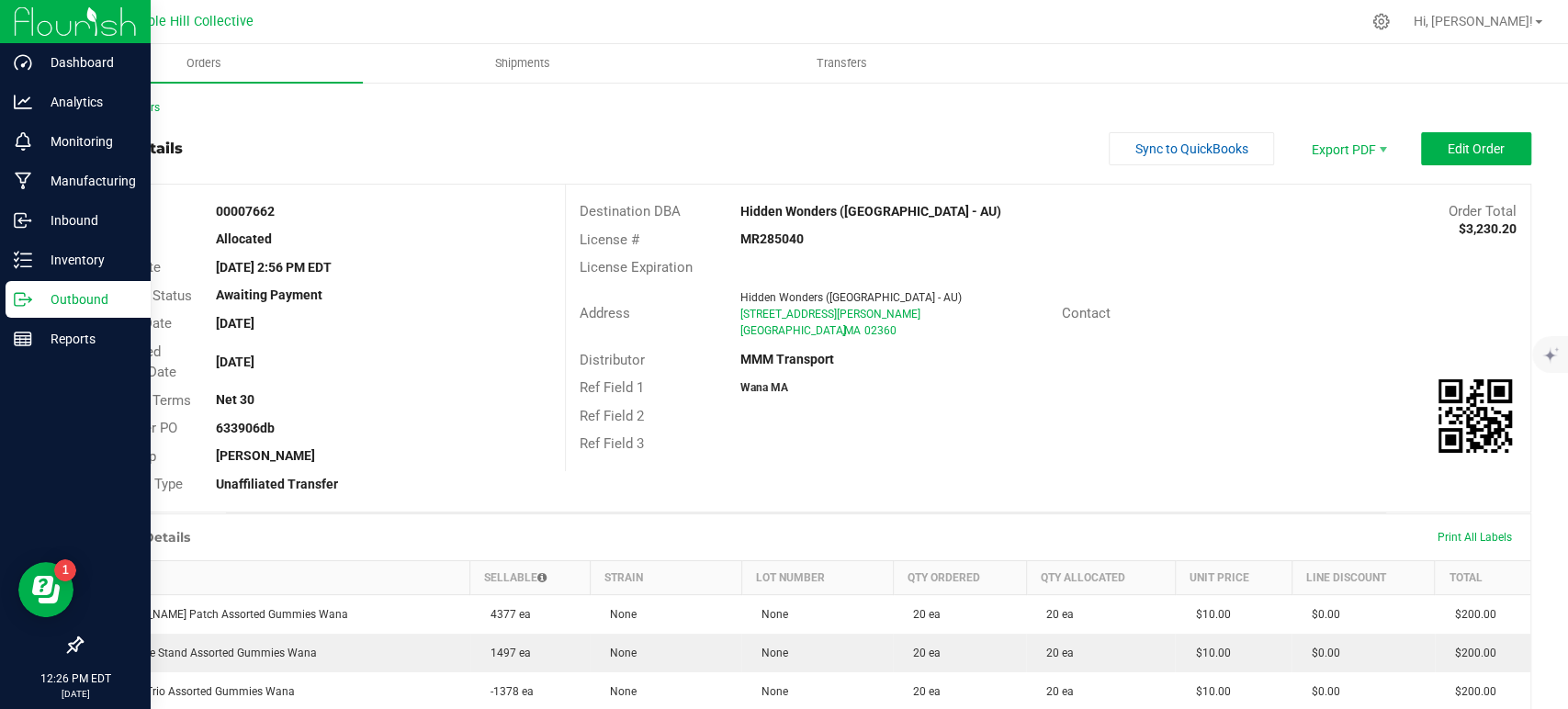
click at [1025, 78] on ul "Orders Shipments Transfers" at bounding box center [828, 64] width 1568 height 40
click at [1368, 138] on span "Export PDF" at bounding box center [1348, 148] width 110 height 33
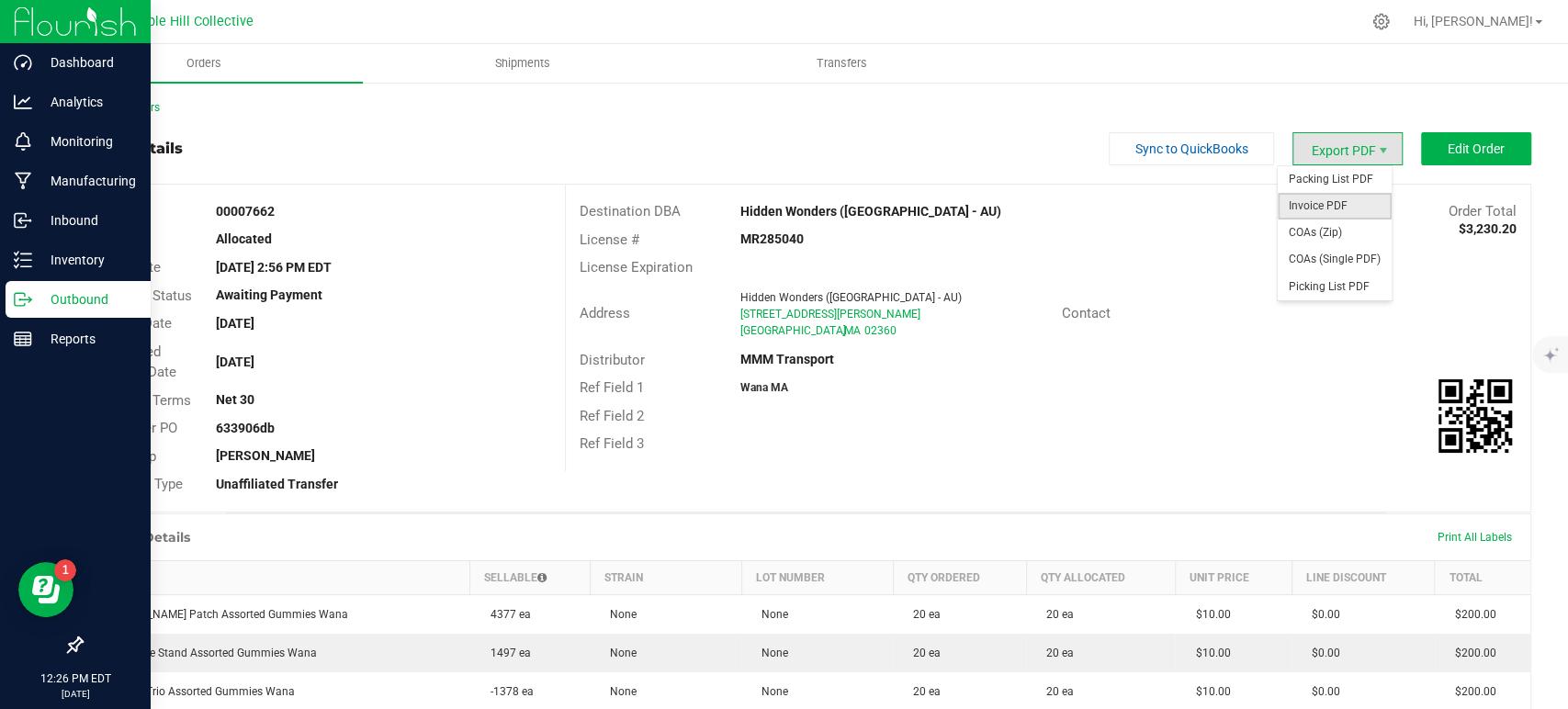
click at [1356, 213] on span "Invoice PDF" at bounding box center [1335, 206] width 114 height 27
click at [1351, 231] on span "COAs (Zip)" at bounding box center [1335, 233] width 114 height 27
